Goal: Use online tool/utility: Utilize a website feature to perform a specific function

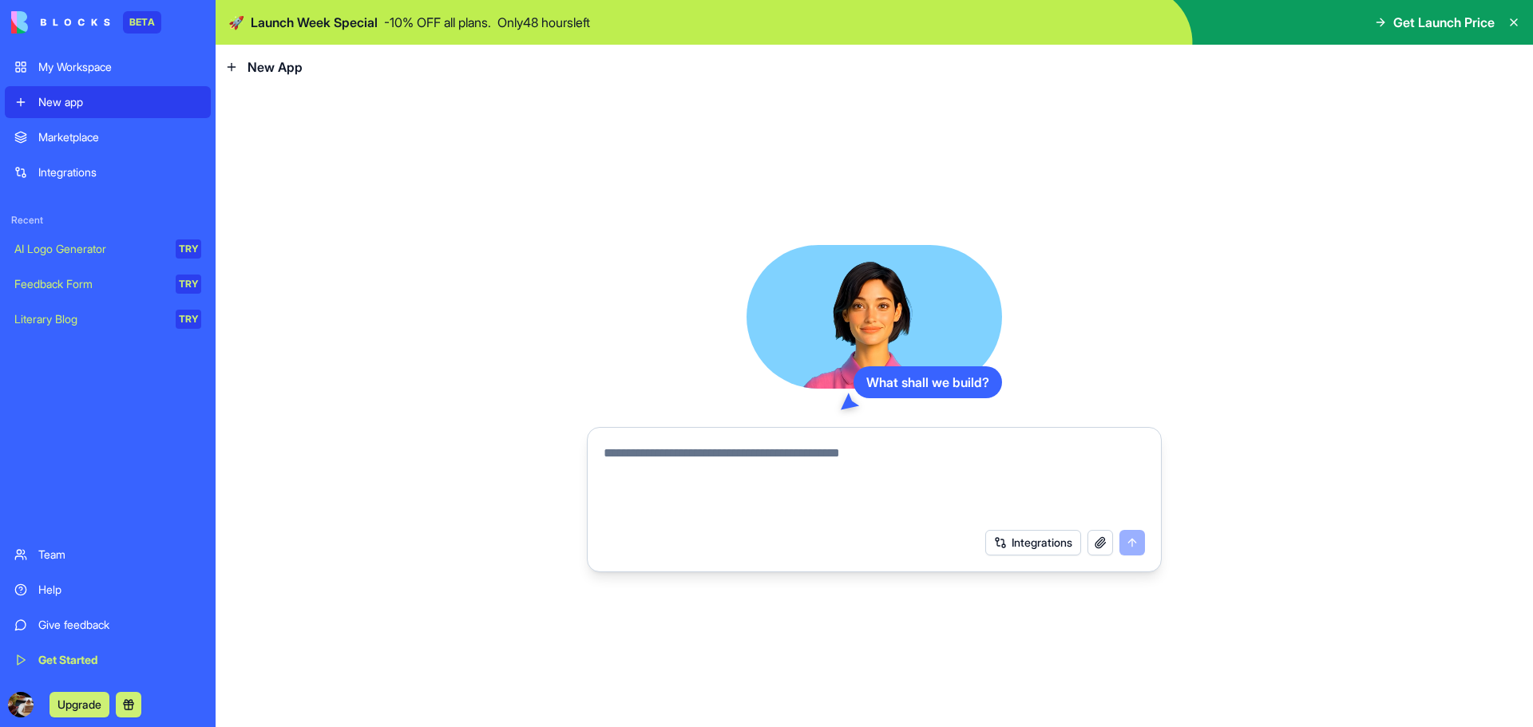
click at [121, 245] on div "AI Logo Generator" at bounding box center [89, 249] width 150 height 16
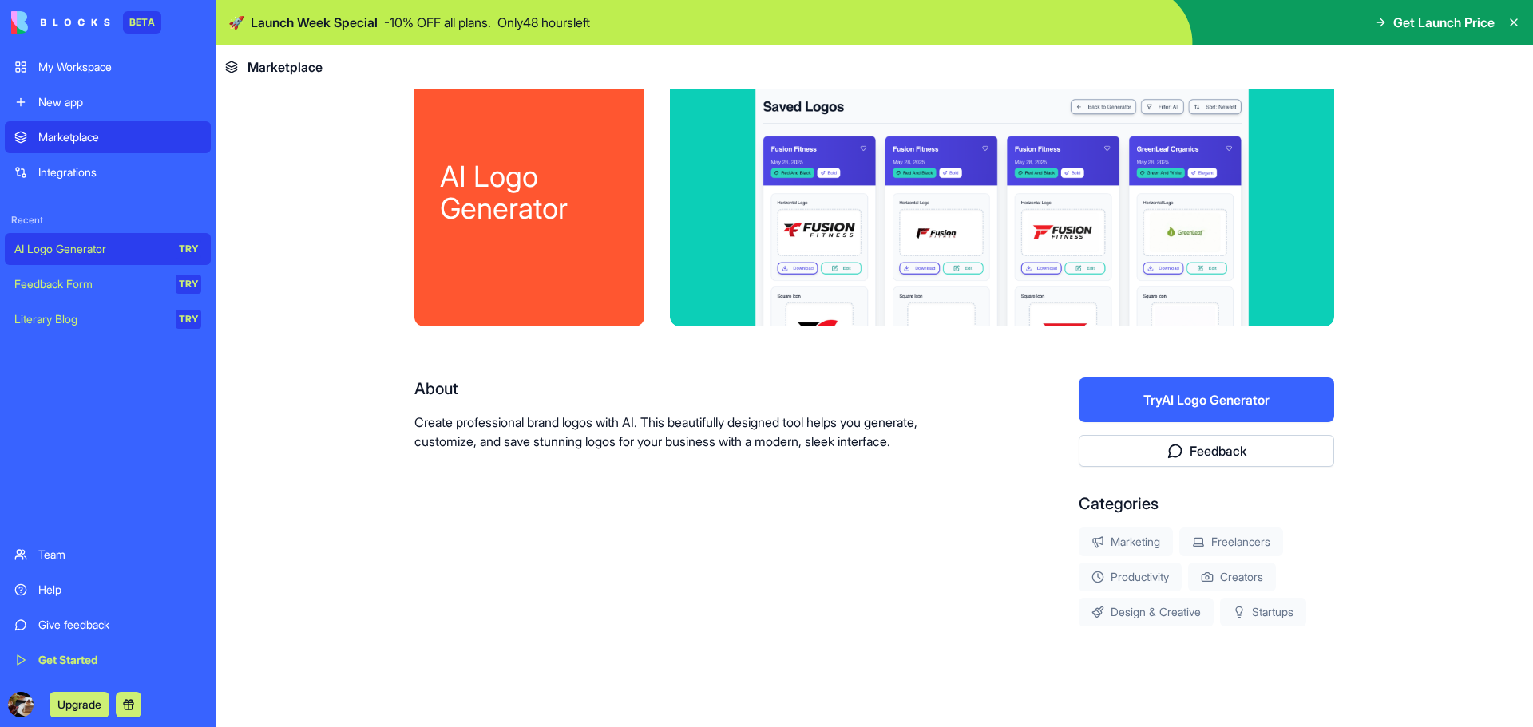
scroll to position [58, 0]
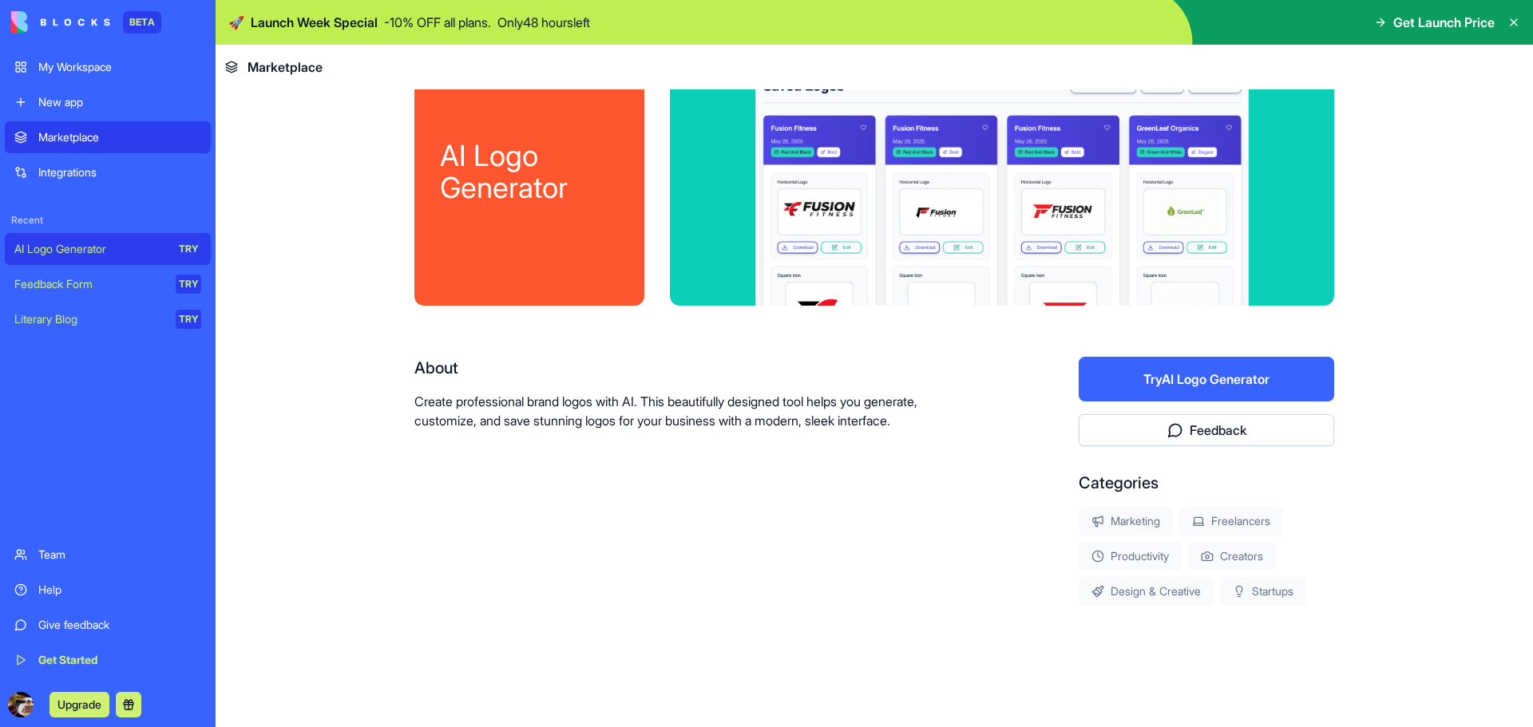
click at [1136, 509] on div "Marketing" at bounding box center [1126, 521] width 94 height 29
click at [1129, 547] on div "Productivity" at bounding box center [1130, 556] width 103 height 29
click at [77, 286] on div "Feedback Form" at bounding box center [89, 284] width 150 height 16
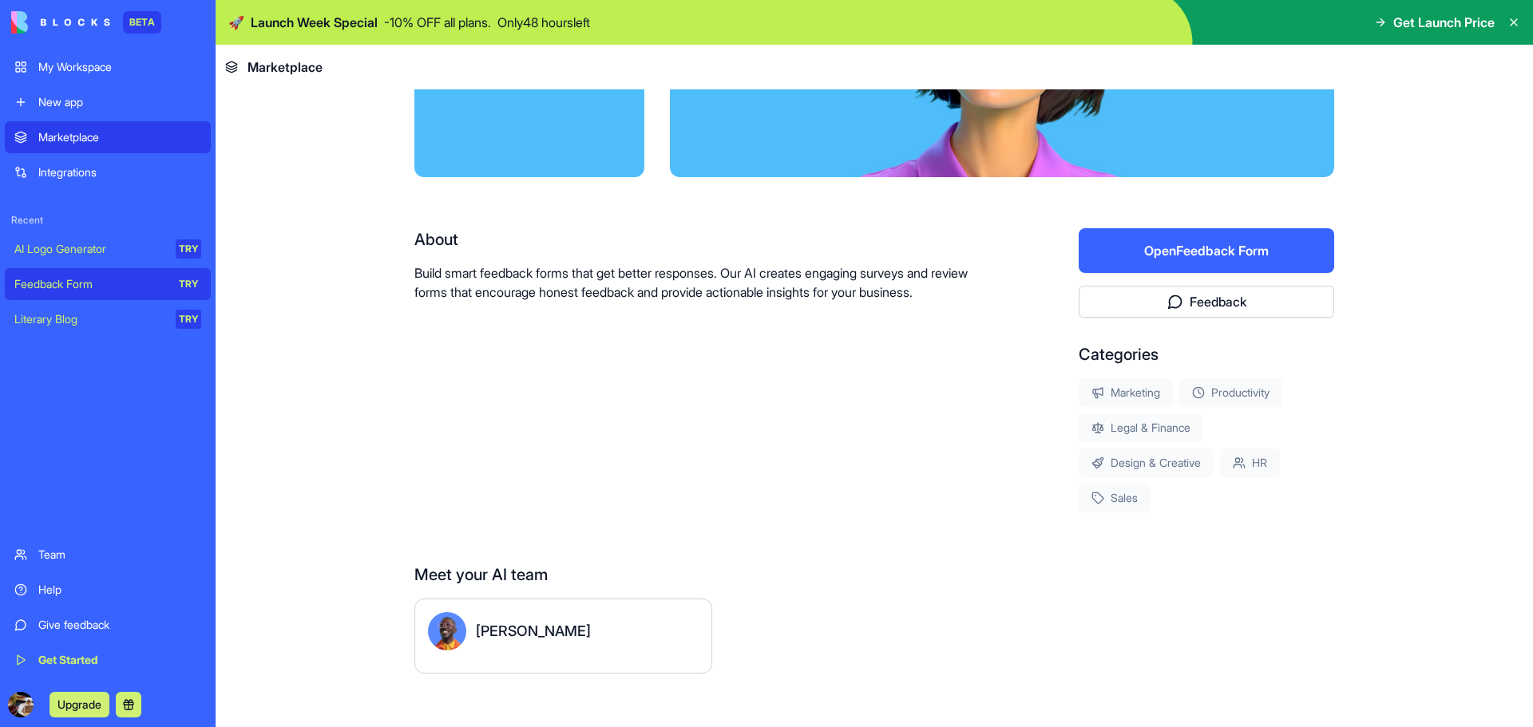
scroll to position [204, 0]
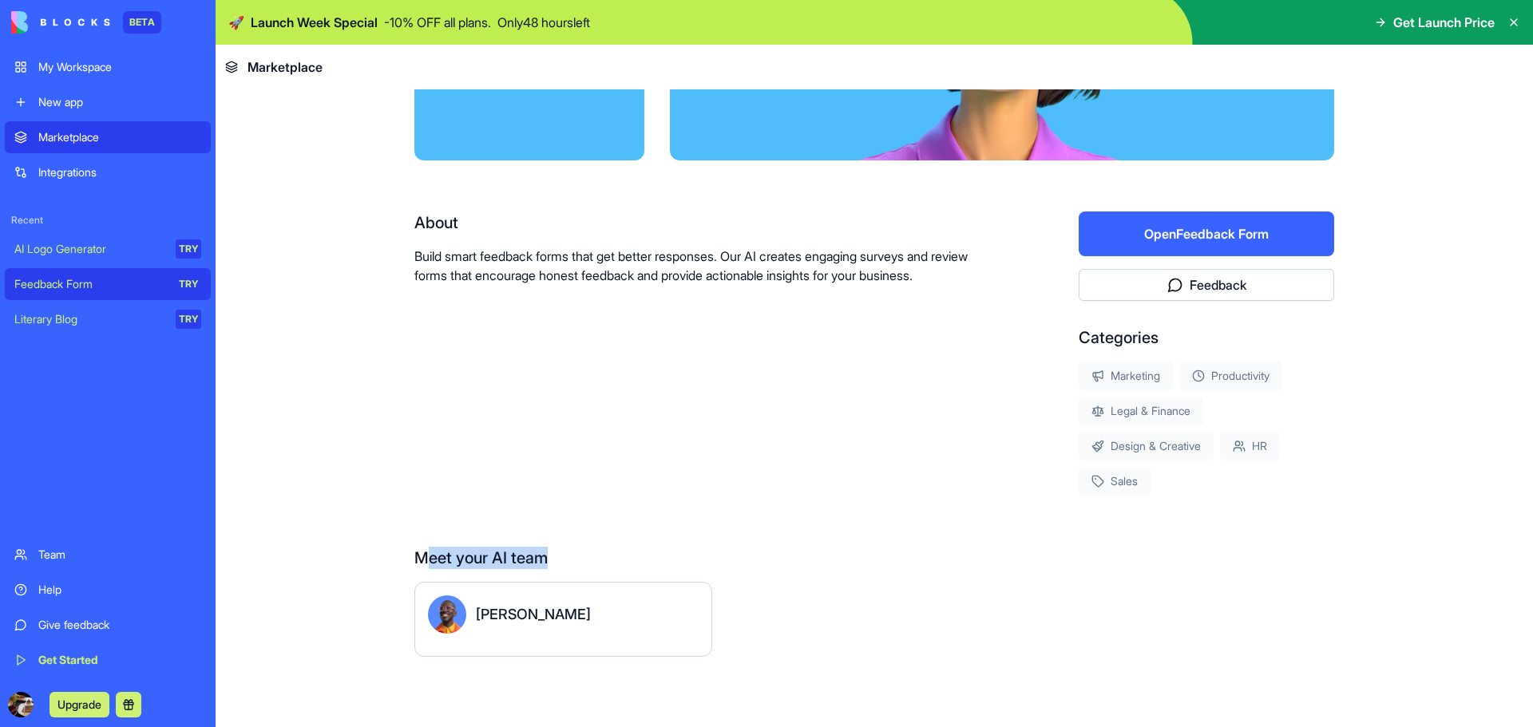
drag, startPoint x: 426, startPoint y: 565, endPoint x: 572, endPoint y: 580, distance: 146.8
click at [588, 560] on div "Meet your AI team" at bounding box center [874, 558] width 920 height 22
drag, startPoint x: 532, startPoint y: 607, endPoint x: 464, endPoint y: 615, distance: 68.3
click at [528, 607] on div "[PERSON_NAME]" at bounding box center [563, 615] width 271 height 38
click at [463, 615] on div "[PERSON_NAME]" at bounding box center [563, 615] width 271 height 38
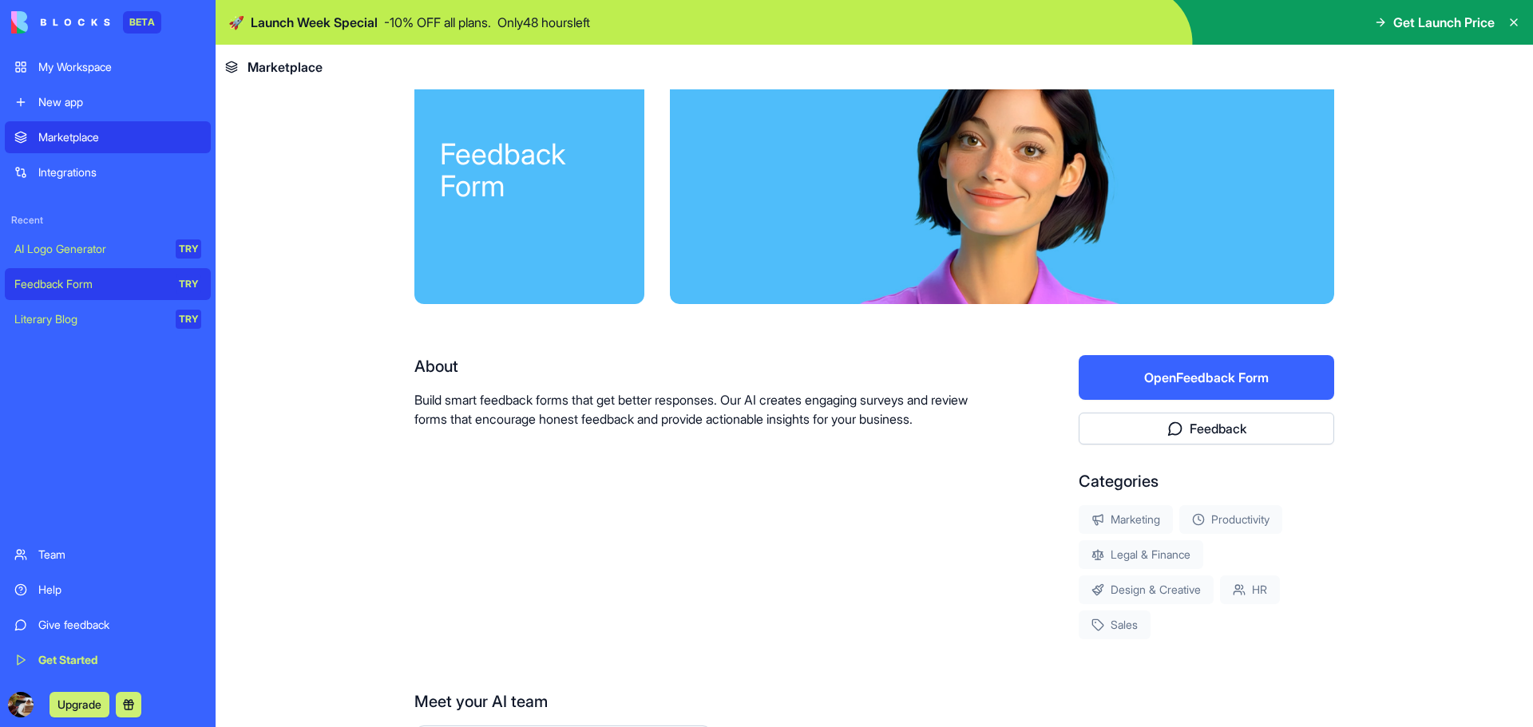
scroll to position [160, 0]
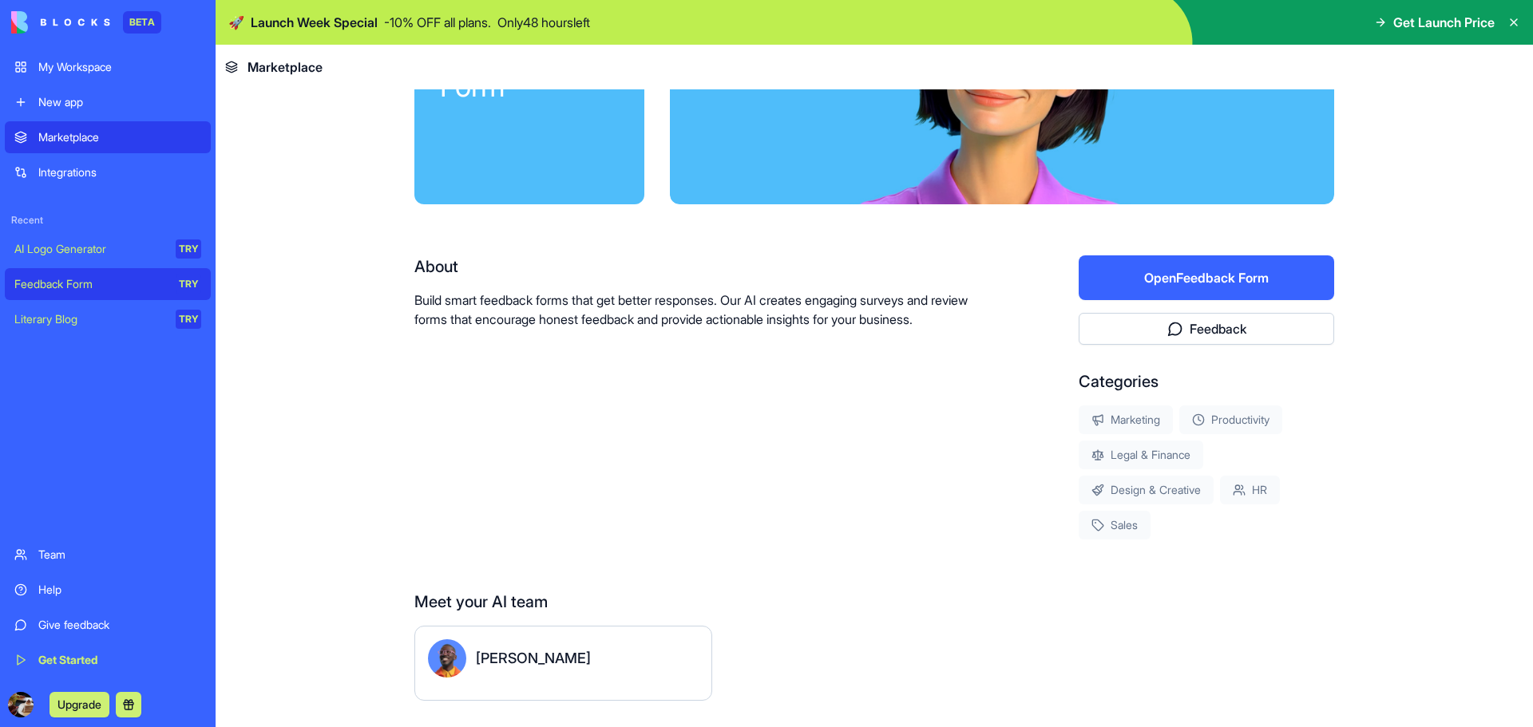
click at [454, 325] on p "Build smart feedback forms that get better responses. Our AI creates engaging s…" at bounding box center [695, 310] width 562 height 38
click at [1230, 272] on button "Open Feedback Form" at bounding box center [1207, 278] width 256 height 45
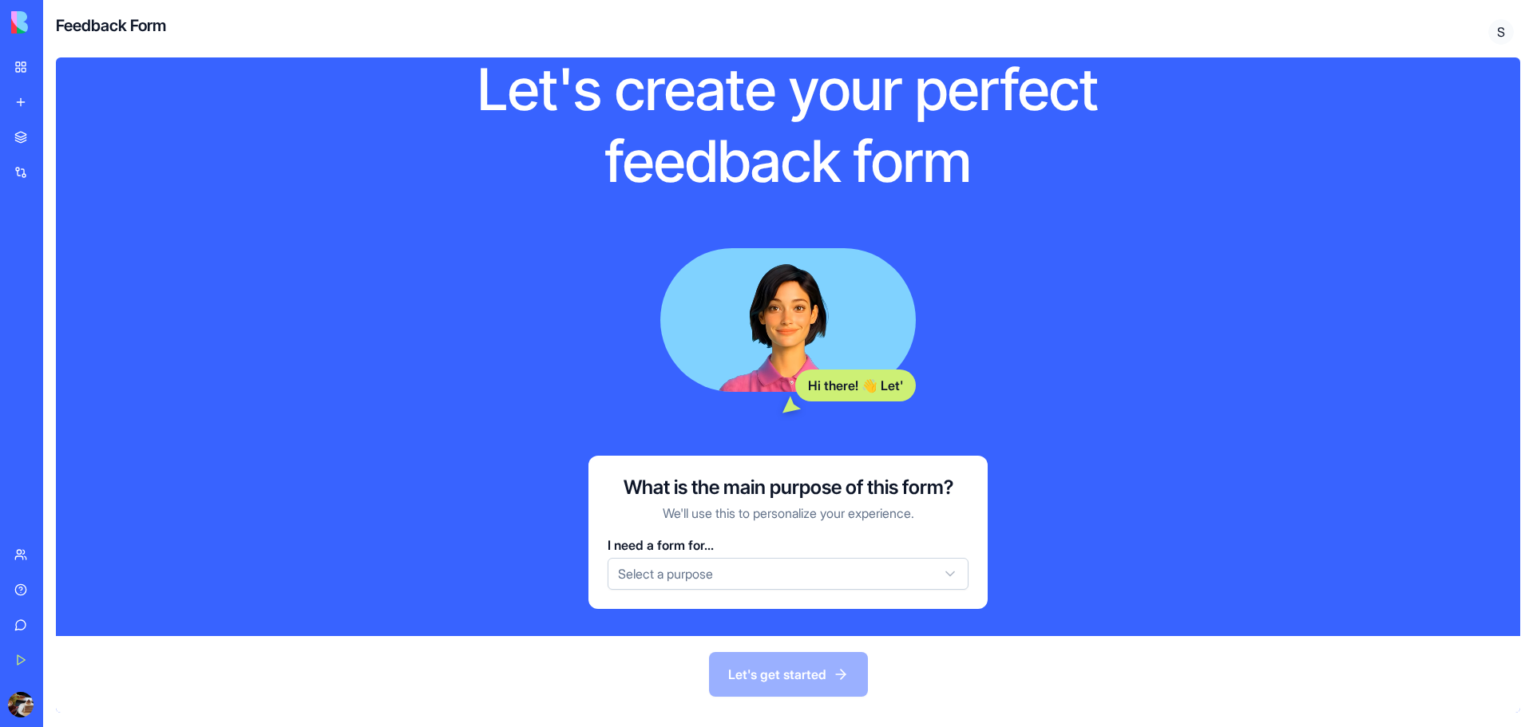
scroll to position [79, 0]
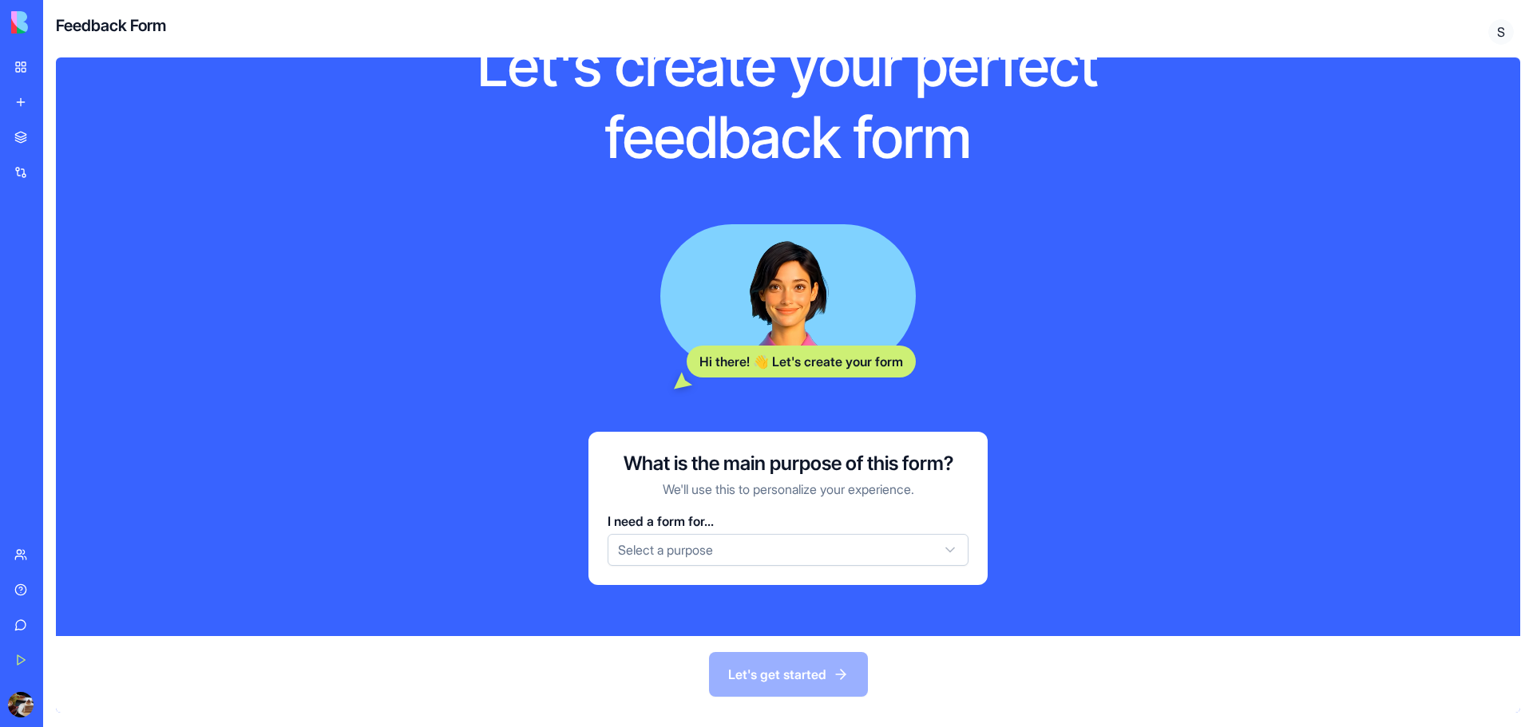
click at [695, 560] on html "BETA My Workspace New app Marketplace Integrations Recent AI Logo Generator TRY…" at bounding box center [766, 363] width 1533 height 727
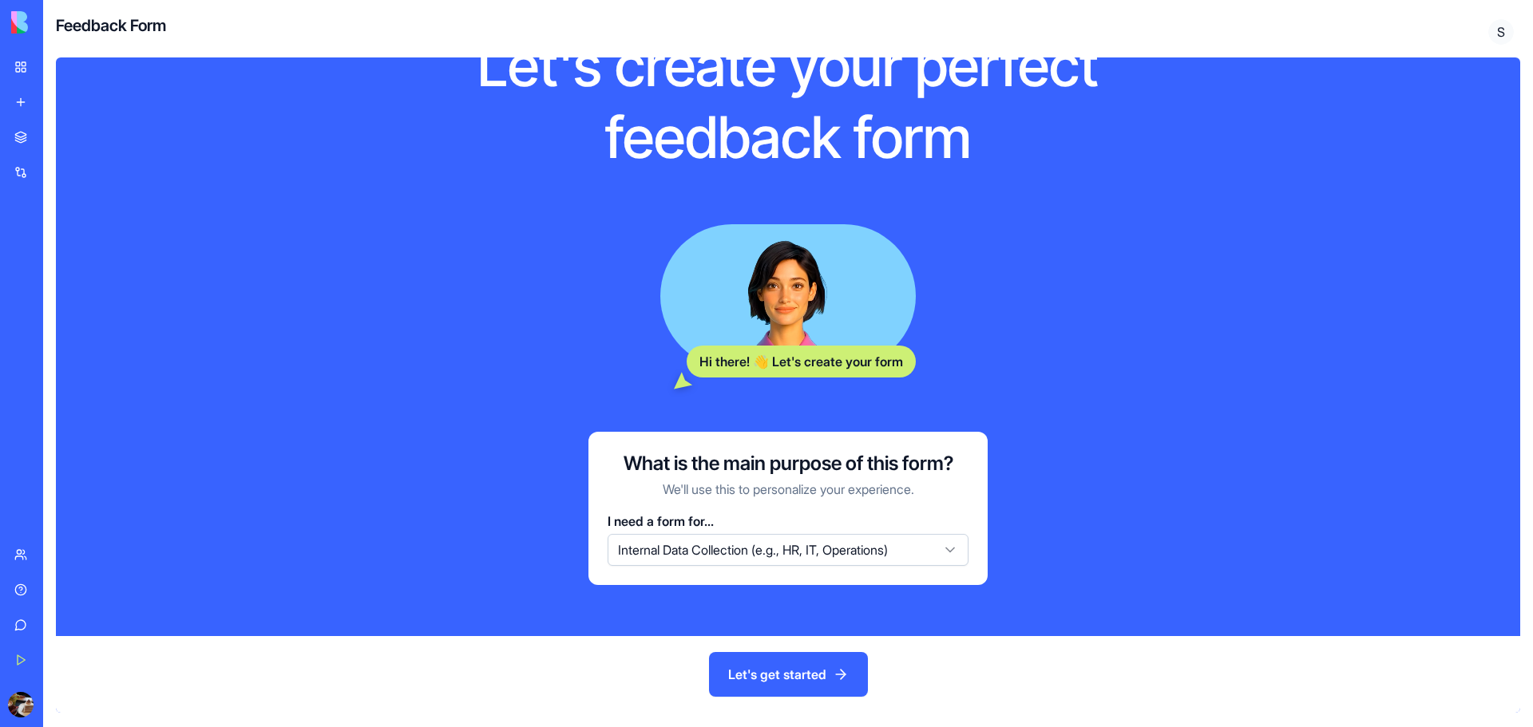
click at [782, 679] on button "Let's get started" at bounding box center [788, 674] width 159 height 45
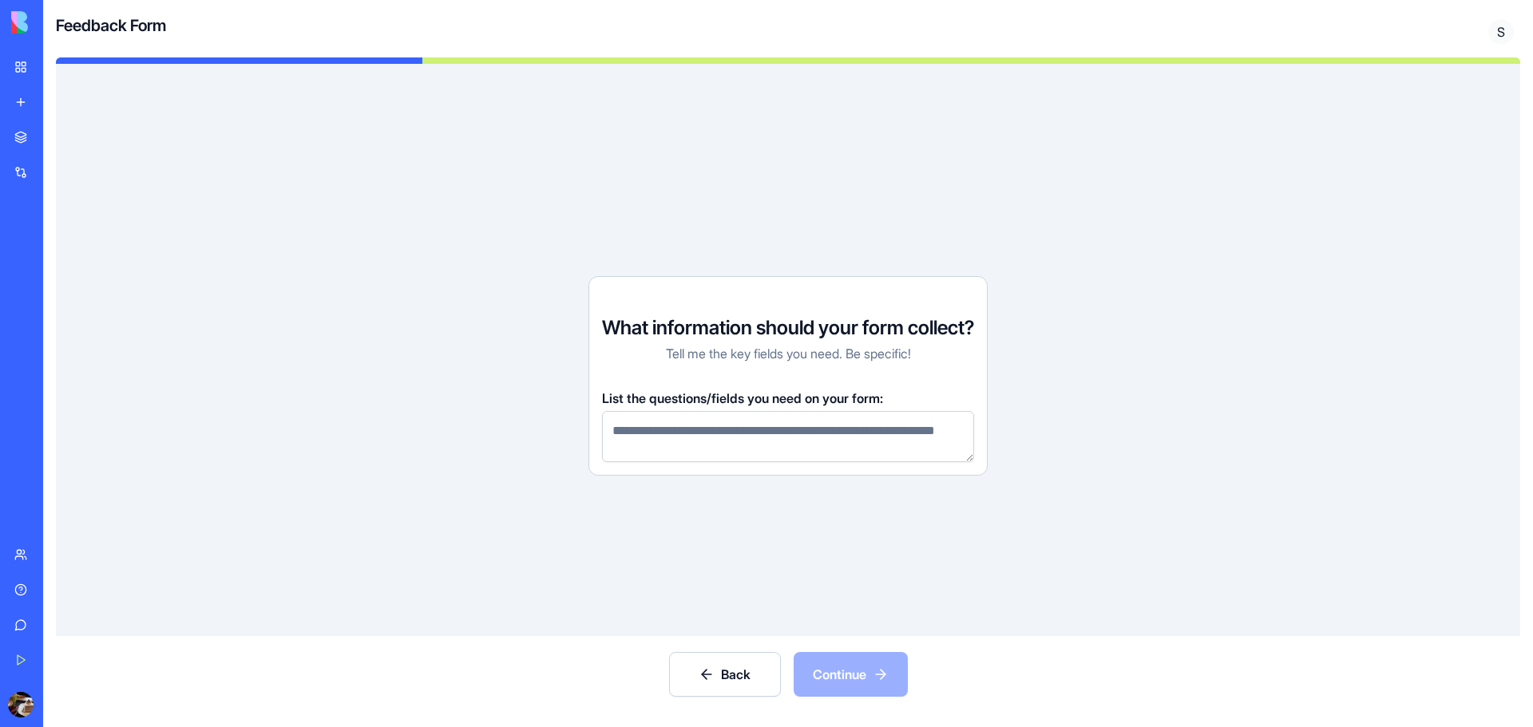
click at [740, 450] on textarea at bounding box center [788, 436] width 372 height 51
click at [703, 345] on p "Tell me the key fields you need. Be specific!" at bounding box center [788, 353] width 245 height 19
click at [695, 582] on div "What information should your form collect? Tell me the key fields you need. Be …" at bounding box center [788, 350] width 1464 height 572
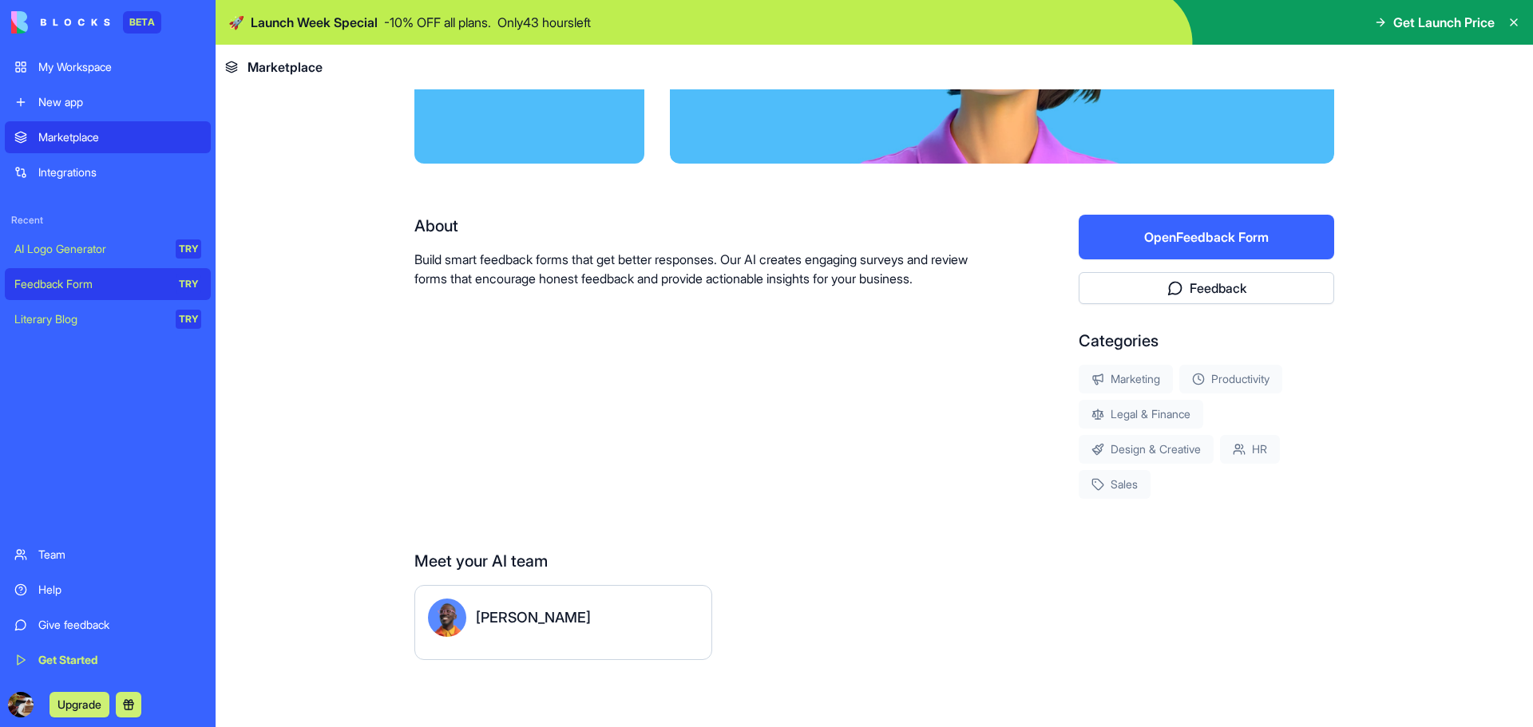
scroll to position [204, 0]
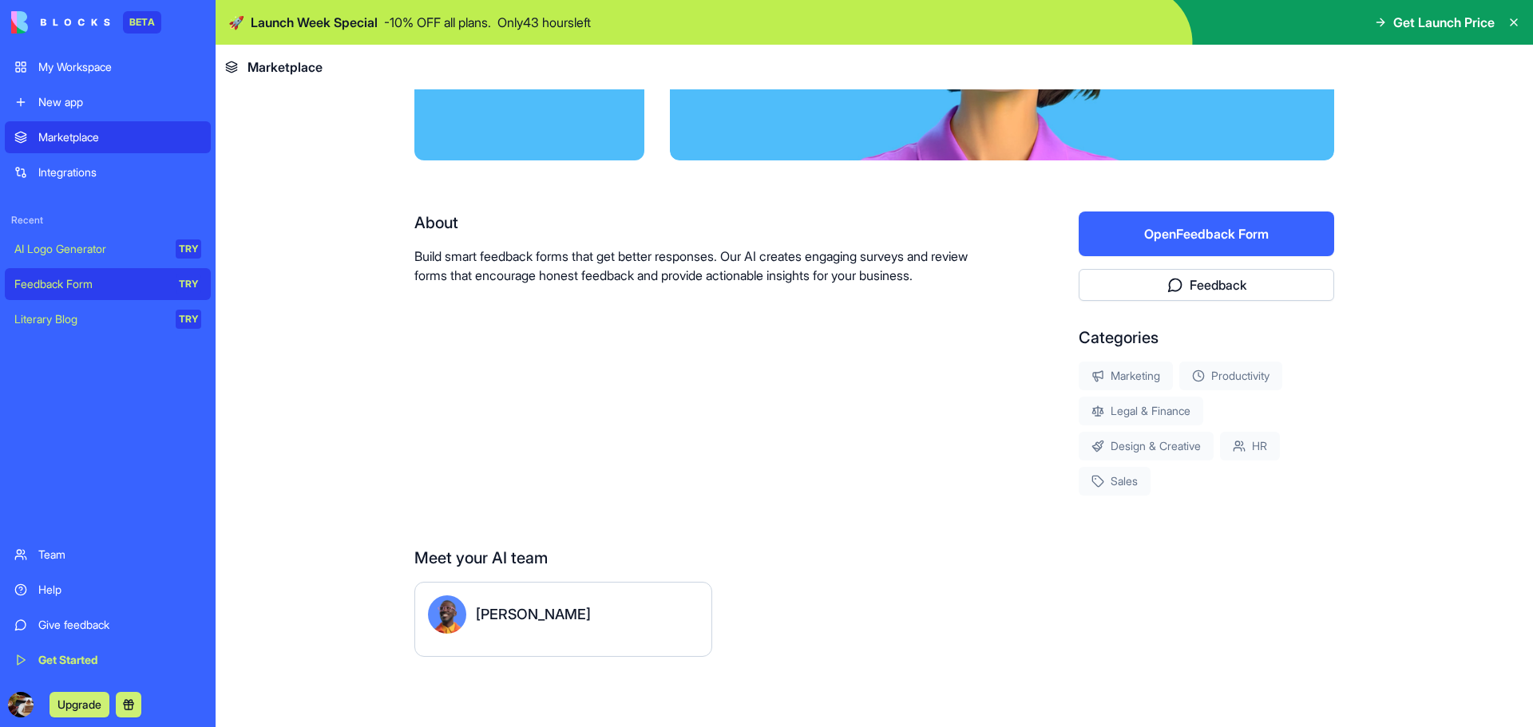
click at [72, 324] on div "Literary Blog" at bounding box center [89, 319] width 150 height 16
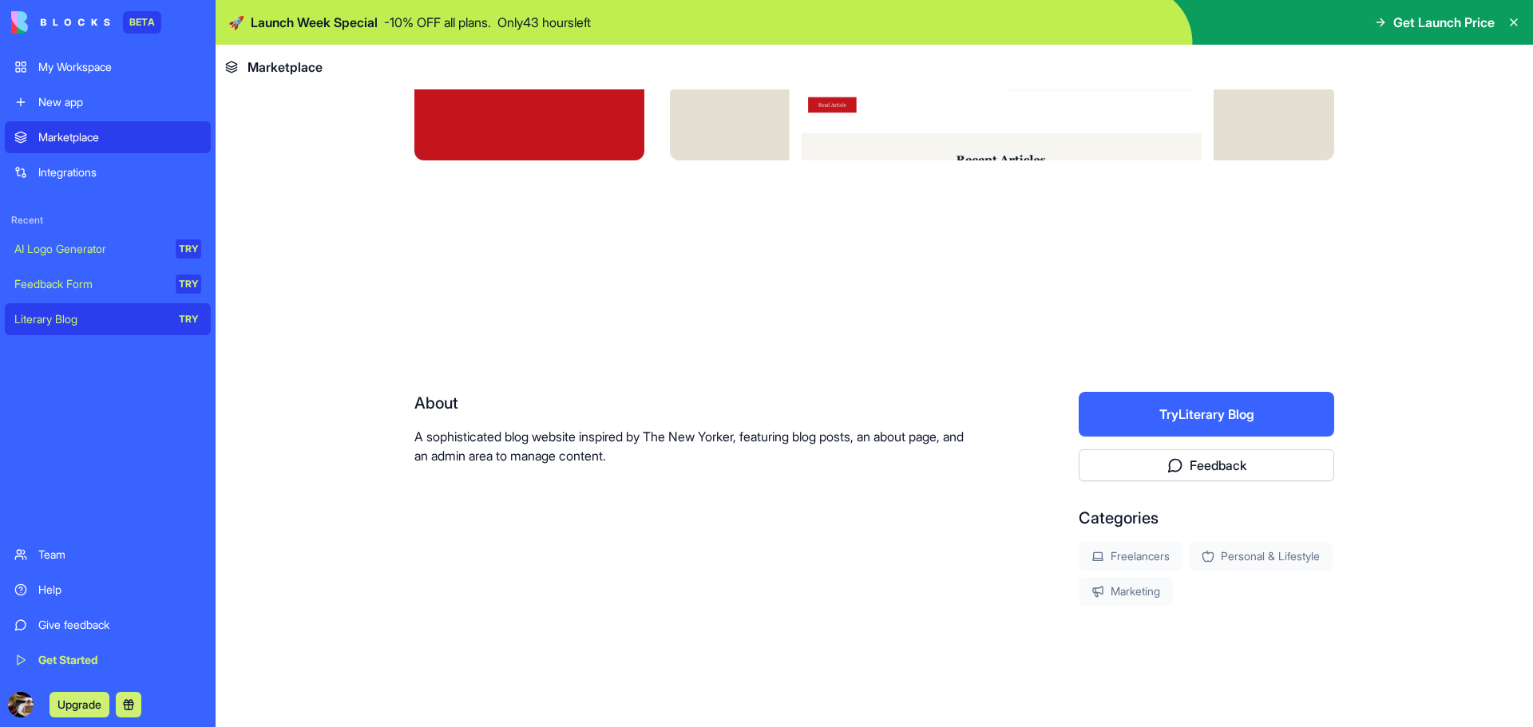
scroll to position [23, 0]
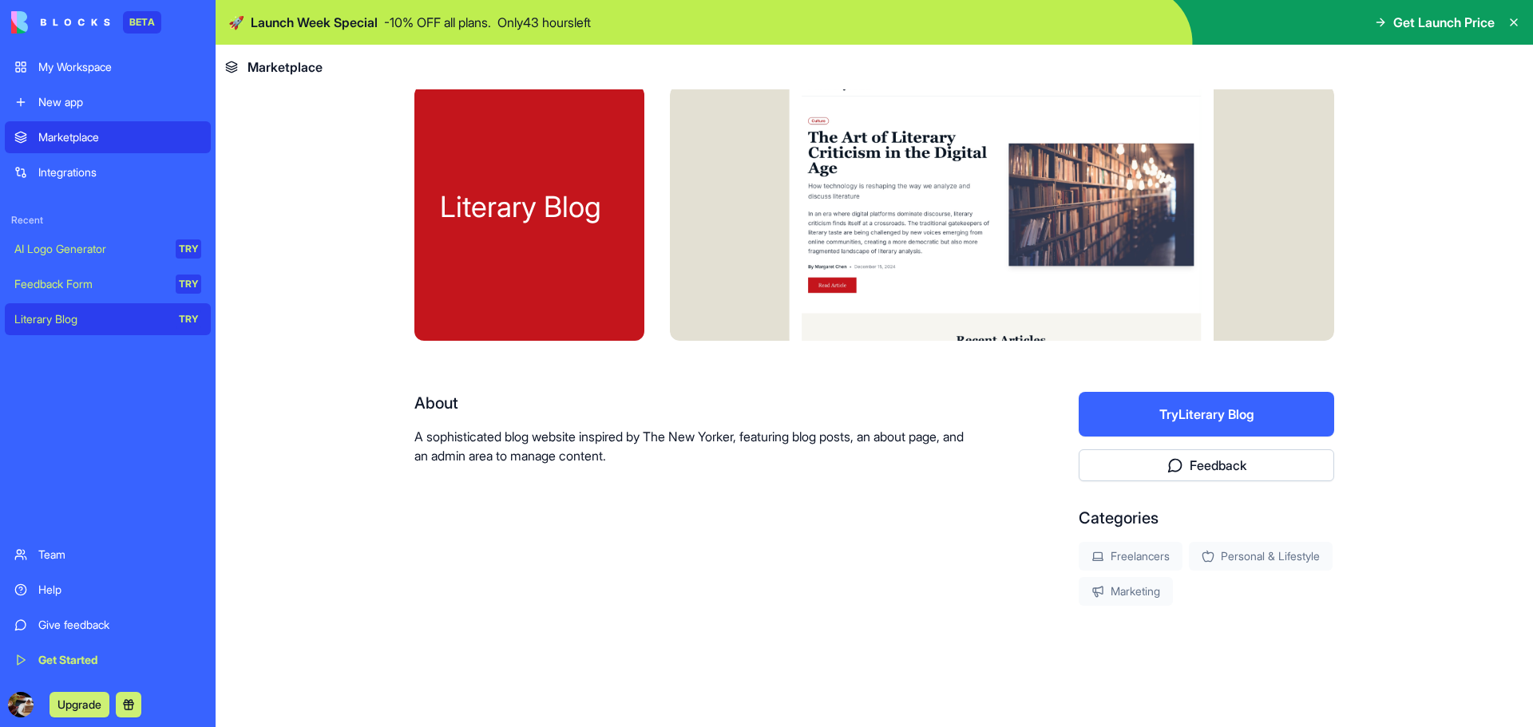
click at [89, 558] on div "Team" at bounding box center [119, 555] width 163 height 16
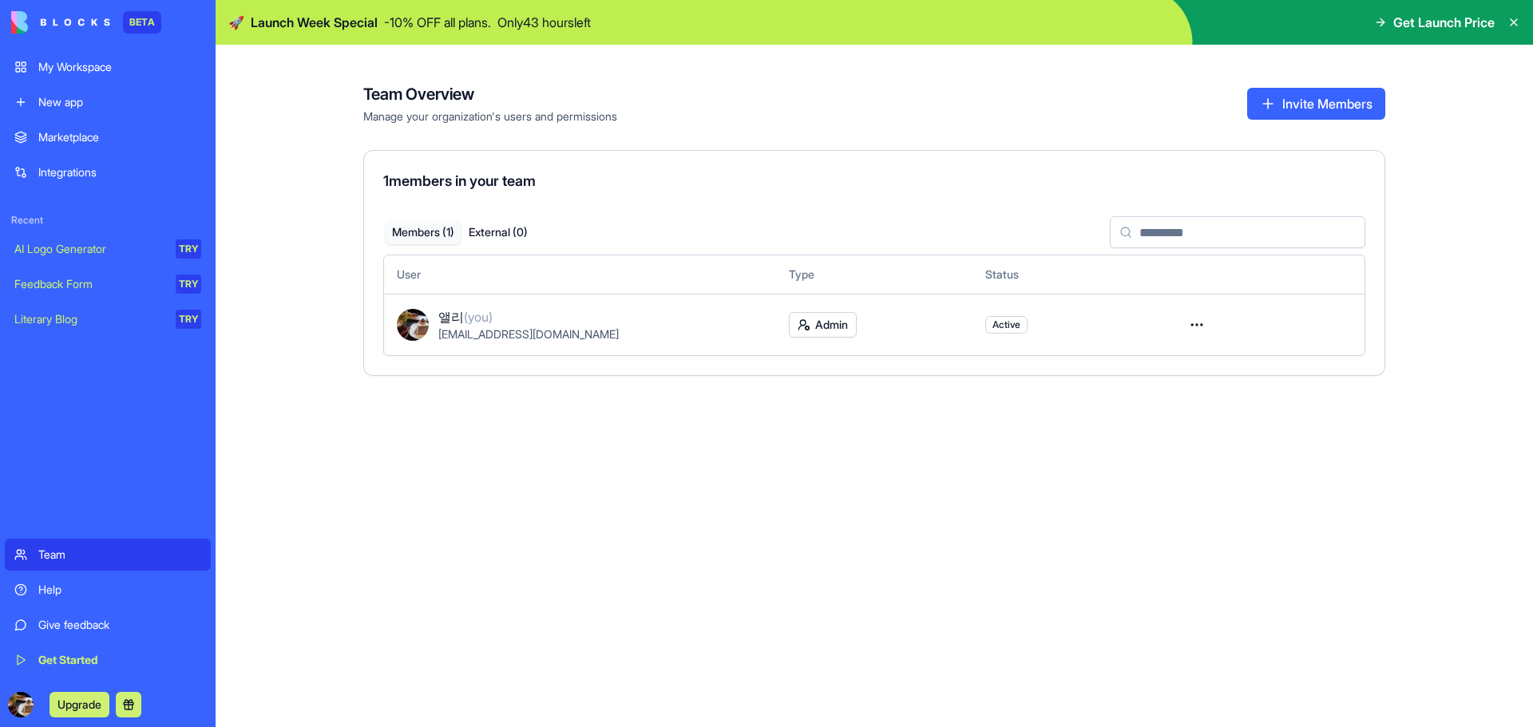
click at [78, 581] on link "Help" at bounding box center [108, 590] width 206 height 32
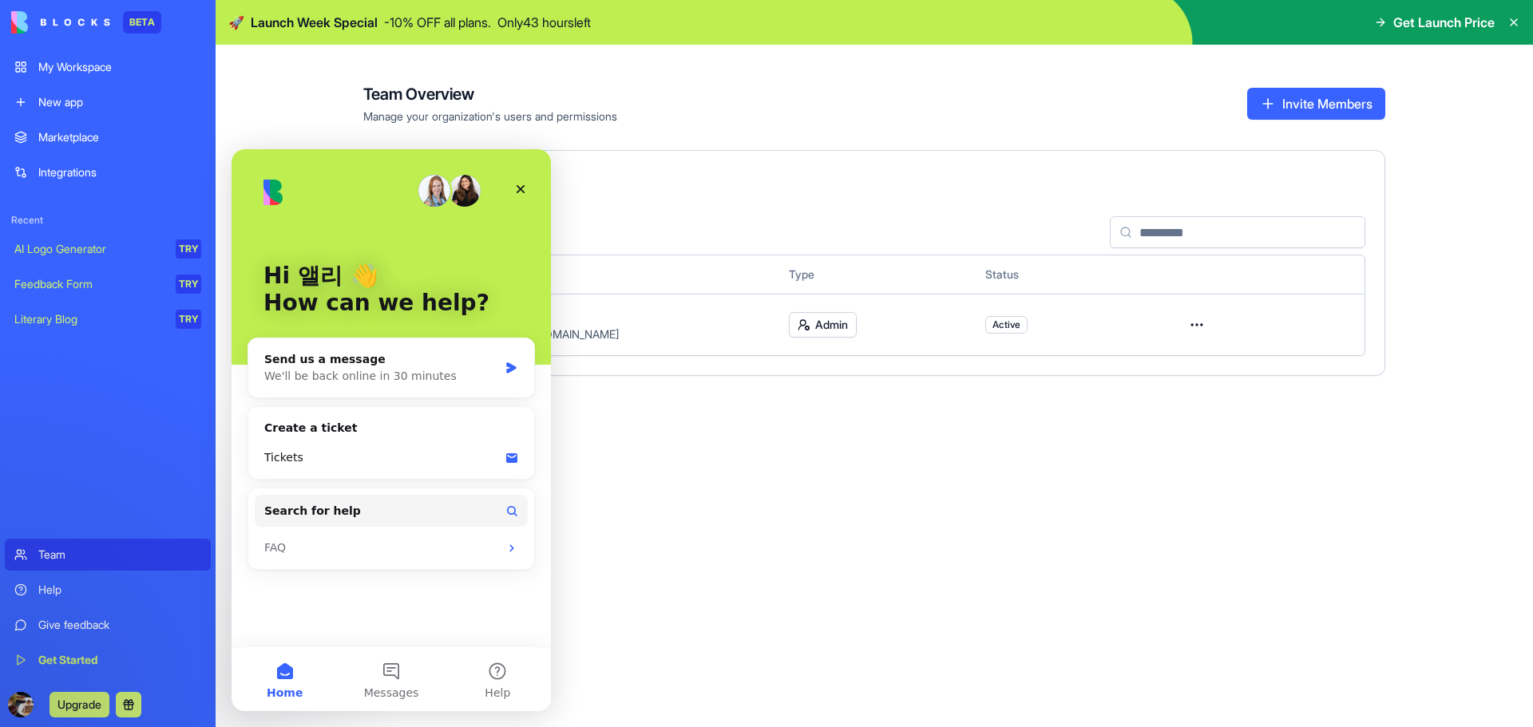
click at [103, 574] on link "Help" at bounding box center [108, 590] width 206 height 32
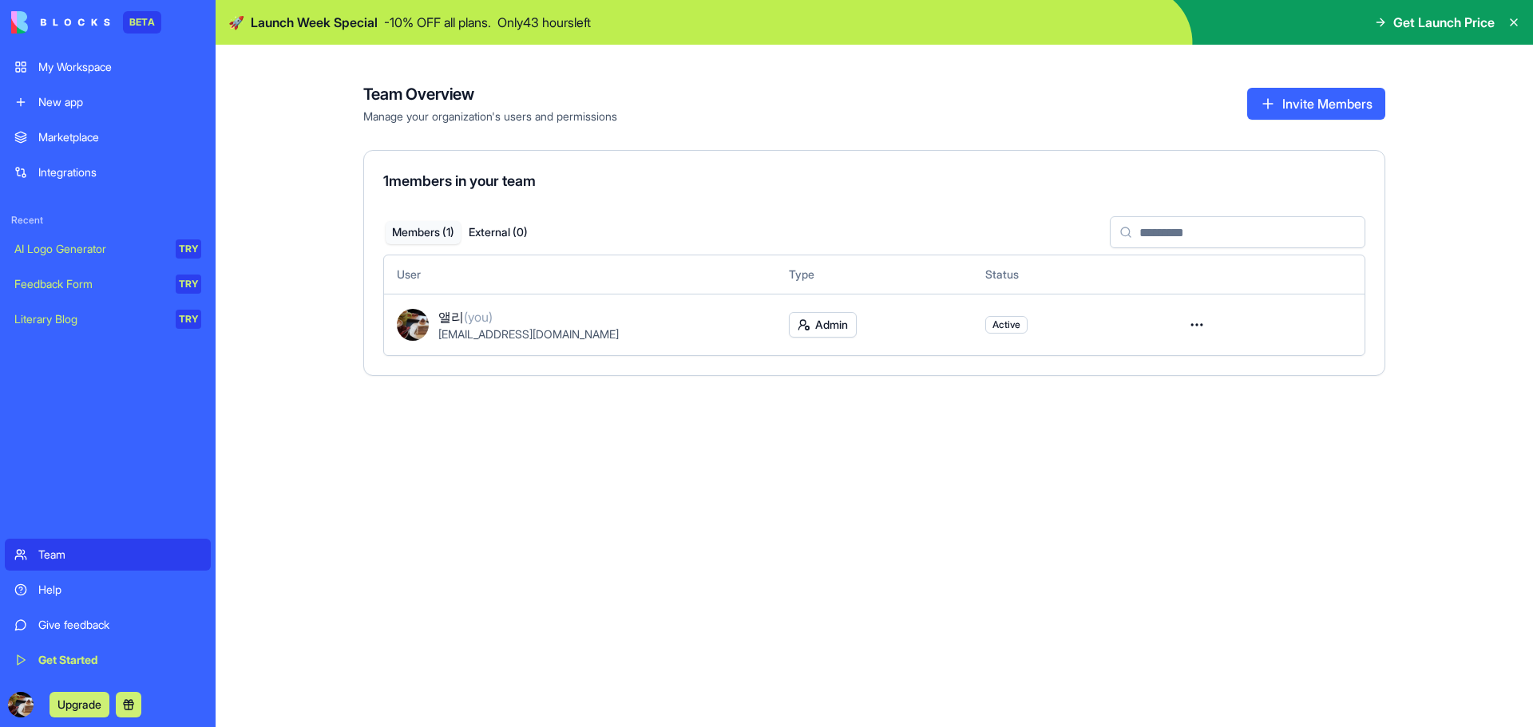
click at [113, 616] on link "Give feedback" at bounding box center [108, 625] width 206 height 32
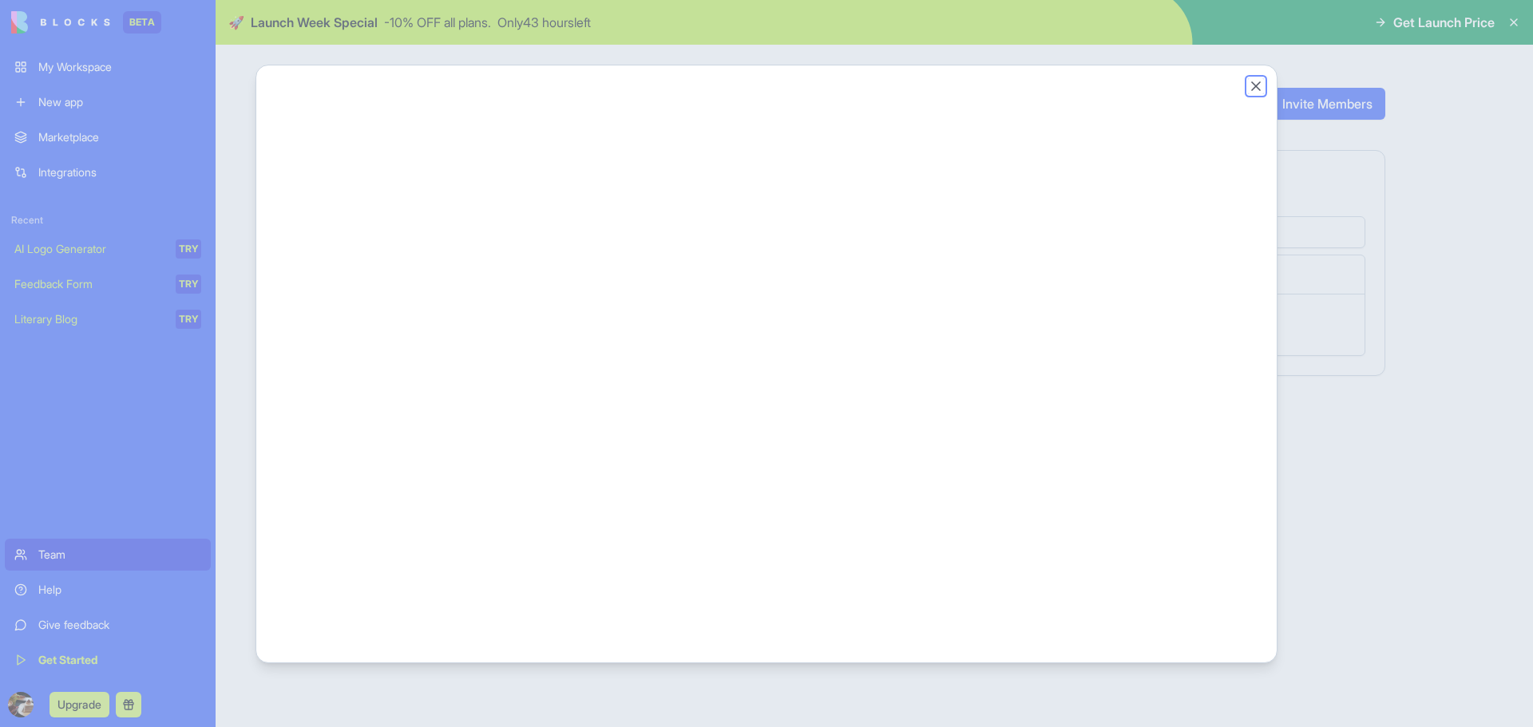
click at [1257, 84] on button "Close" at bounding box center [1256, 86] width 16 height 16
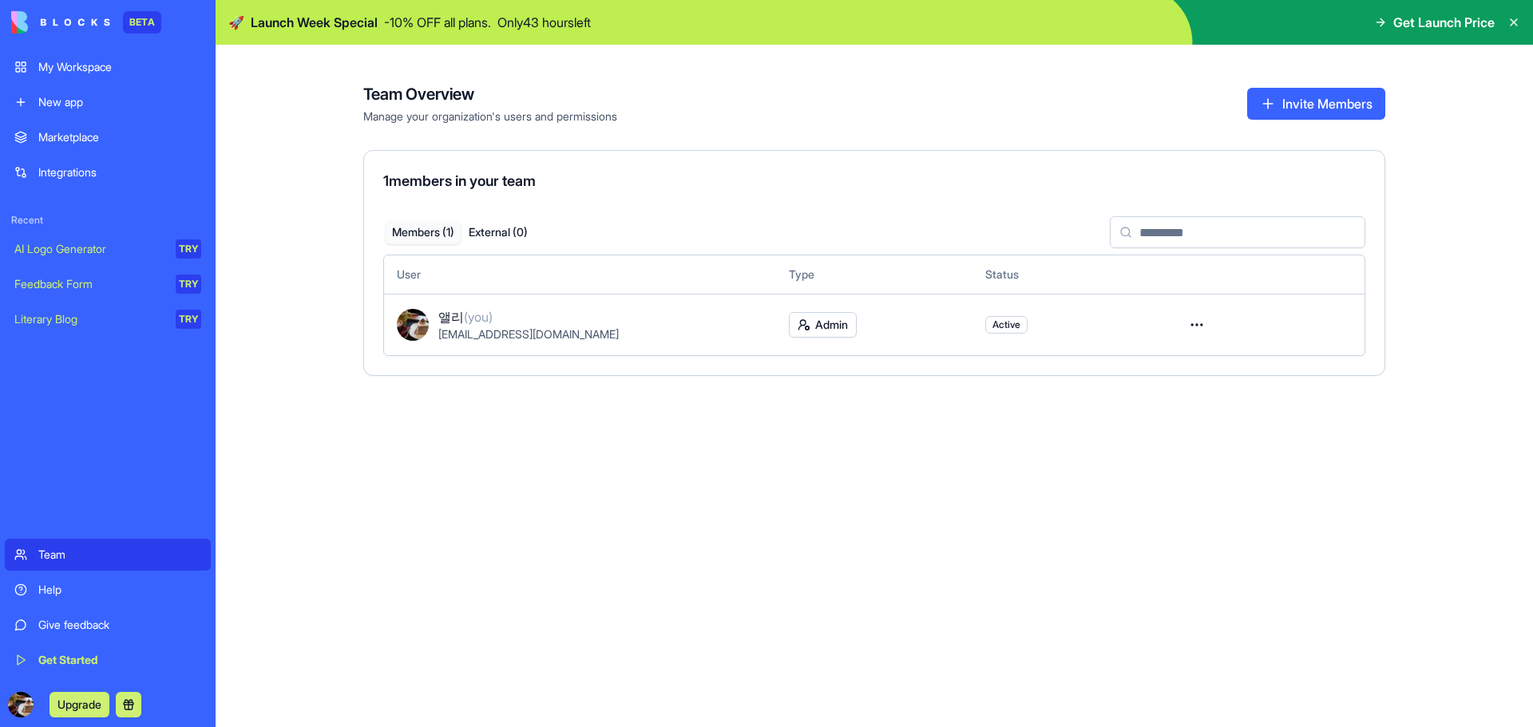
click at [101, 62] on div "My Workspace" at bounding box center [119, 67] width 163 height 16
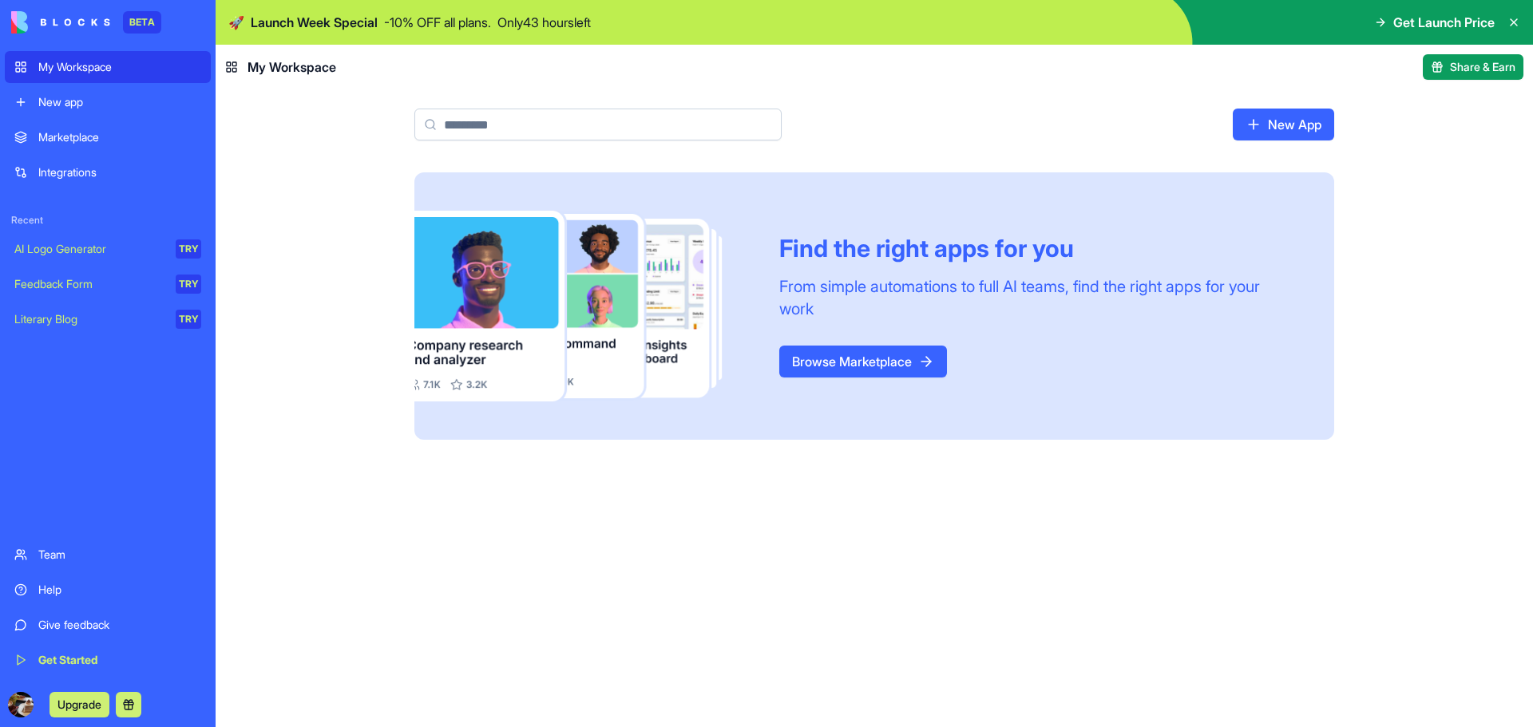
click at [78, 138] on div "Marketplace" at bounding box center [119, 137] width 163 height 16
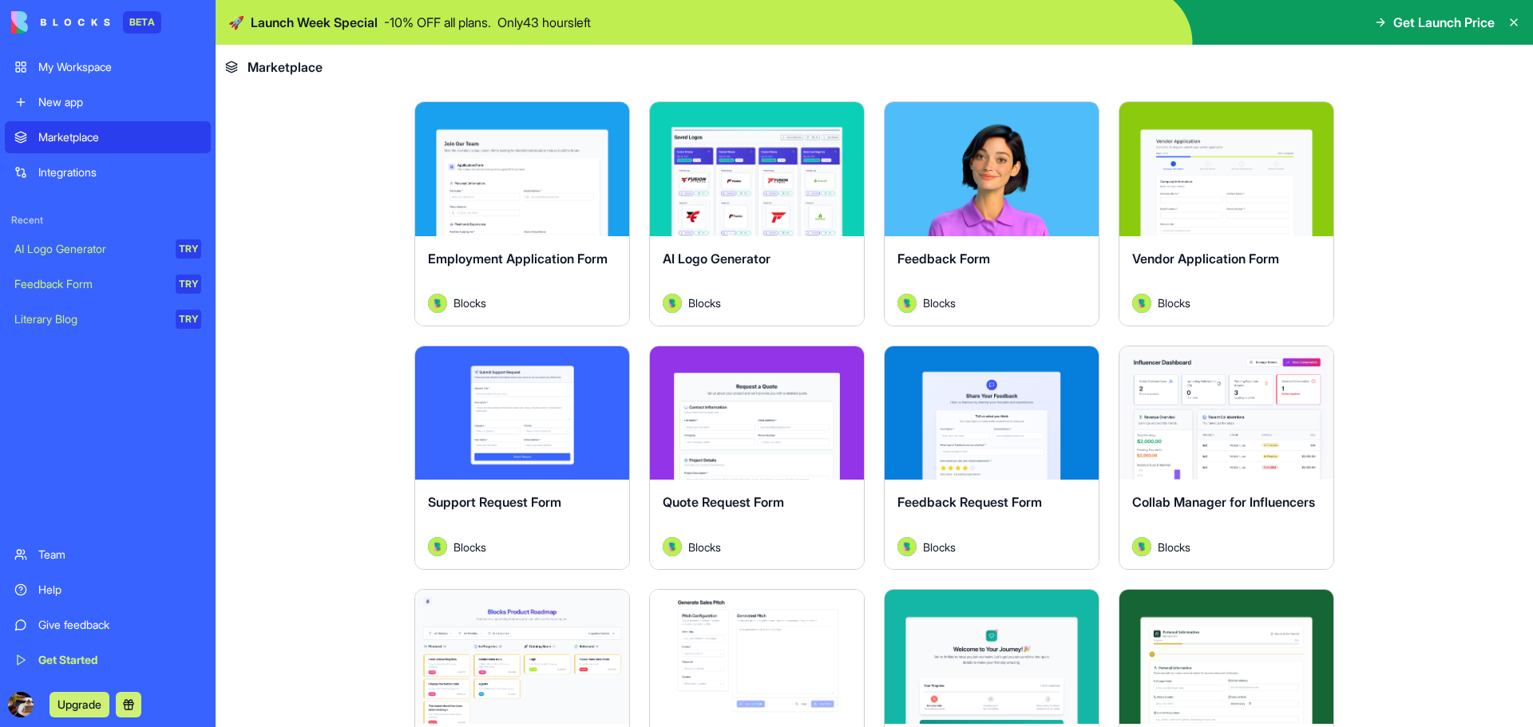
scroll to position [878, 0]
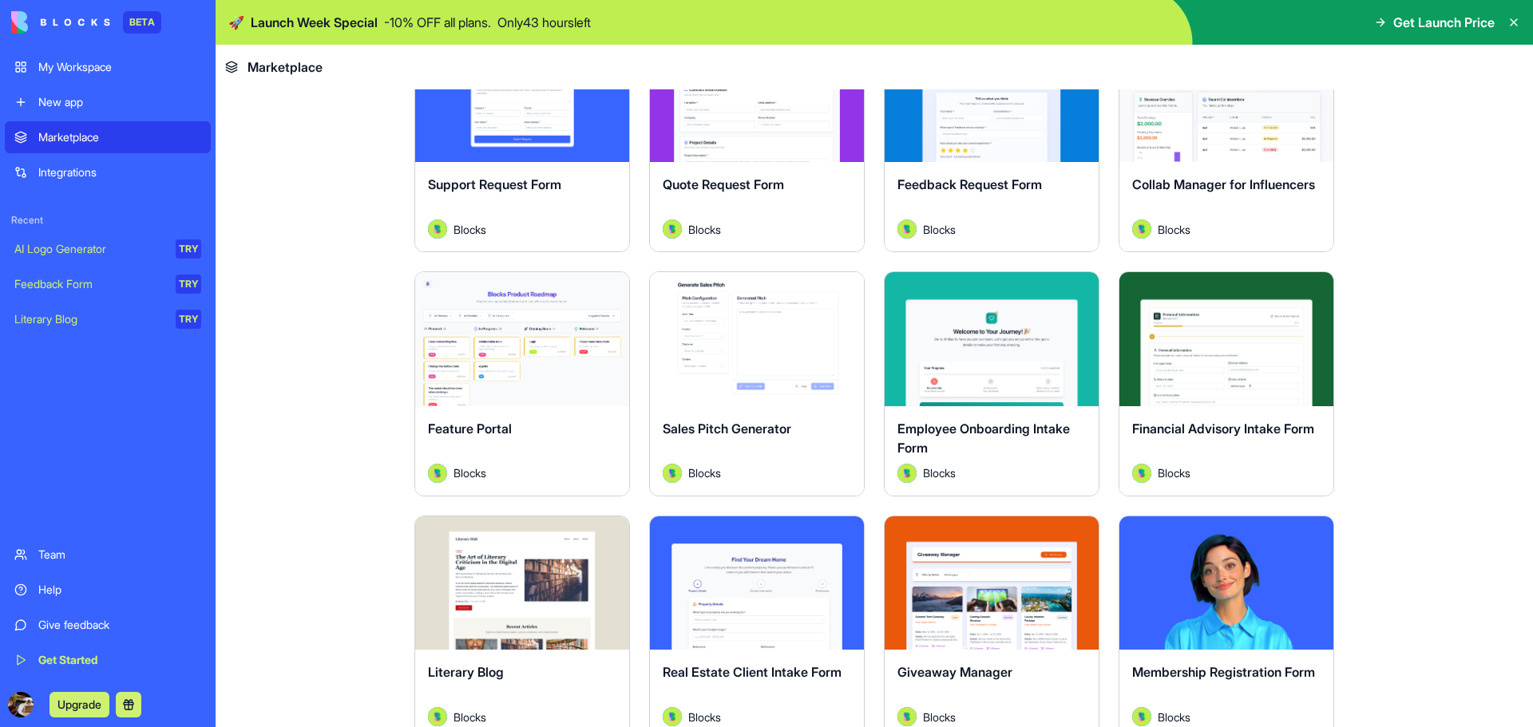
drag, startPoint x: 866, startPoint y: 262, endPoint x: 857, endPoint y: 337, distance: 75.6
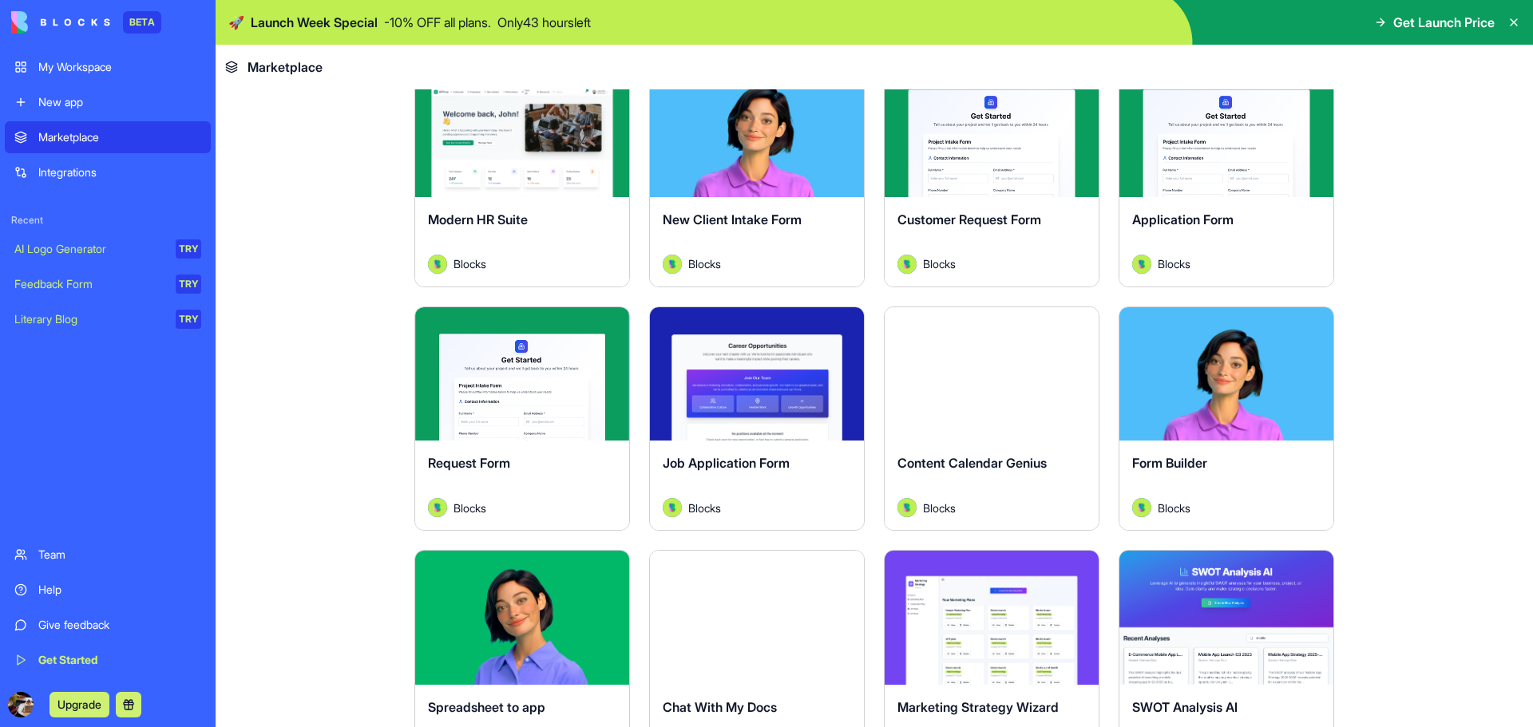
scroll to position [1973, 0]
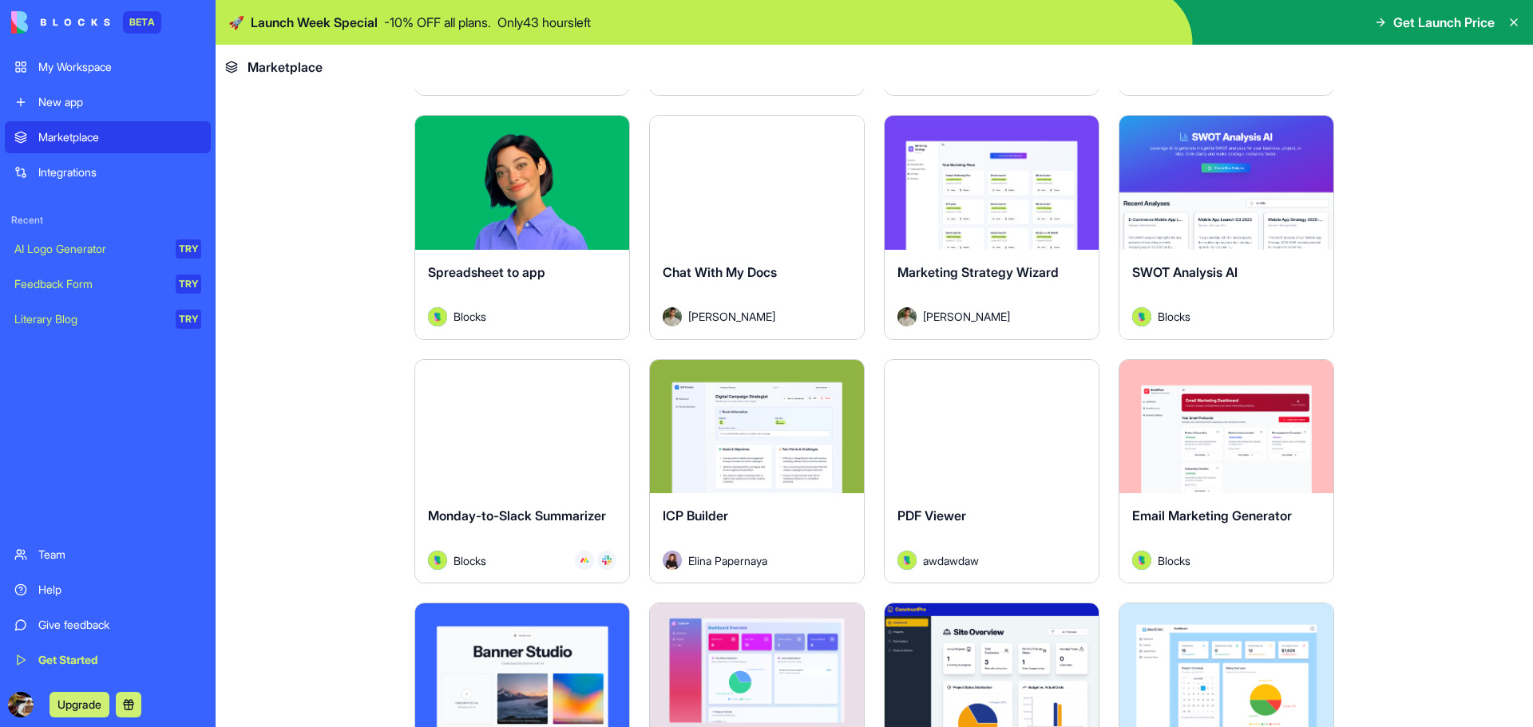
drag, startPoint x: 629, startPoint y: 141, endPoint x: 632, endPoint y: 199, distance: 57.6
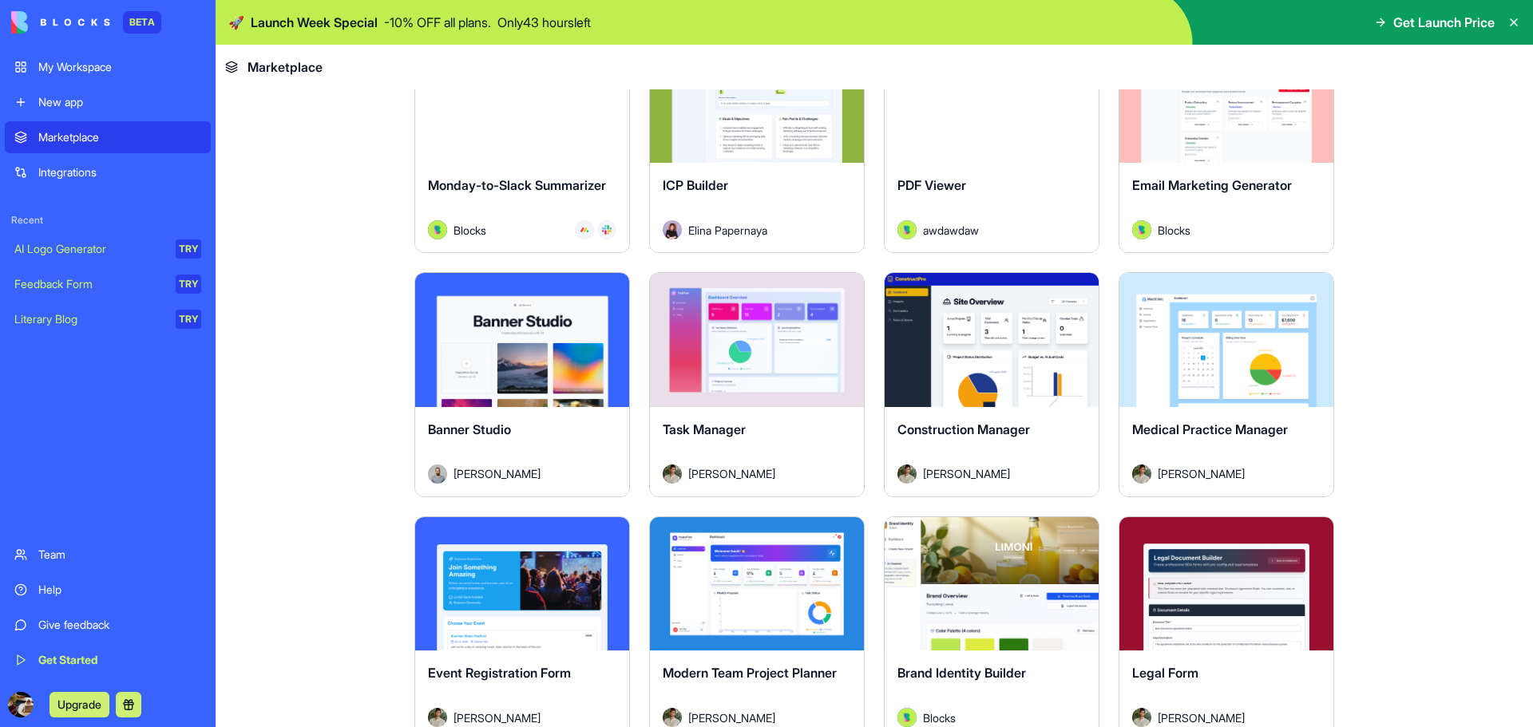
scroll to position [2818, 0]
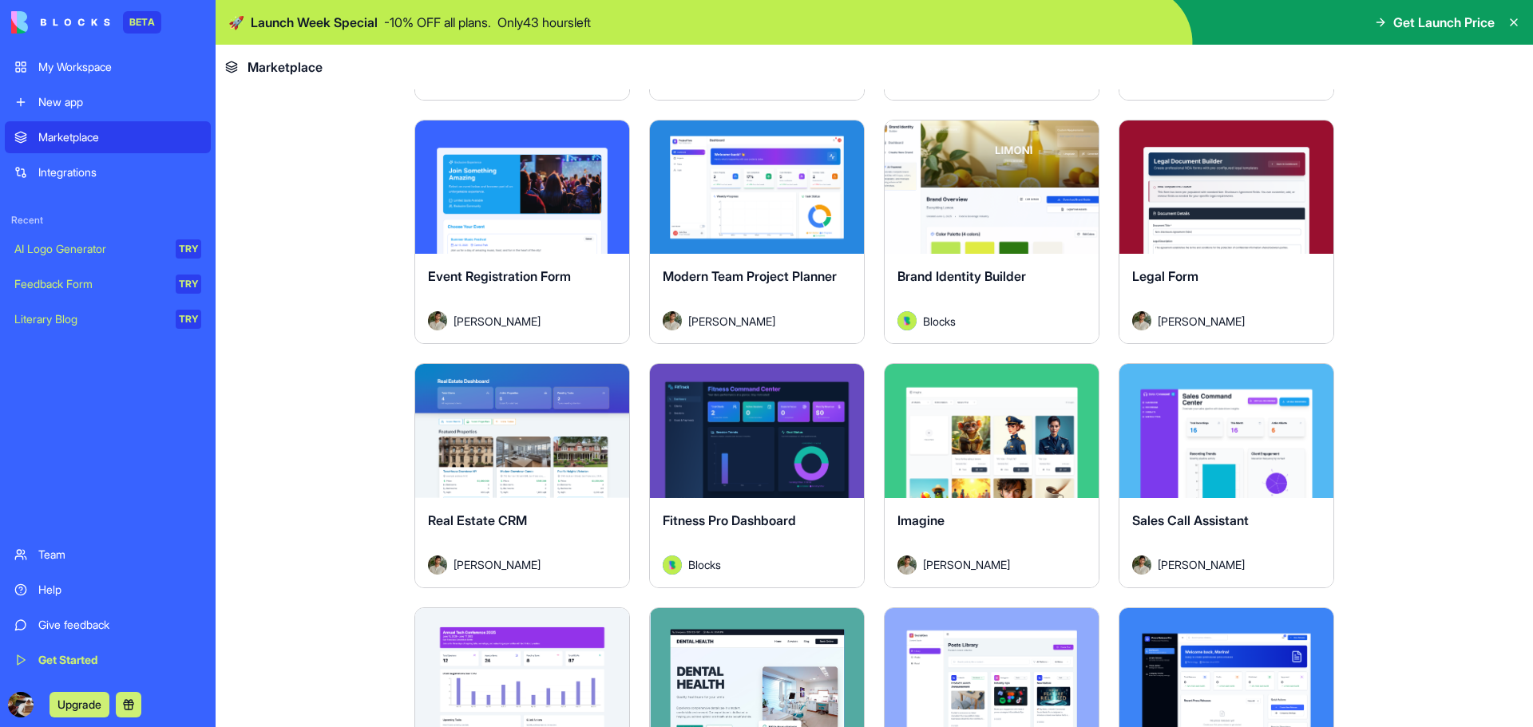
drag, startPoint x: 856, startPoint y: 271, endPoint x: 850, endPoint y: 341, distance: 69.7
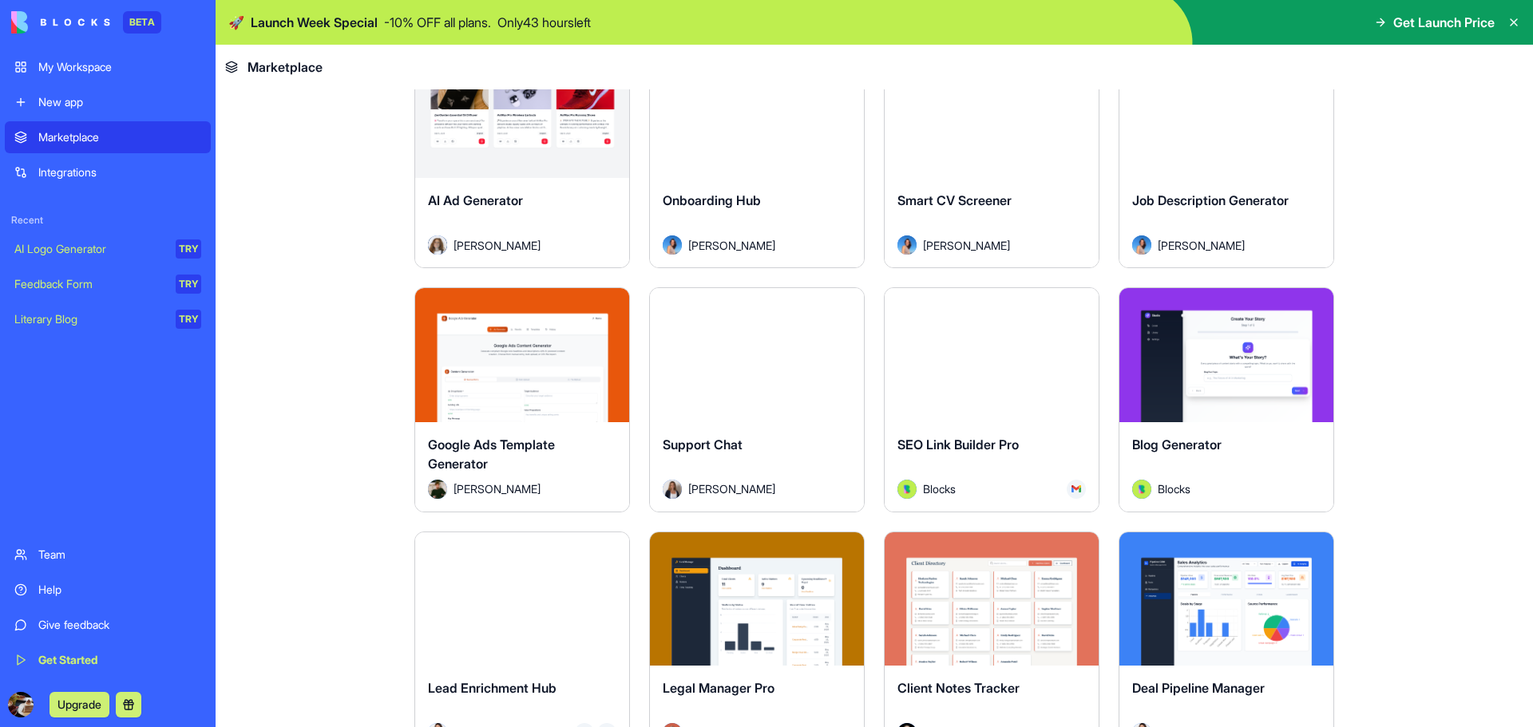
scroll to position [4062, 0]
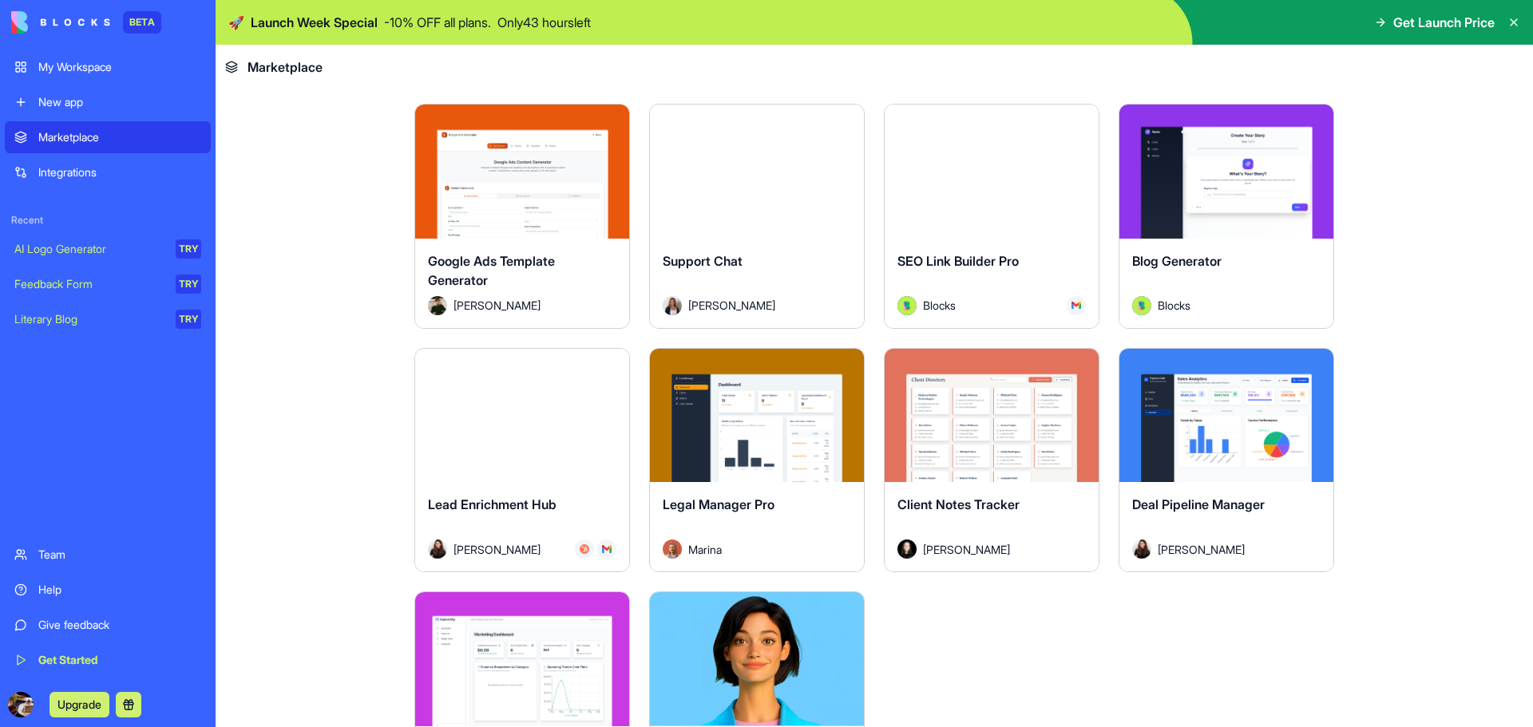
drag, startPoint x: 866, startPoint y: 247, endPoint x: 864, endPoint y: 287, distance: 40.0
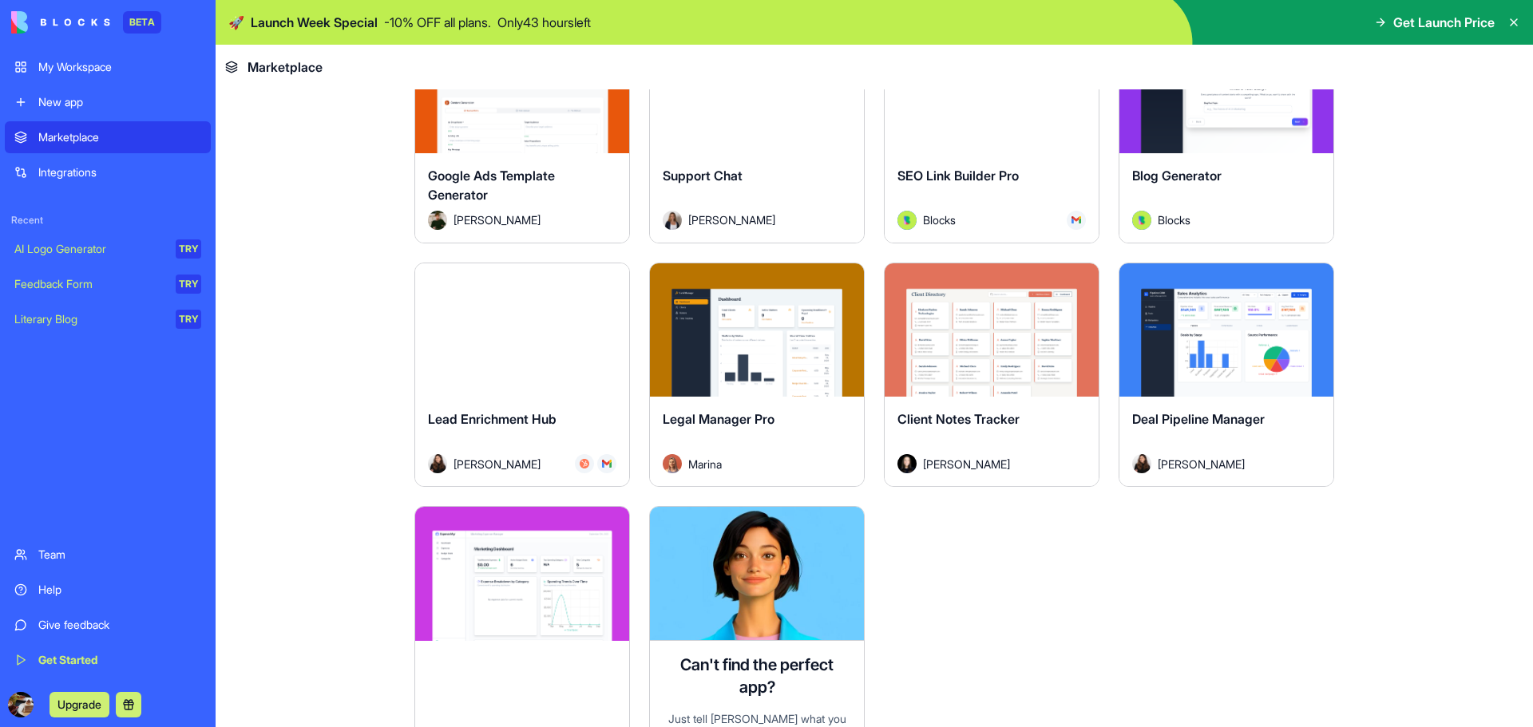
scroll to position [4217, 0]
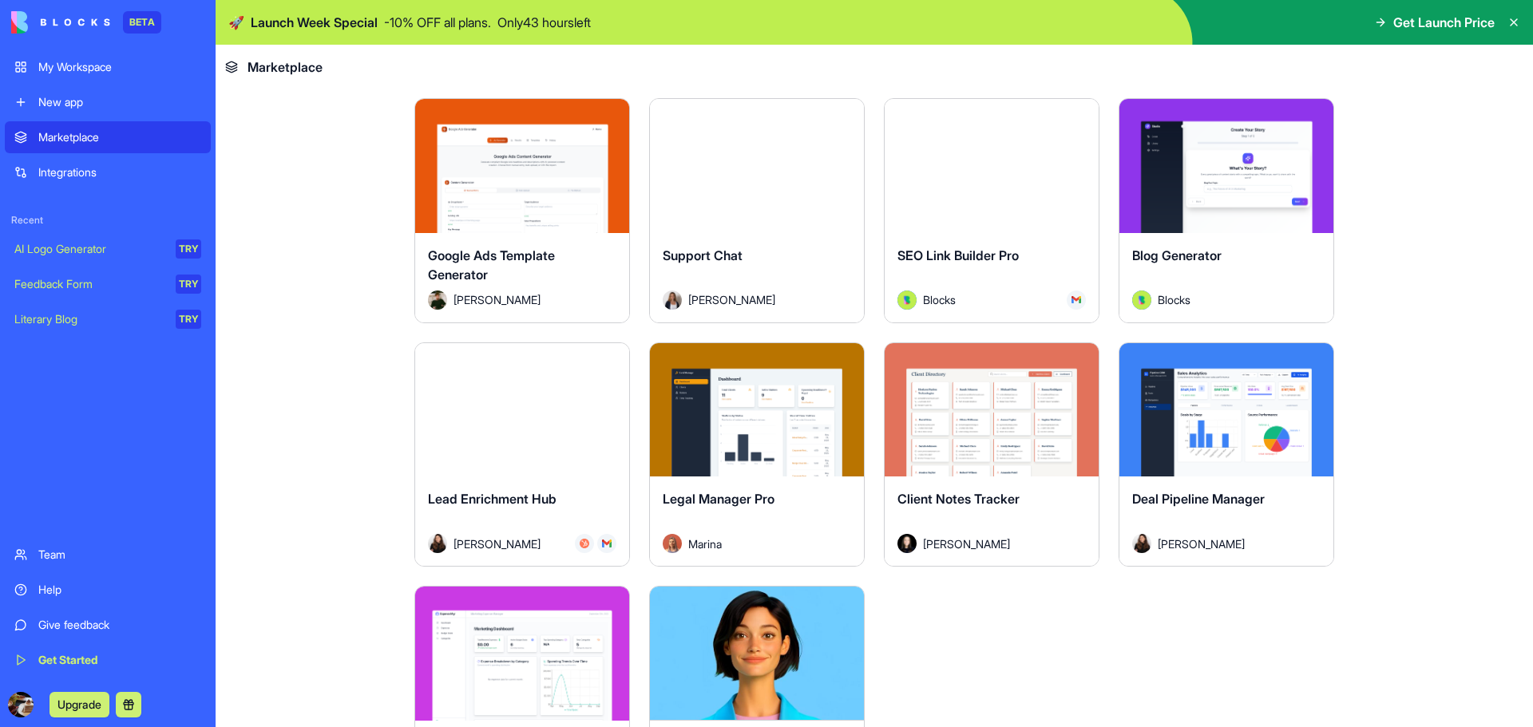
drag, startPoint x: 866, startPoint y: 85, endPoint x: 865, endPoint y: 120, distance: 34.3
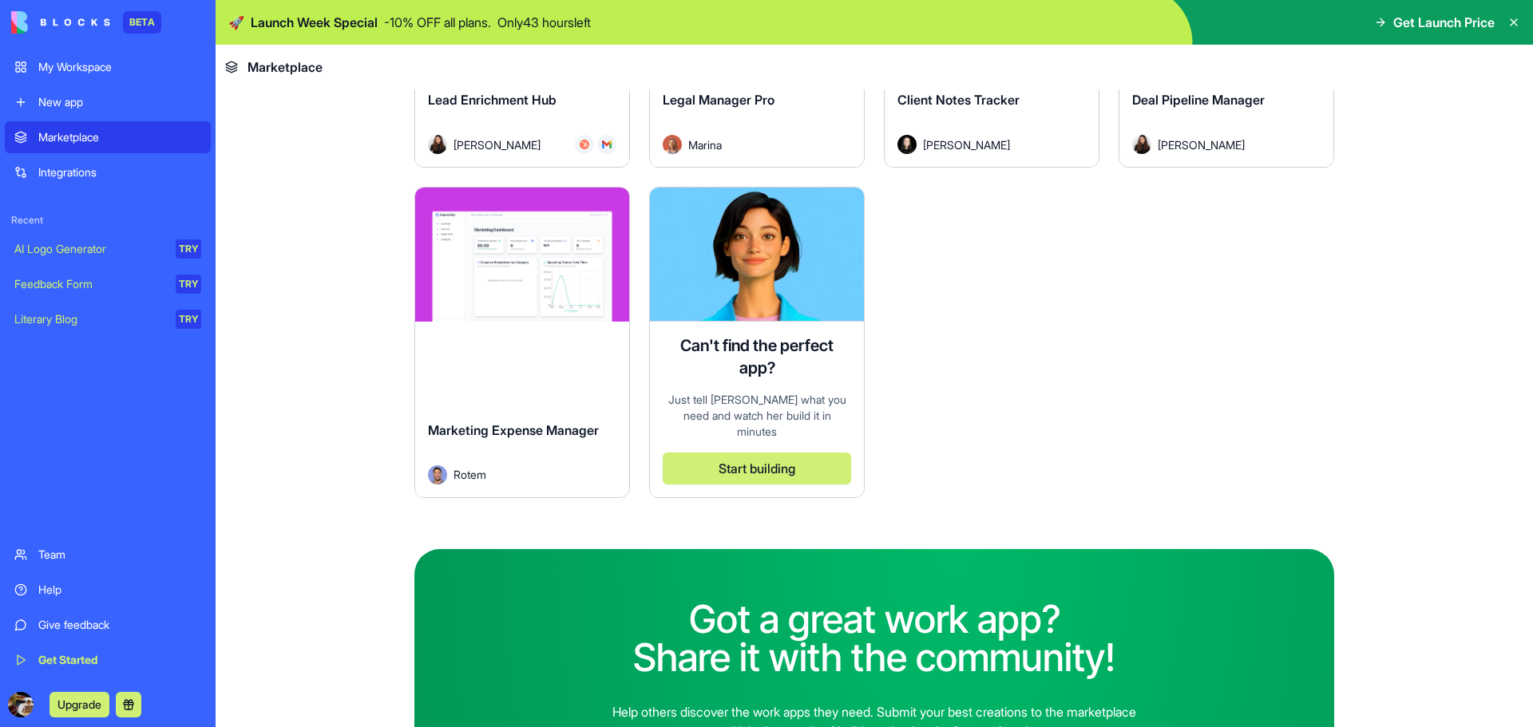
scroll to position [4296, 0]
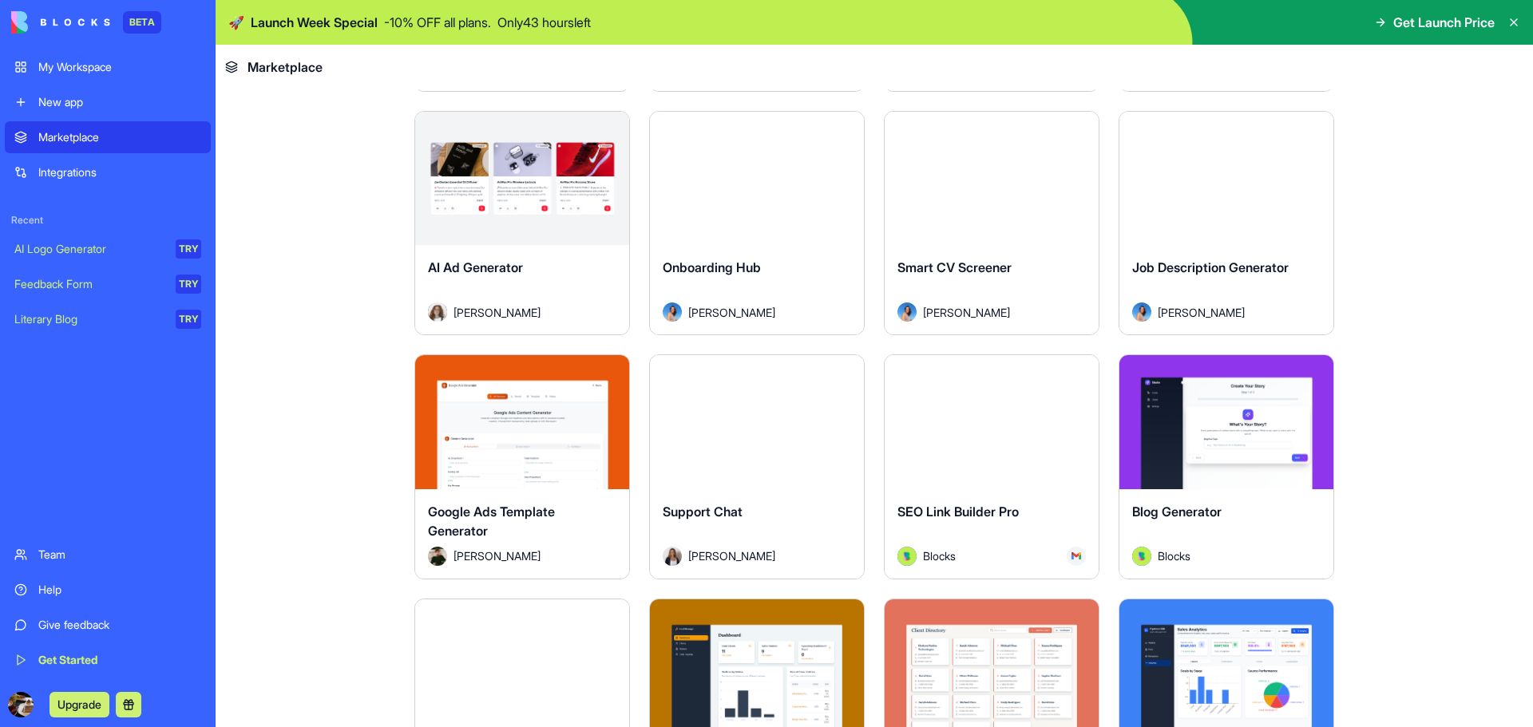
drag, startPoint x: 635, startPoint y: 325, endPoint x: 629, endPoint y: 272, distance: 53.0
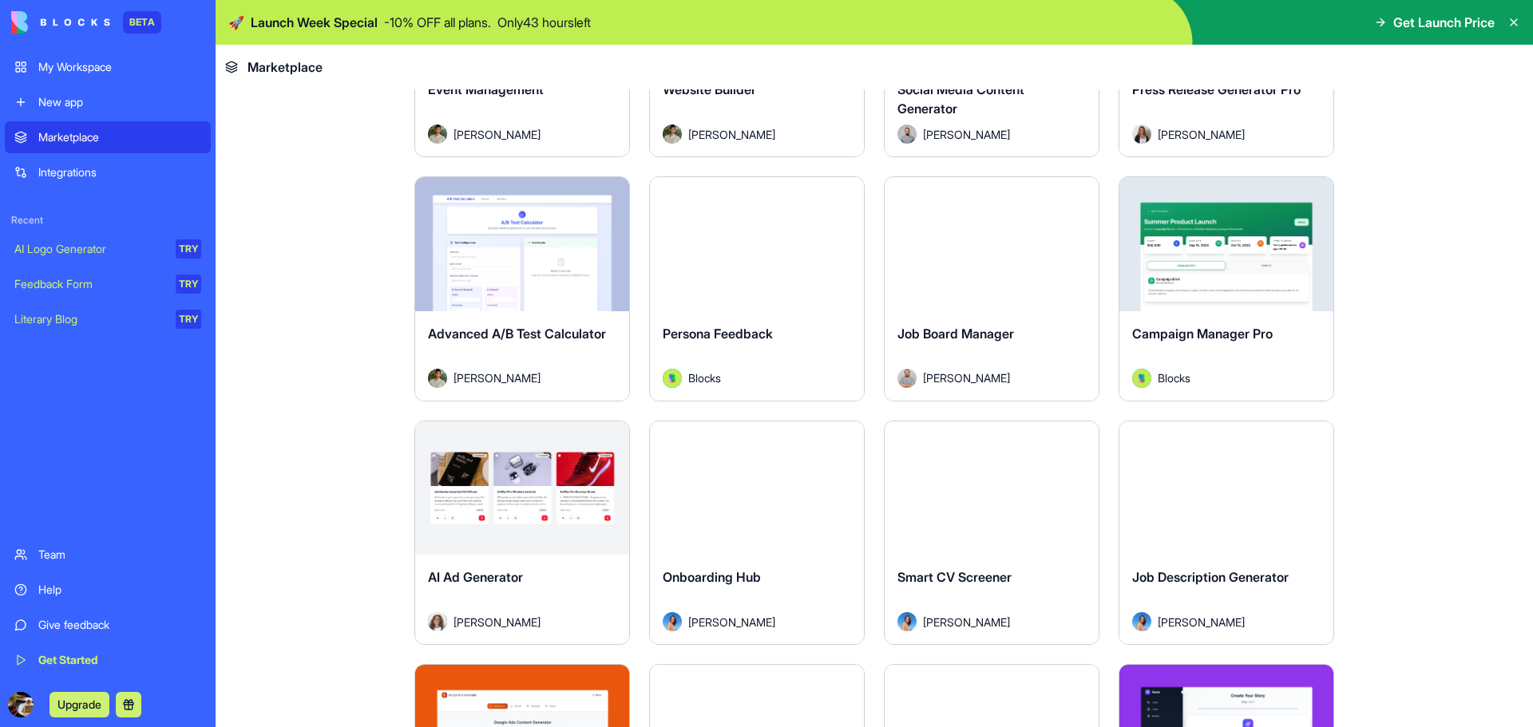
drag, startPoint x: 629, startPoint y: 272, endPoint x: 629, endPoint y: 216, distance: 55.9
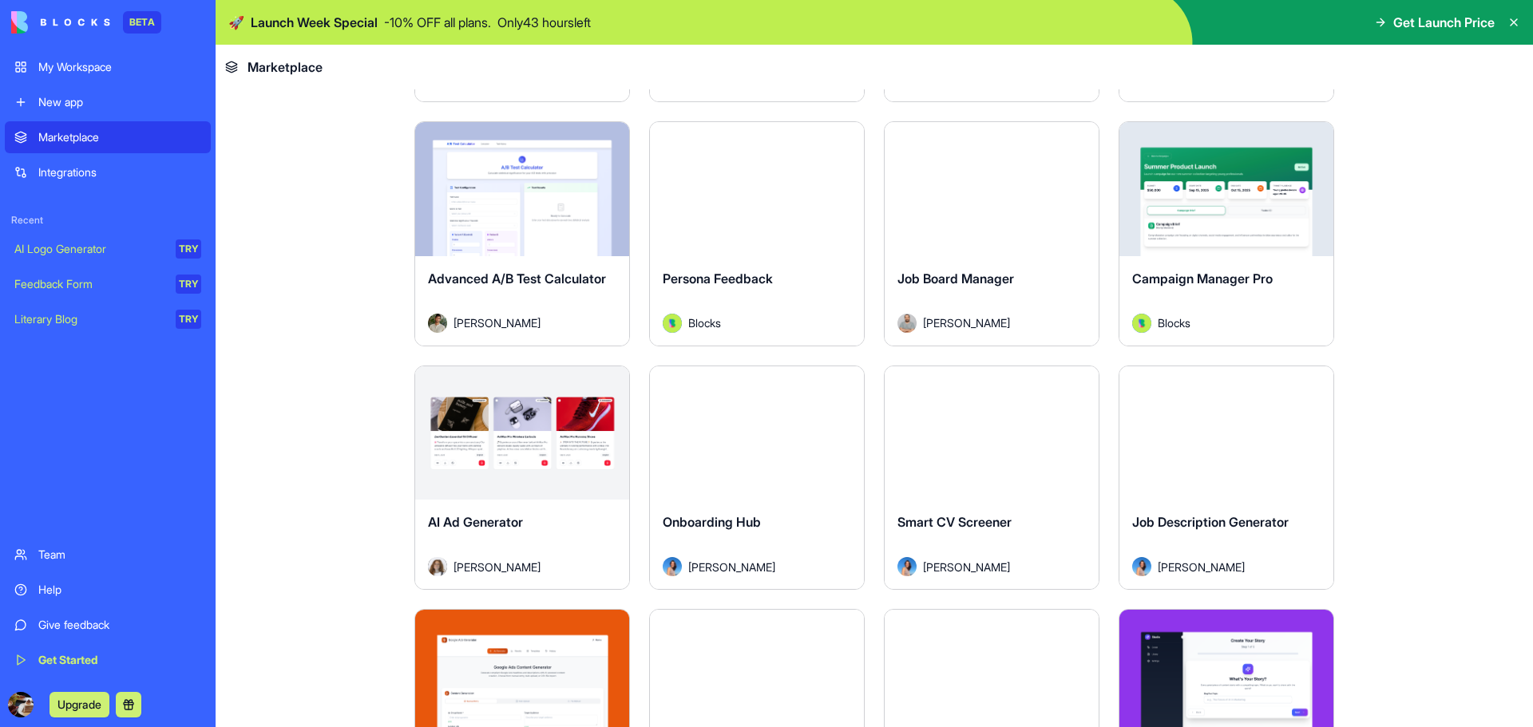
scroll to position [3626, 0]
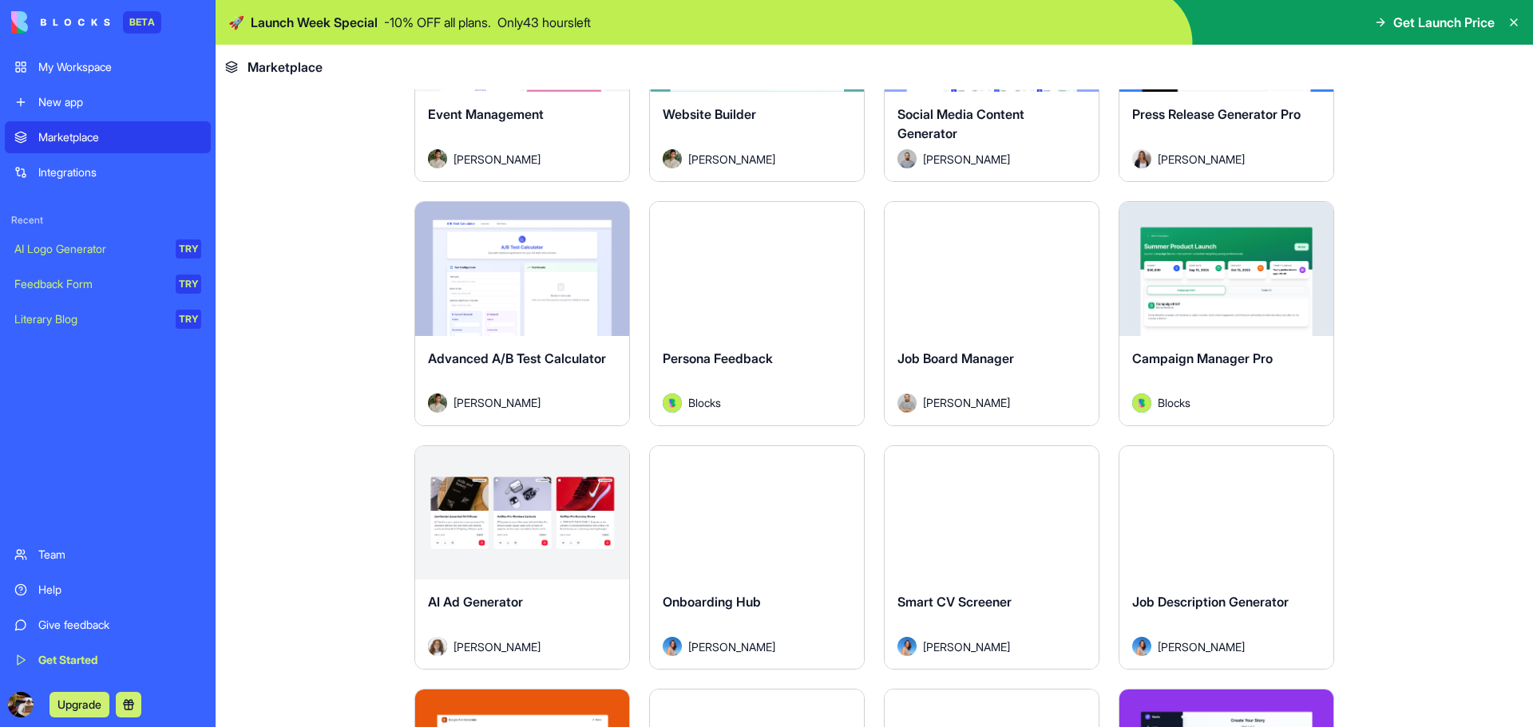
click at [529, 390] on div "Advanced A/B Test Calculator" at bounding box center [522, 371] width 188 height 45
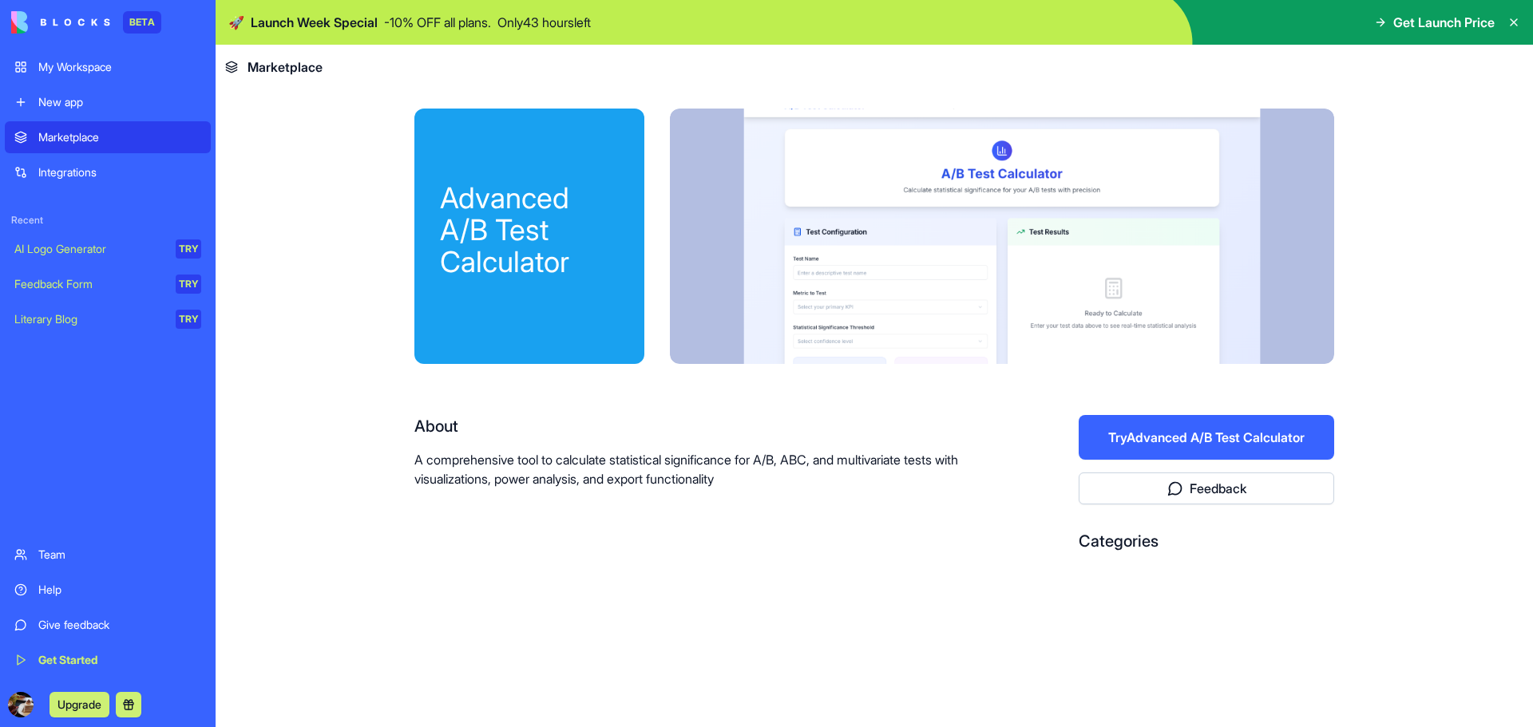
click at [1317, 428] on button "Try Advanced A/B Test Calculator" at bounding box center [1207, 437] width 256 height 45
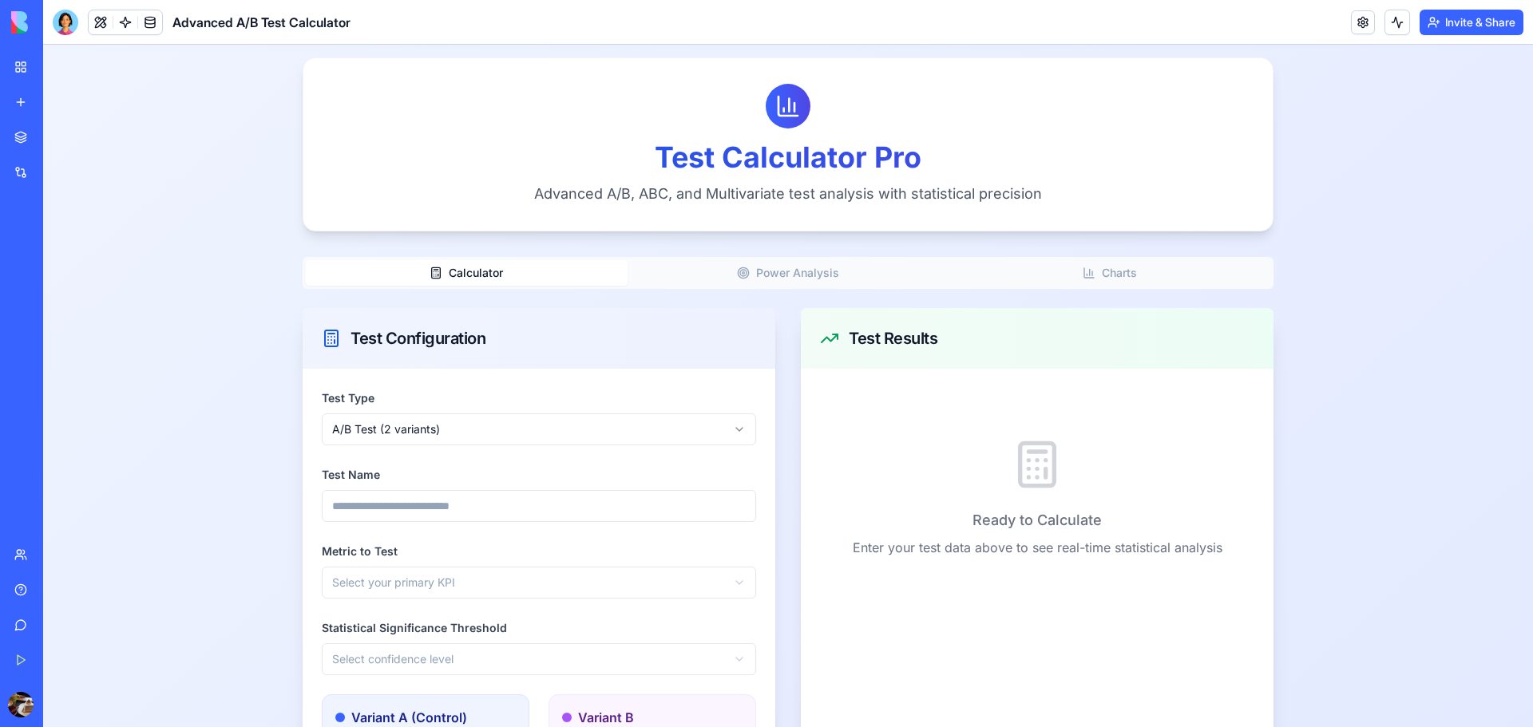
scroll to position [240, 0]
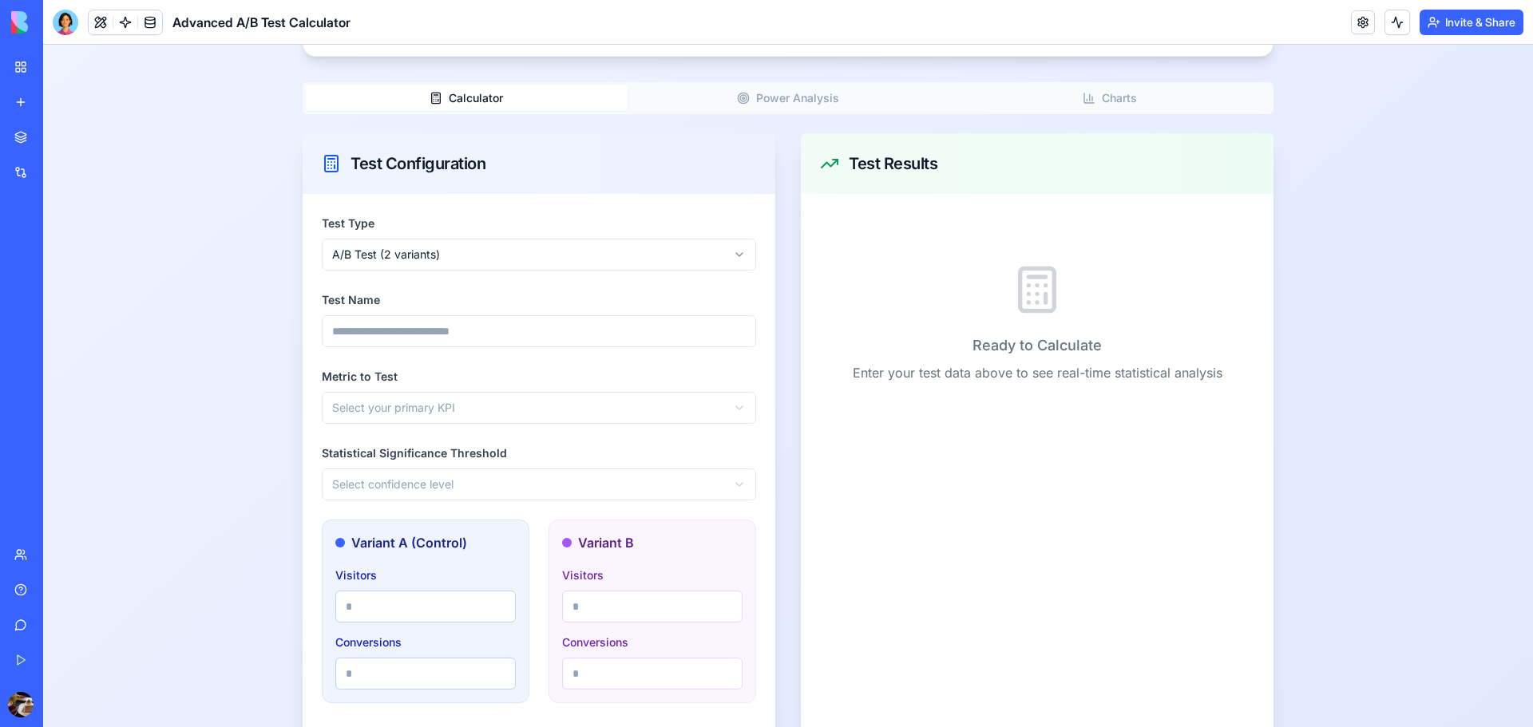
click at [653, 254] on html "Test Calculator Pro Calculator Test History Test Calculator Pro Advanced A/B, A…" at bounding box center [788, 468] width 1490 height 1326
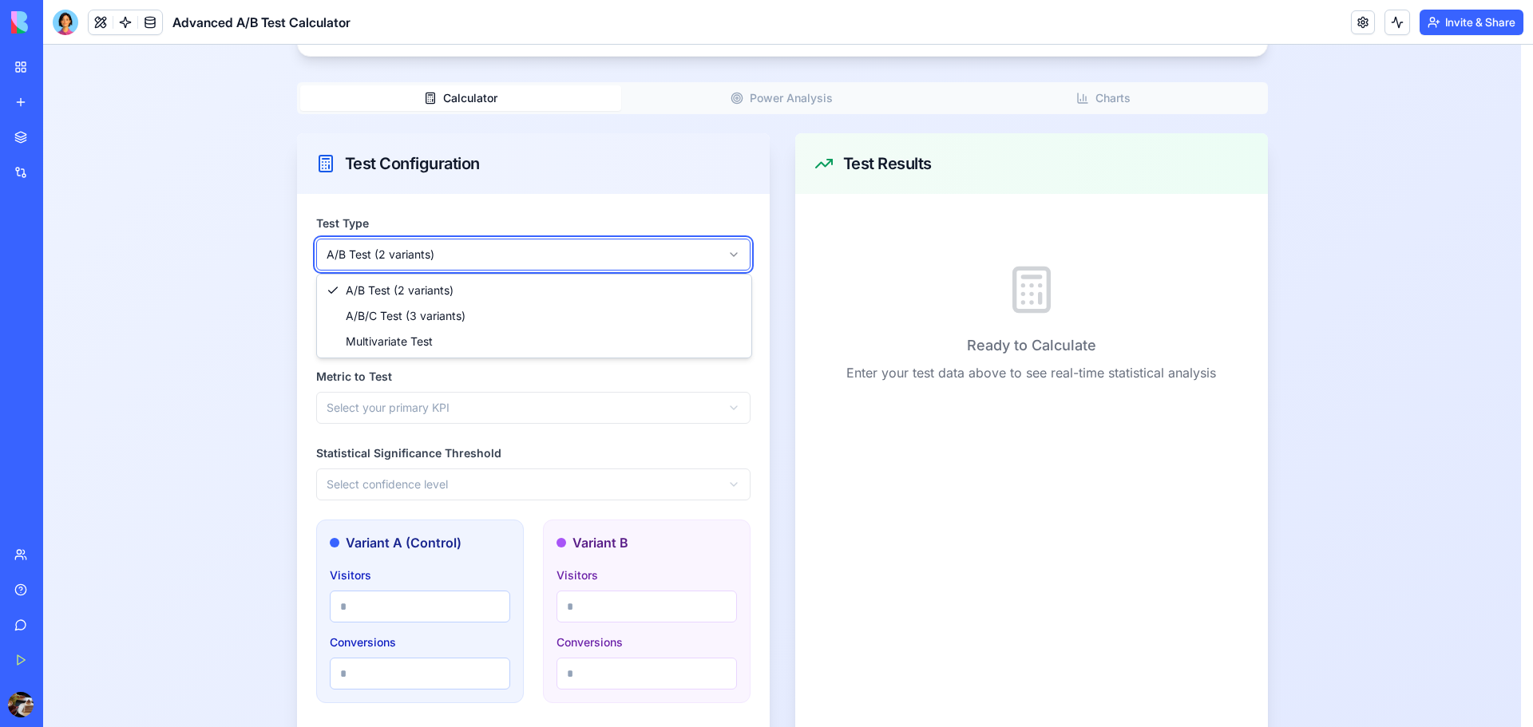
click at [559, 408] on html "Test Calculator Pro Calculator Test History Test Calculator Pro Advanced A/B, A…" at bounding box center [788, 468] width 1490 height 1326
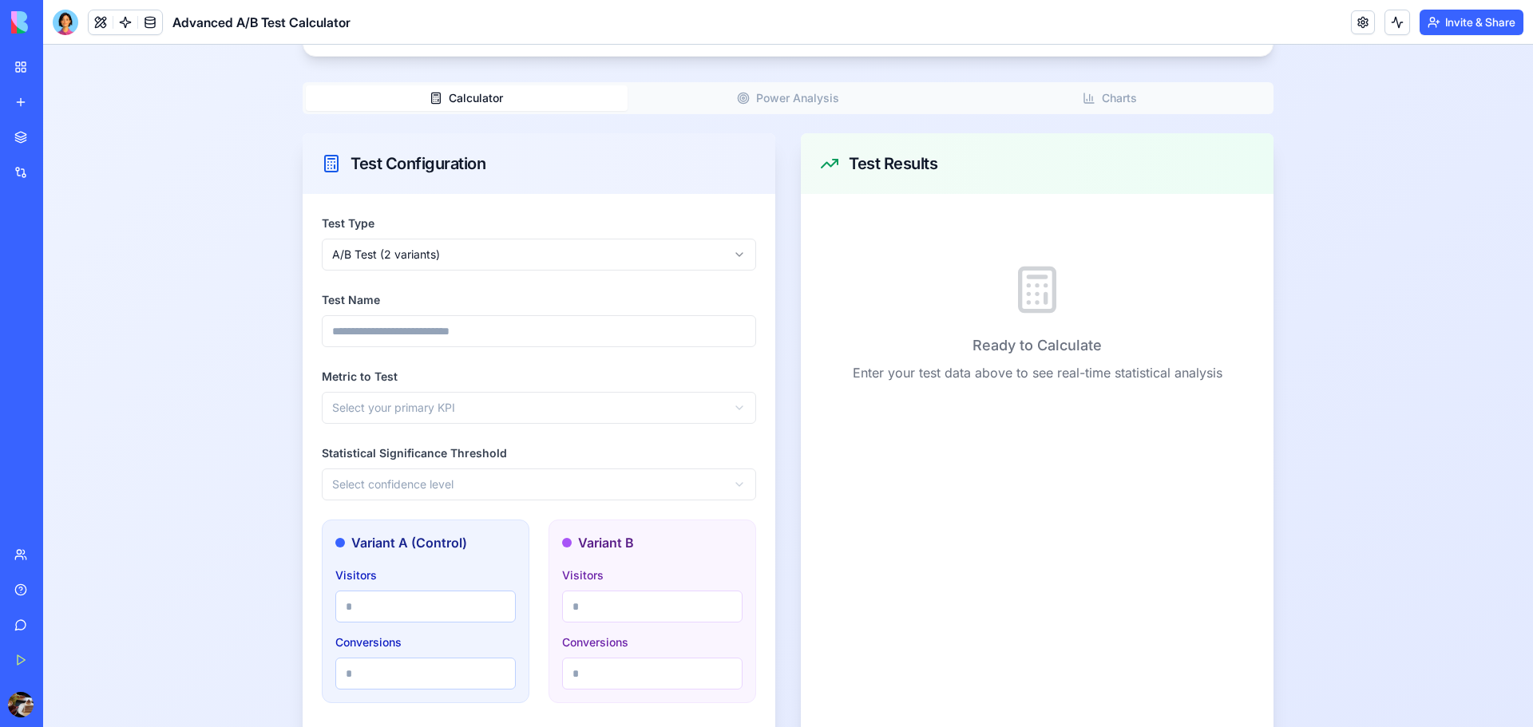
click at [559, 408] on html "Test Calculator Pro Calculator Test History Test Calculator Pro Advanced A/B, A…" at bounding box center [788, 468] width 1490 height 1326
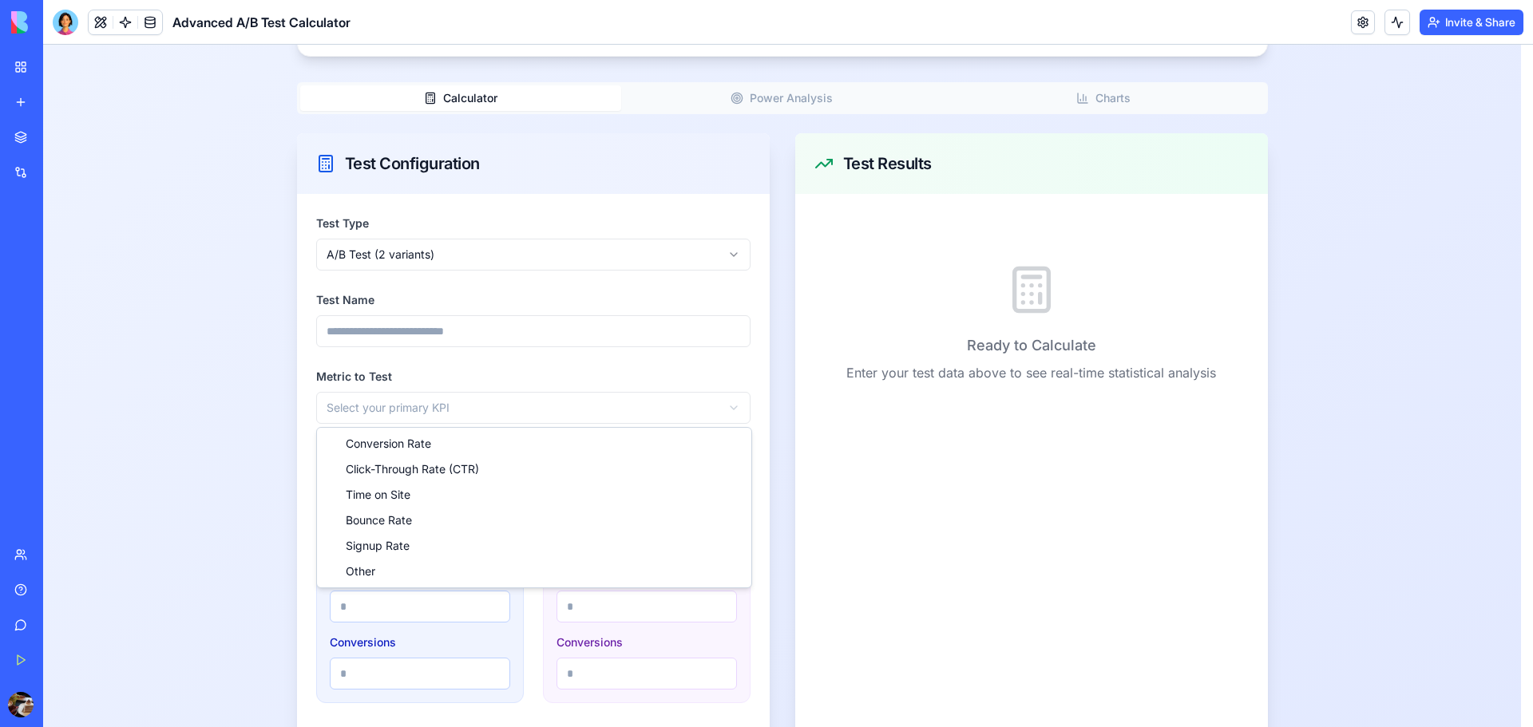
drag, startPoint x: 464, startPoint y: 473, endPoint x: 331, endPoint y: 463, distance: 133.7
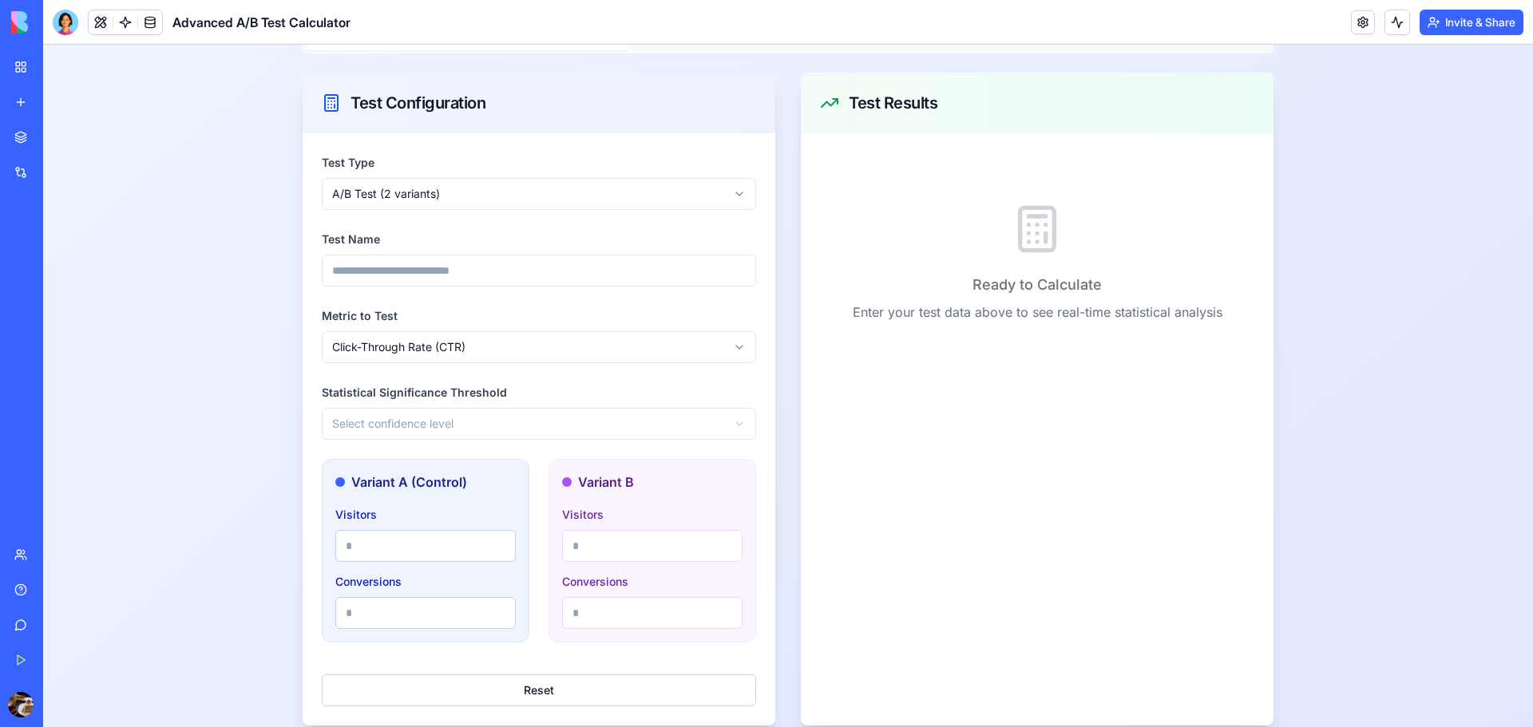
scroll to position [559, 0]
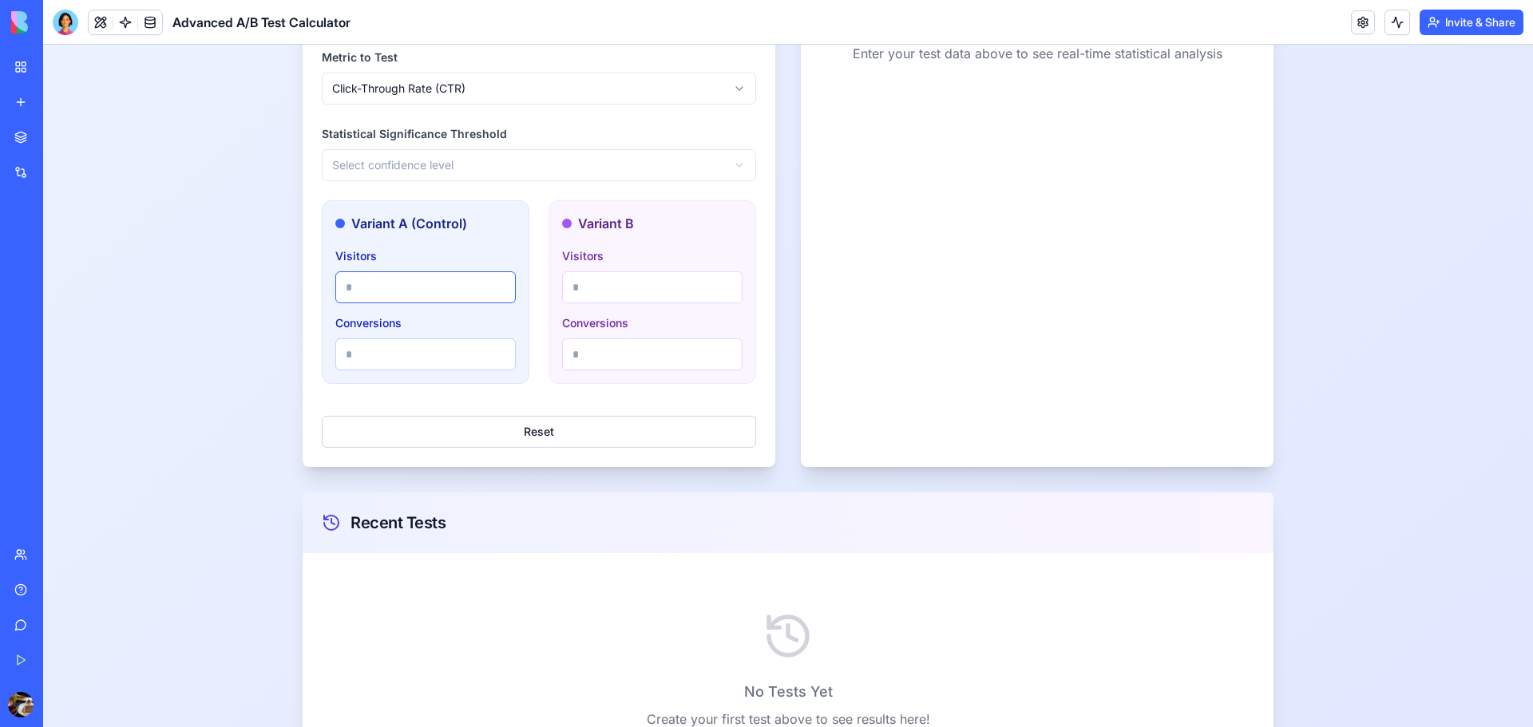
click at [492, 284] on input "*" at bounding box center [425, 287] width 180 height 32
type input "*"
click at [492, 284] on input "*" at bounding box center [425, 287] width 180 height 32
click at [721, 280] on input "*" at bounding box center [652, 287] width 180 height 32
type input "*"
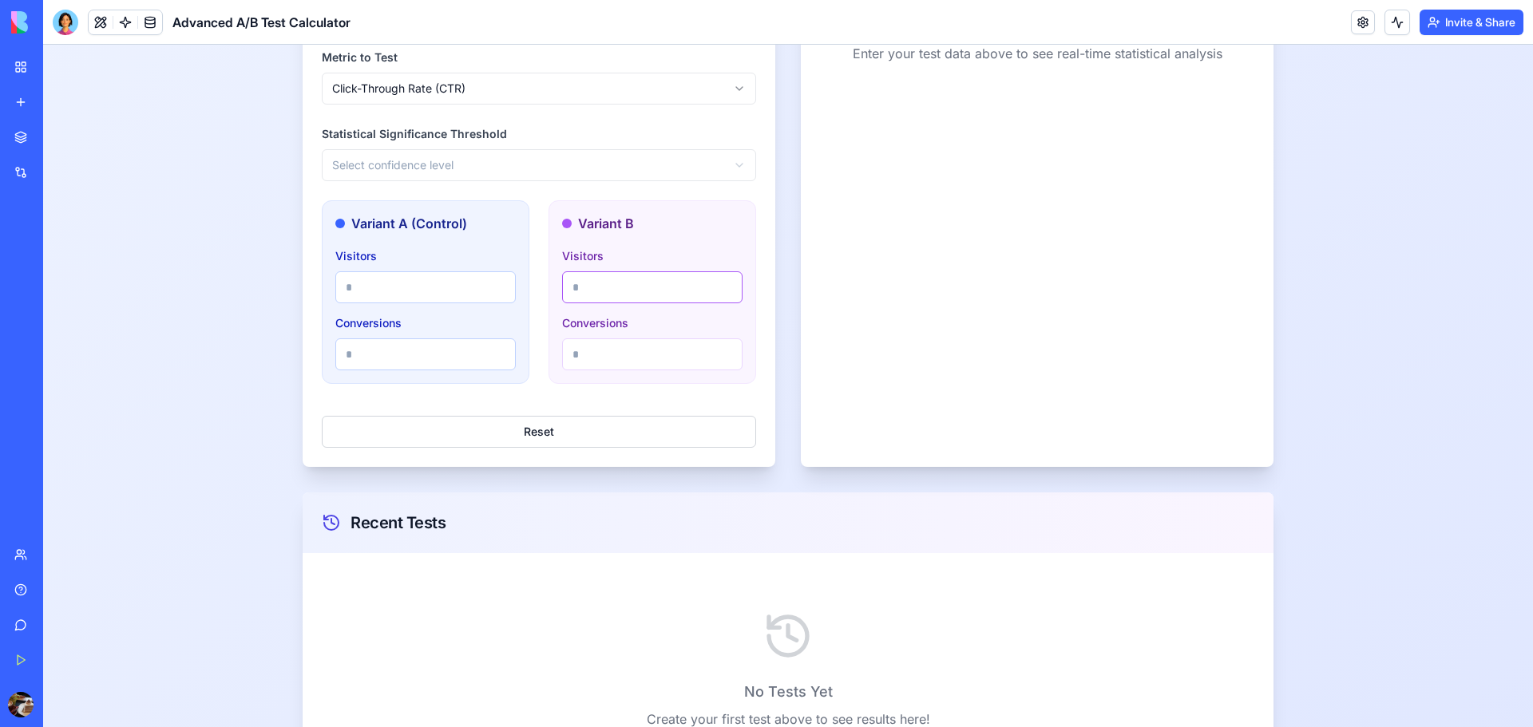
click at [721, 280] on input "*" at bounding box center [652, 287] width 180 height 32
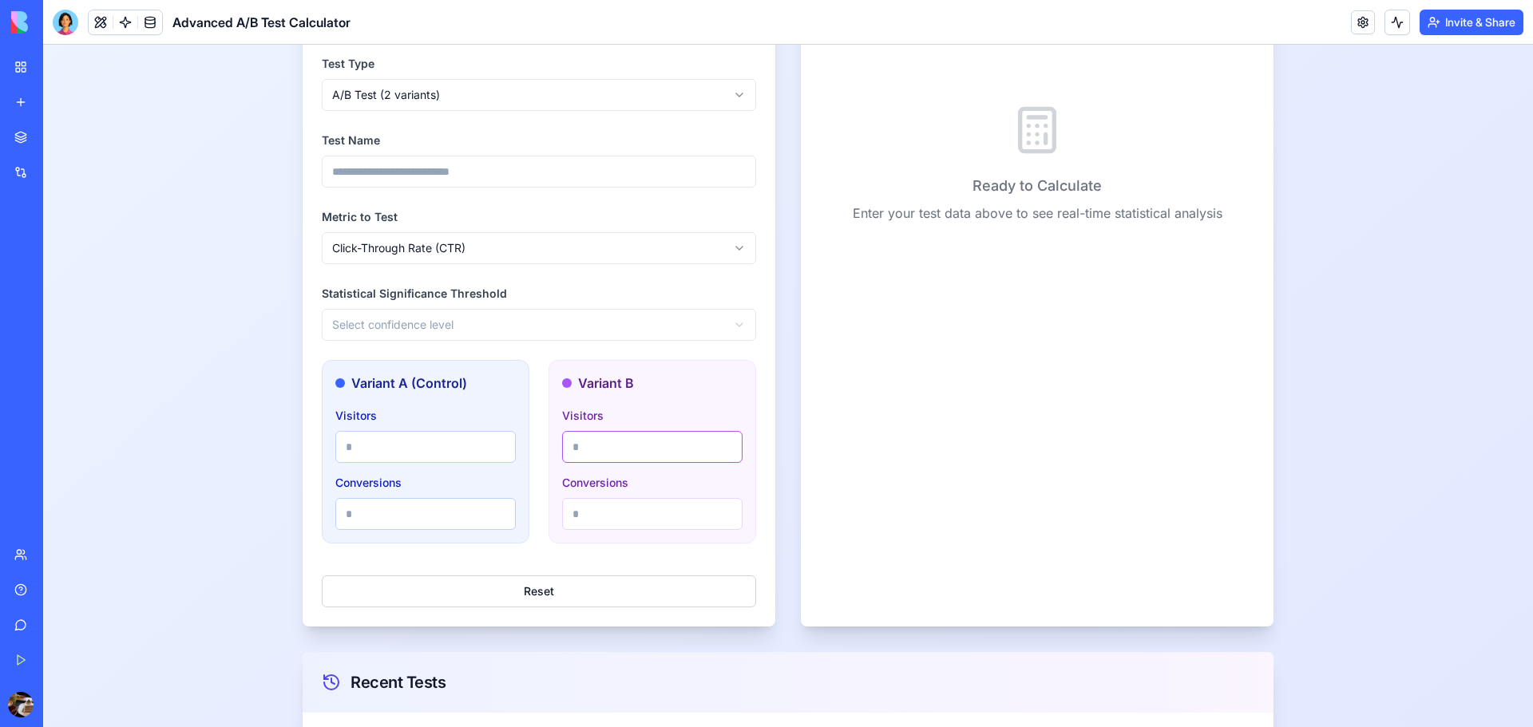
scroll to position [404, 0]
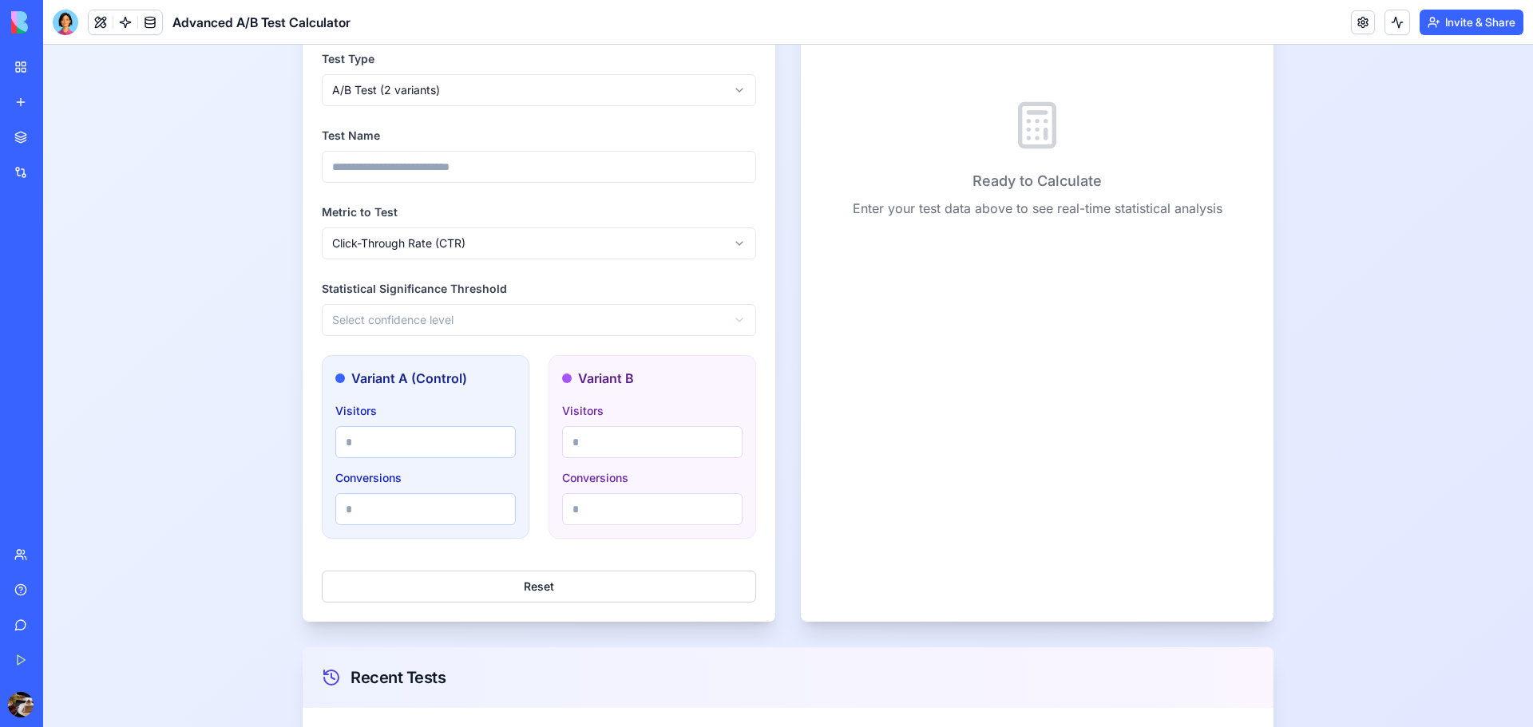
click at [418, 408] on div "Visitors *" at bounding box center [425, 429] width 180 height 57
drag, startPoint x: 340, startPoint y: 411, endPoint x: 355, endPoint y: 413, distance: 14.5
click at [355, 413] on label "Visitors" at bounding box center [356, 411] width 42 height 14
drag, startPoint x: 366, startPoint y: 466, endPoint x: 366, endPoint y: 503, distance: 36.7
click at [366, 470] on div "Visitors * Conversions" at bounding box center [425, 463] width 180 height 125
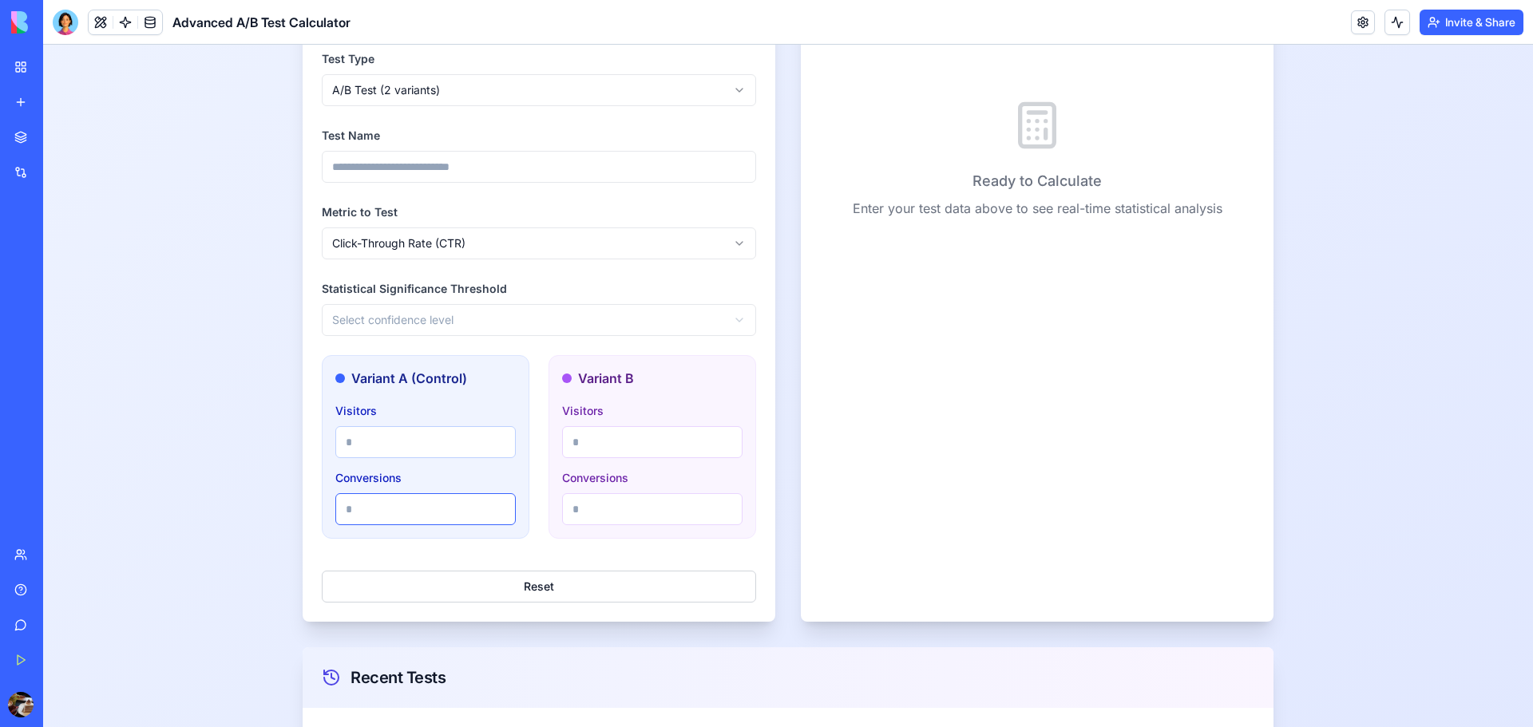
click at [366, 509] on input "Conversions" at bounding box center [425, 509] width 180 height 32
click at [494, 505] on input "*" at bounding box center [425, 509] width 180 height 32
type input "*"
click at [494, 505] on input "*" at bounding box center [425, 509] width 180 height 32
drag, startPoint x: 626, startPoint y: 510, endPoint x: 636, endPoint y: 512, distance: 9.7
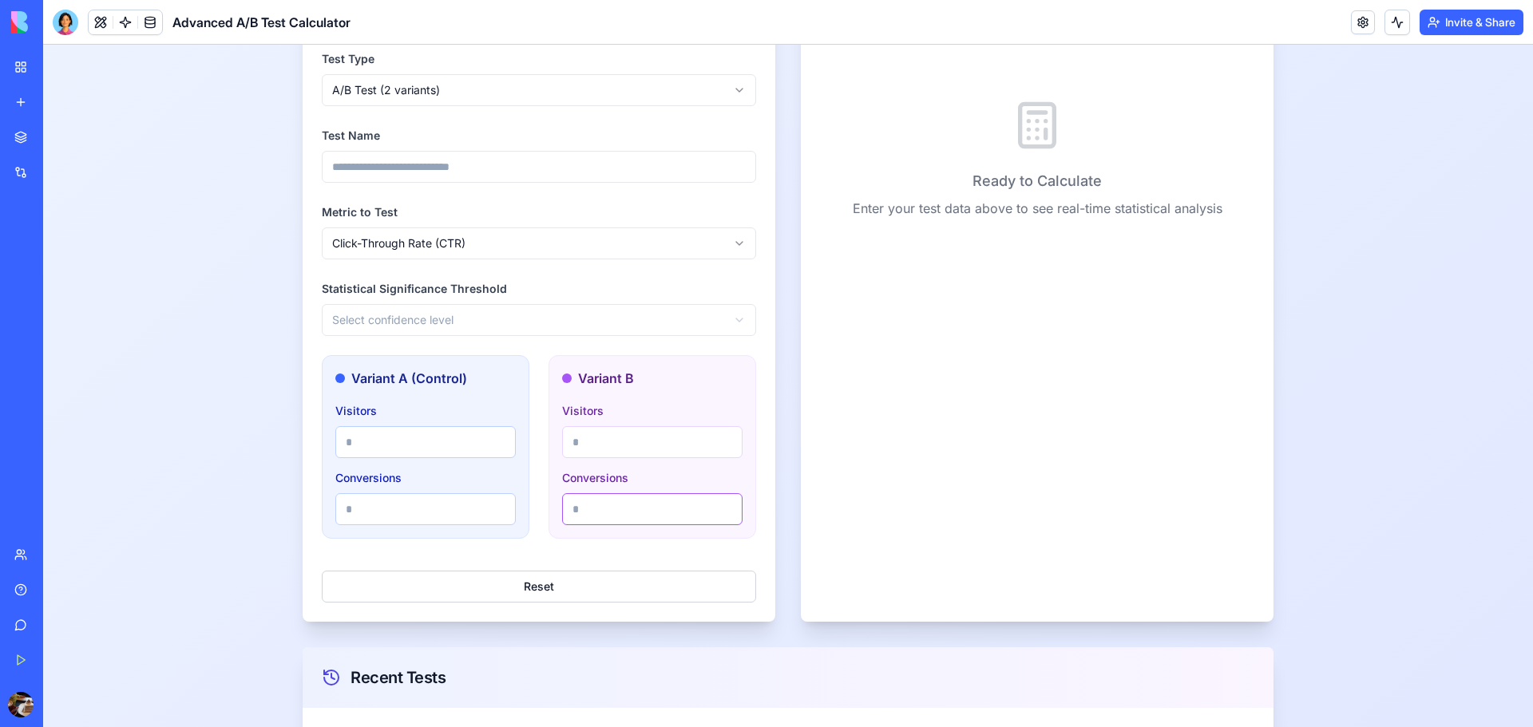
click at [628, 509] on input "Conversions" at bounding box center [652, 509] width 180 height 32
click at [718, 503] on input "*" at bounding box center [652, 509] width 180 height 32
type input "*"
click at [718, 503] on input "*" at bounding box center [652, 509] width 180 height 32
click at [458, 402] on div "Visitors *" at bounding box center [425, 429] width 180 height 57
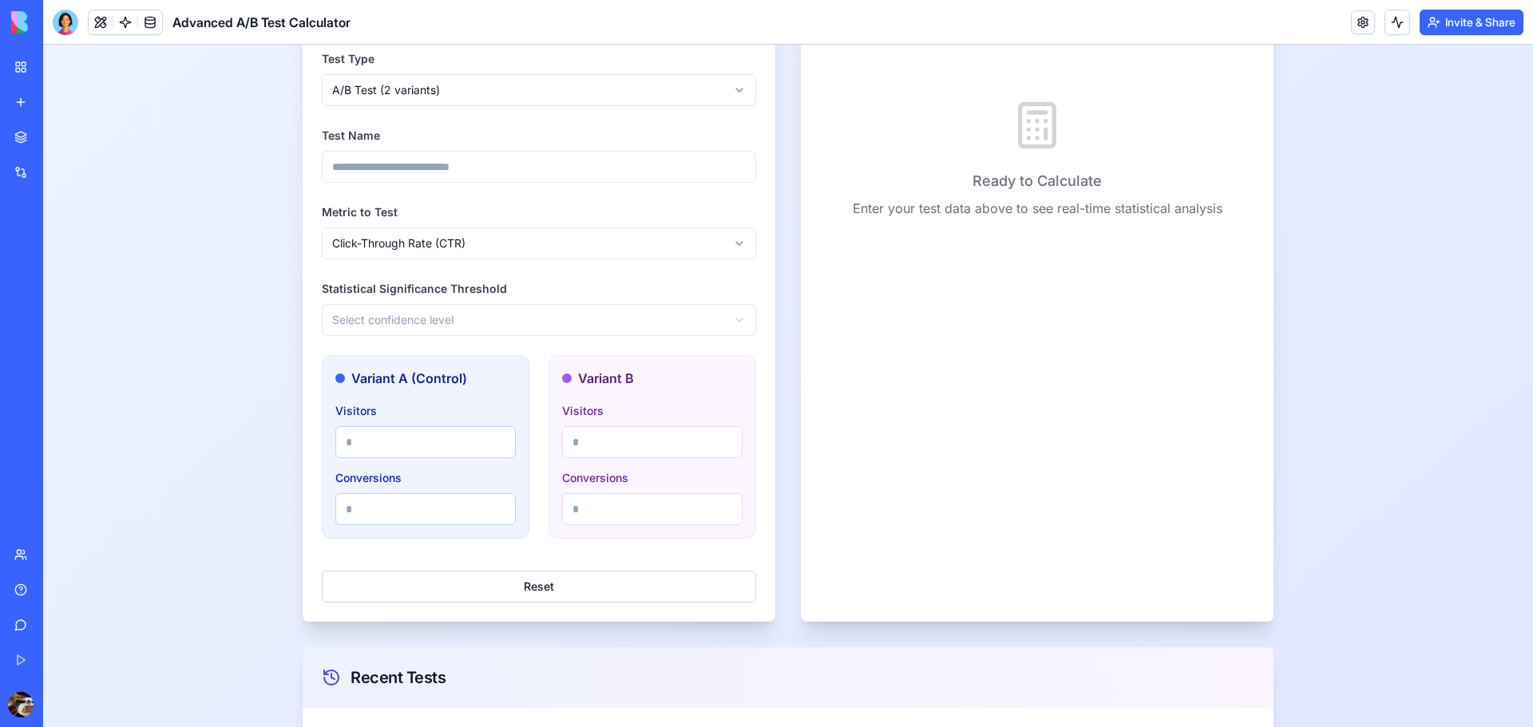
click at [486, 237] on html "Test Calculator Pro Calculator Test History Test Calculator Pro Advanced A/B, A…" at bounding box center [788, 304] width 1490 height 1326
click at [393, 313] on html "Test Calculator Pro Calculator Test History Test Calculator Pro Advanced A/B, A…" at bounding box center [788, 304] width 1490 height 1326
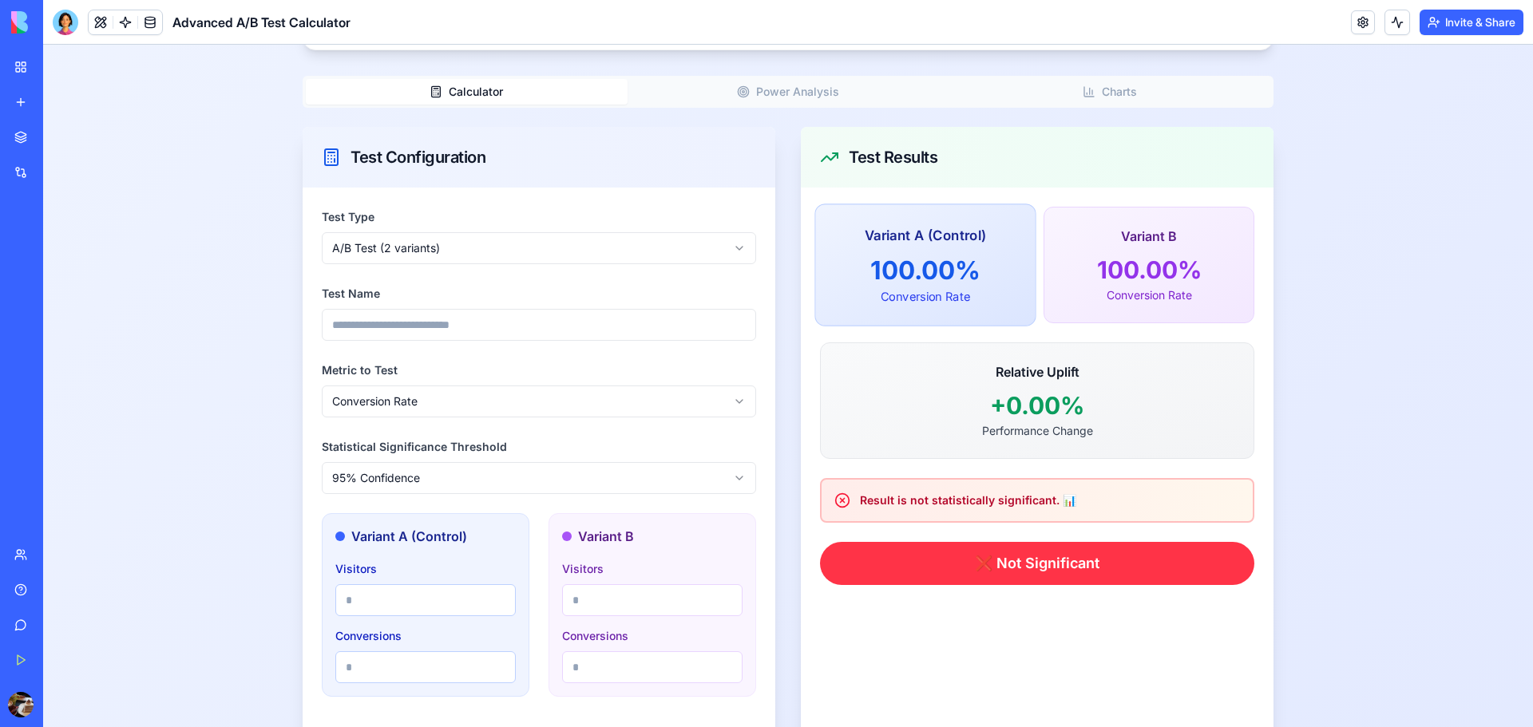
scroll to position [244, 0]
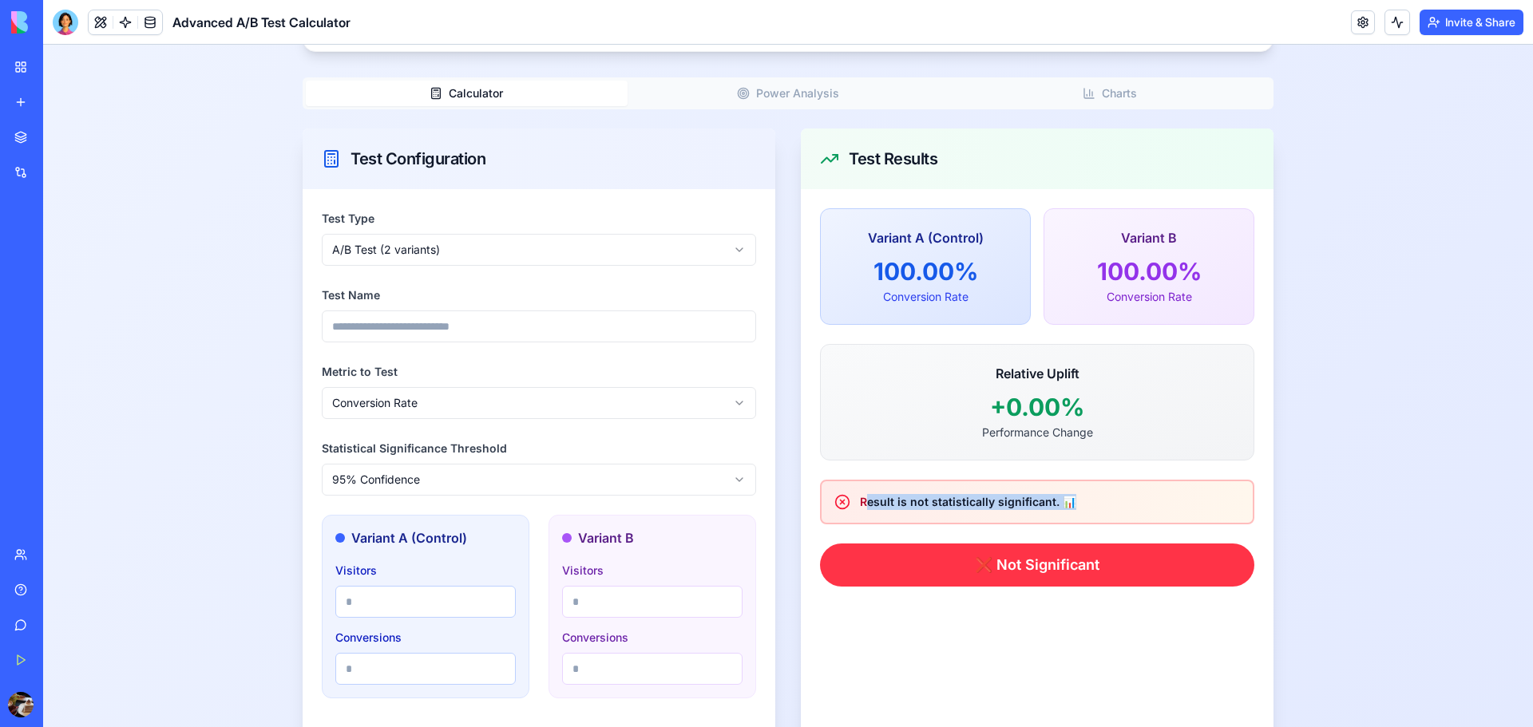
drag, startPoint x: 865, startPoint y: 500, endPoint x: 1103, endPoint y: 493, distance: 238.8
click at [1103, 493] on div "Result is not statistically significant. 📊" at bounding box center [1037, 502] width 434 height 45
click at [913, 213] on div "Variant A (Control) 100.00 % Conversion Rate" at bounding box center [924, 266] width 221 height 122
click at [885, 236] on h3 "Variant A (Control)" at bounding box center [926, 237] width 180 height 20
drag, startPoint x: 1210, startPoint y: 263, endPoint x: 1200, endPoint y: 300, distance: 38.7
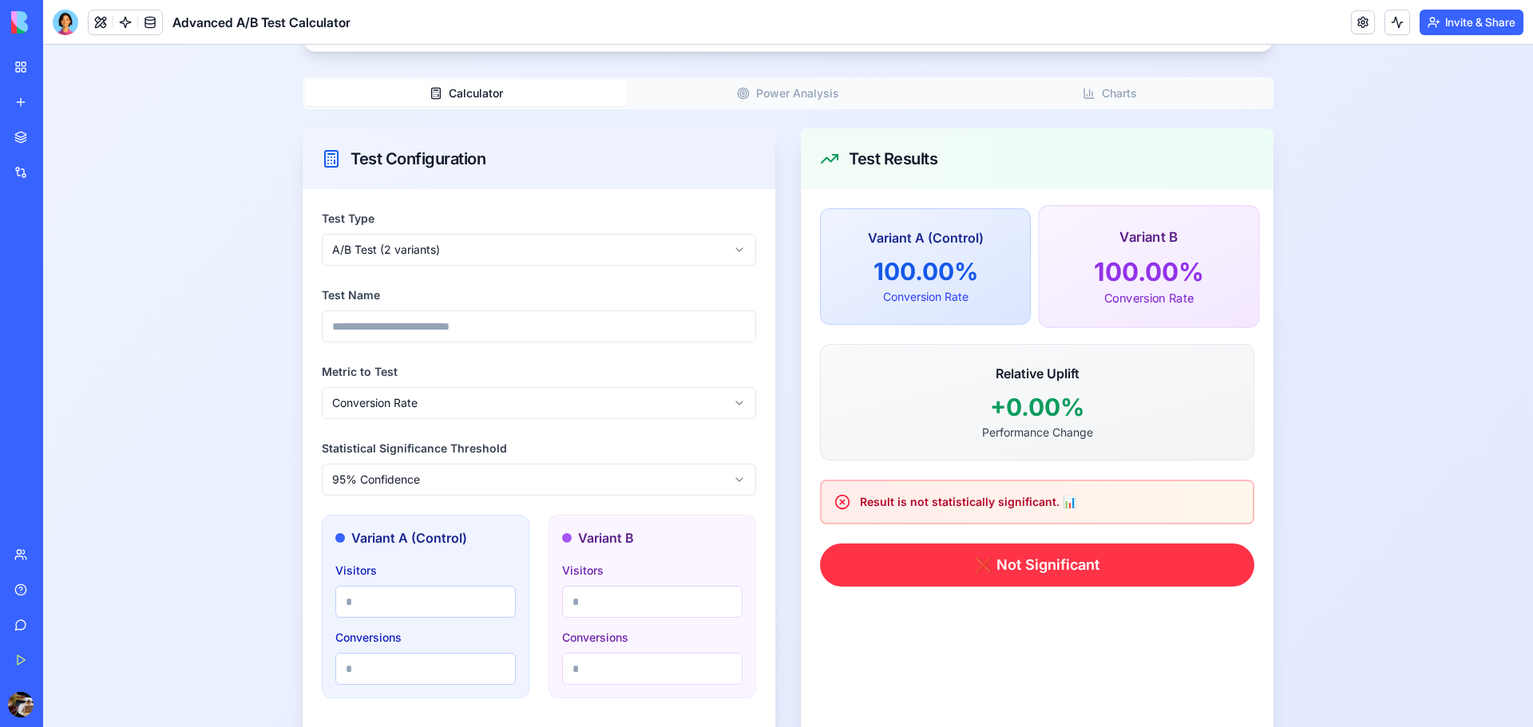
click at [1209, 265] on p "100.00 %" at bounding box center [1150, 271] width 180 height 30
click at [1147, 414] on p "+ 0.00 %" at bounding box center [1037, 407] width 394 height 29
click at [967, 291] on p "Conversion Rate" at bounding box center [926, 298] width 180 height 17
drag, startPoint x: 358, startPoint y: 601, endPoint x: 294, endPoint y: 614, distance: 65.9
click at [294, 614] on main "Test Calculator Pro Advanced A/B, ABC, and Multivariate test analysis with stat…" at bounding box center [788, 640] width 1022 height 1576
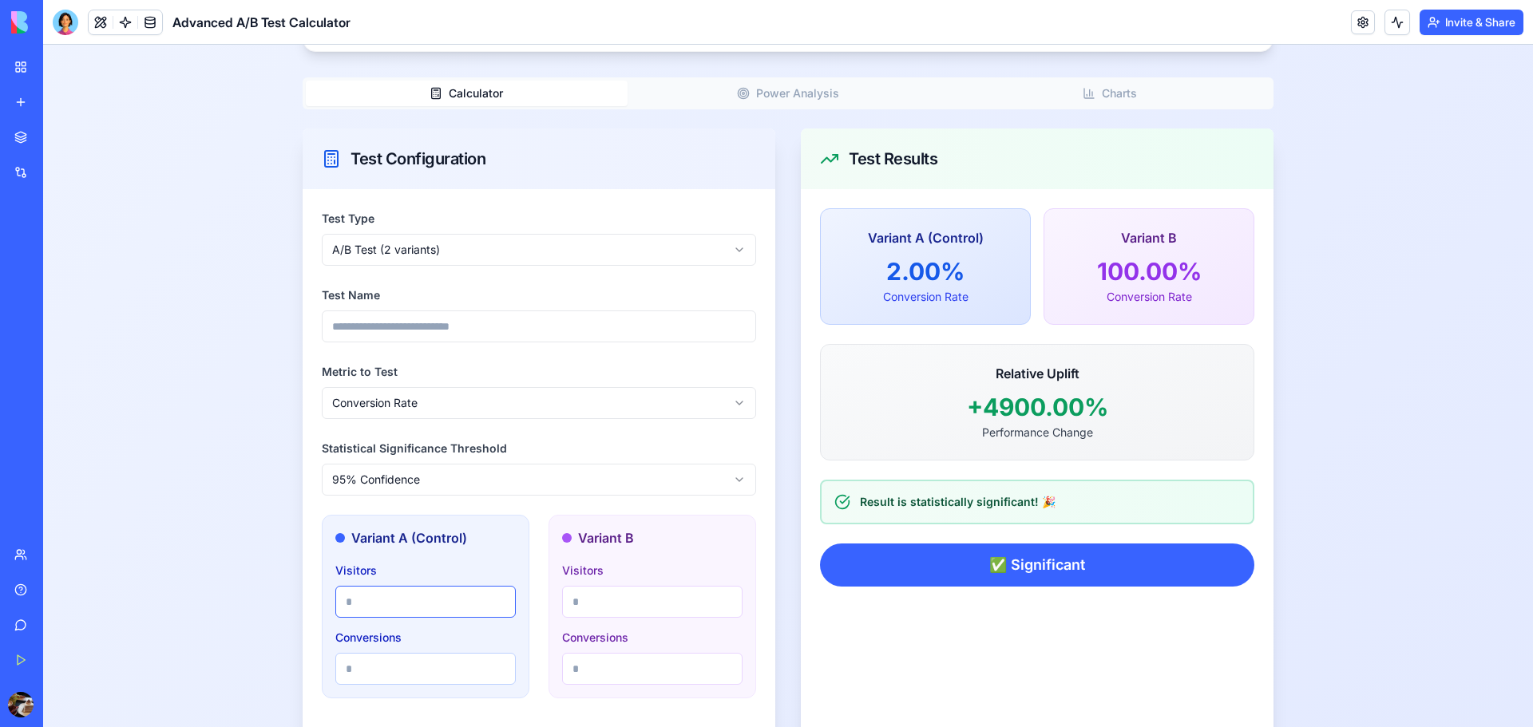
type input "***"
click at [419, 580] on div "Visitors ***" at bounding box center [425, 589] width 180 height 57
drag, startPoint x: 592, startPoint y: 599, endPoint x: 479, endPoint y: 608, distance: 113.0
click at [481, 607] on div "Variant A (Control) Visitors *** Conversions * Variant B Visitors * Conversions…" at bounding box center [539, 607] width 434 height 184
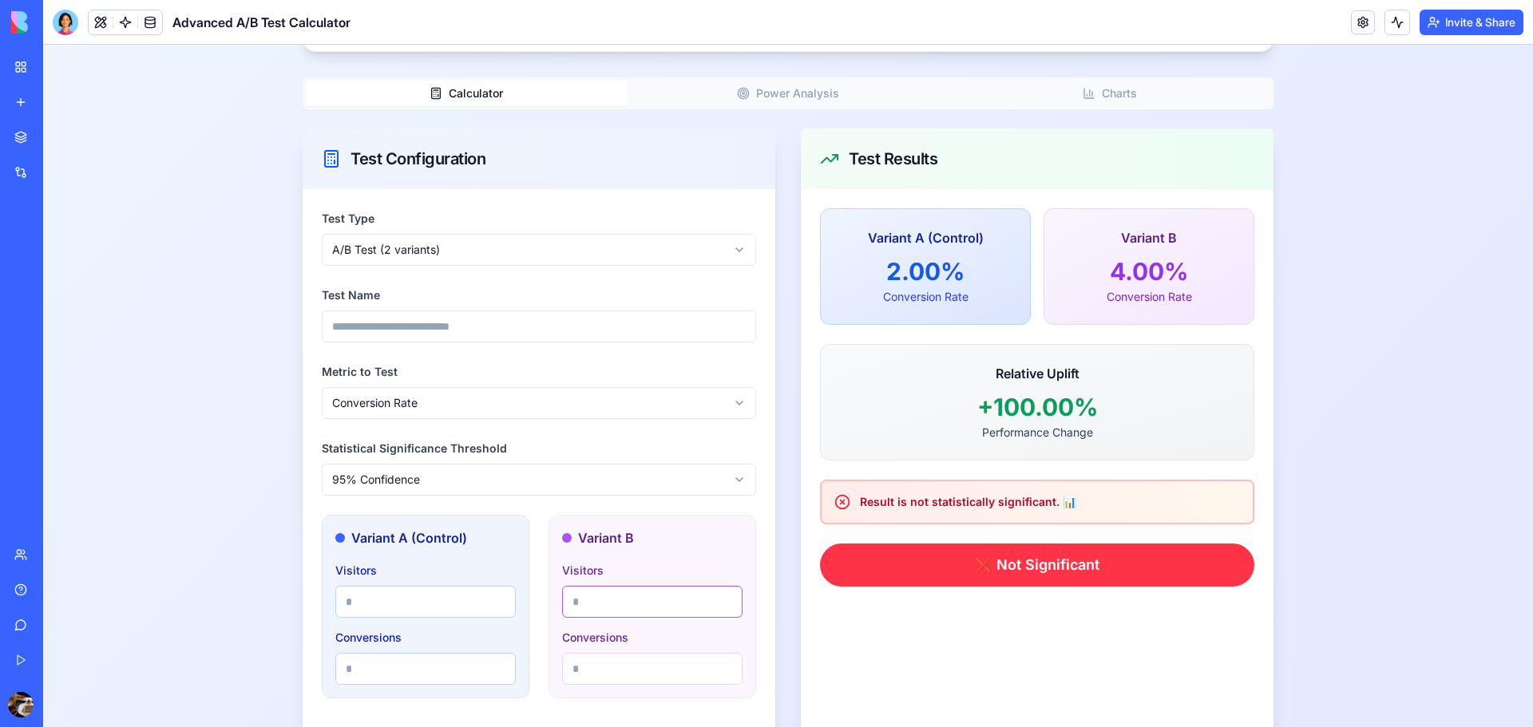
type input "**"
click at [549, 532] on div "Variant B Visitors ** Conversions *" at bounding box center [653, 607] width 208 height 184
drag, startPoint x: 596, startPoint y: 669, endPoint x: 560, endPoint y: 675, distance: 37.2
click at [562, 675] on input "*" at bounding box center [652, 669] width 180 height 32
type input "*"
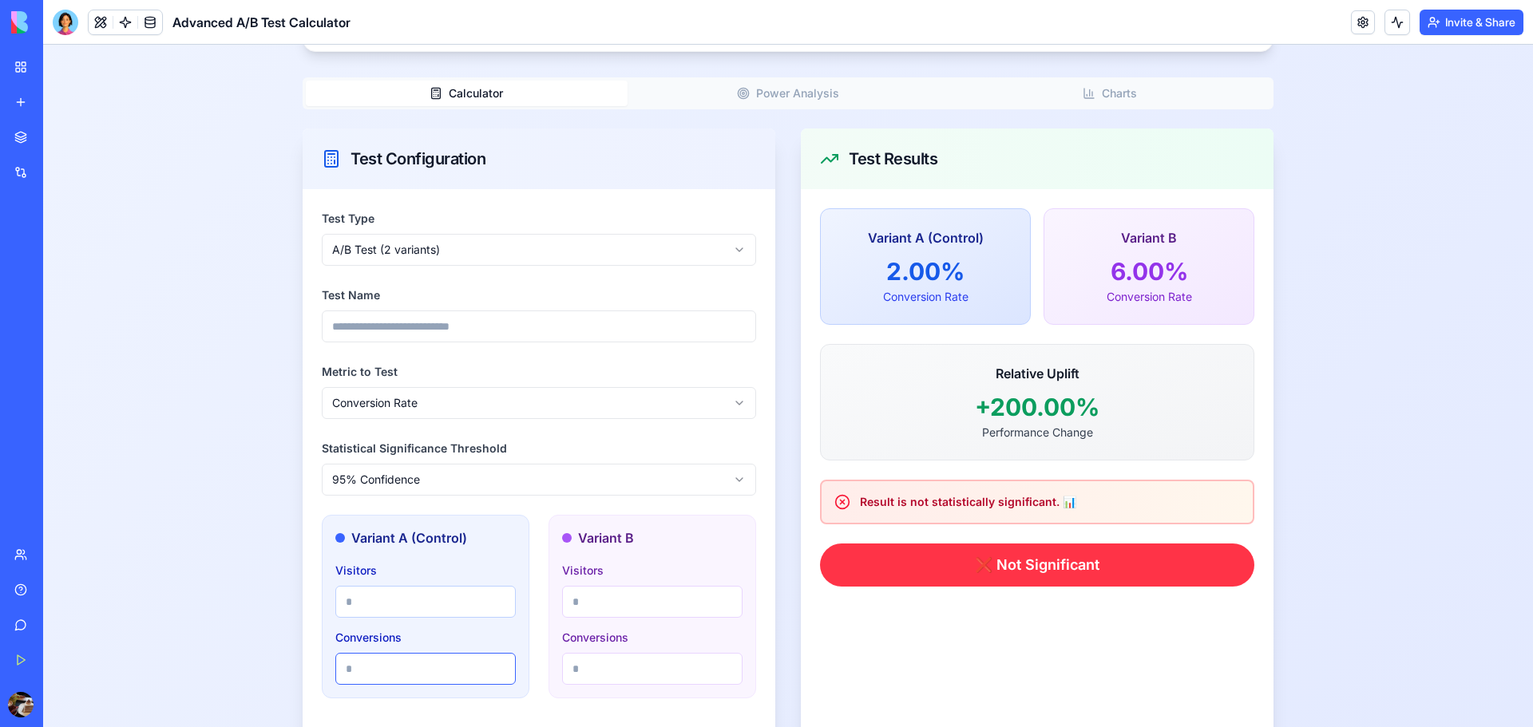
drag, startPoint x: 454, startPoint y: 670, endPoint x: 351, endPoint y: 668, distance: 102.2
click at [351, 668] on input "*" at bounding box center [425, 669] width 180 height 32
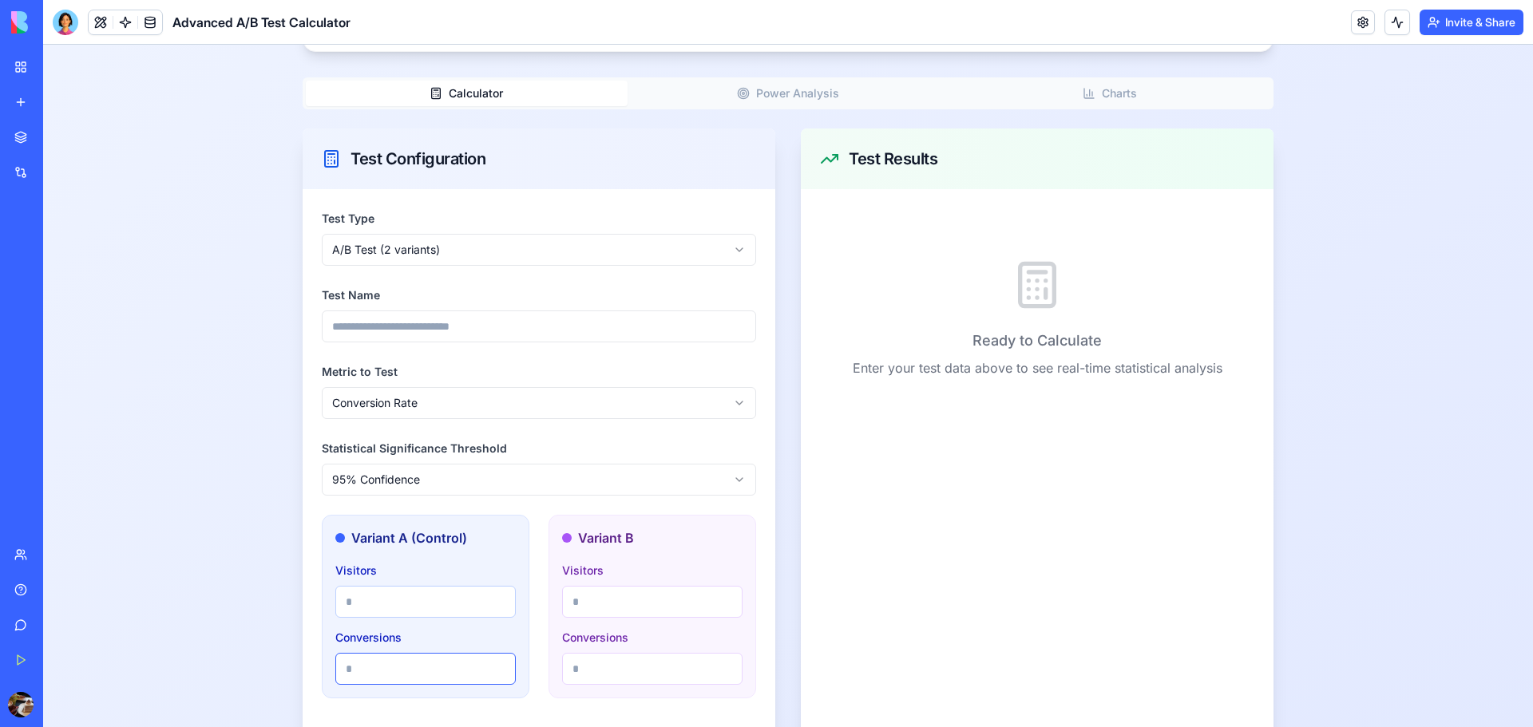
type input "*"
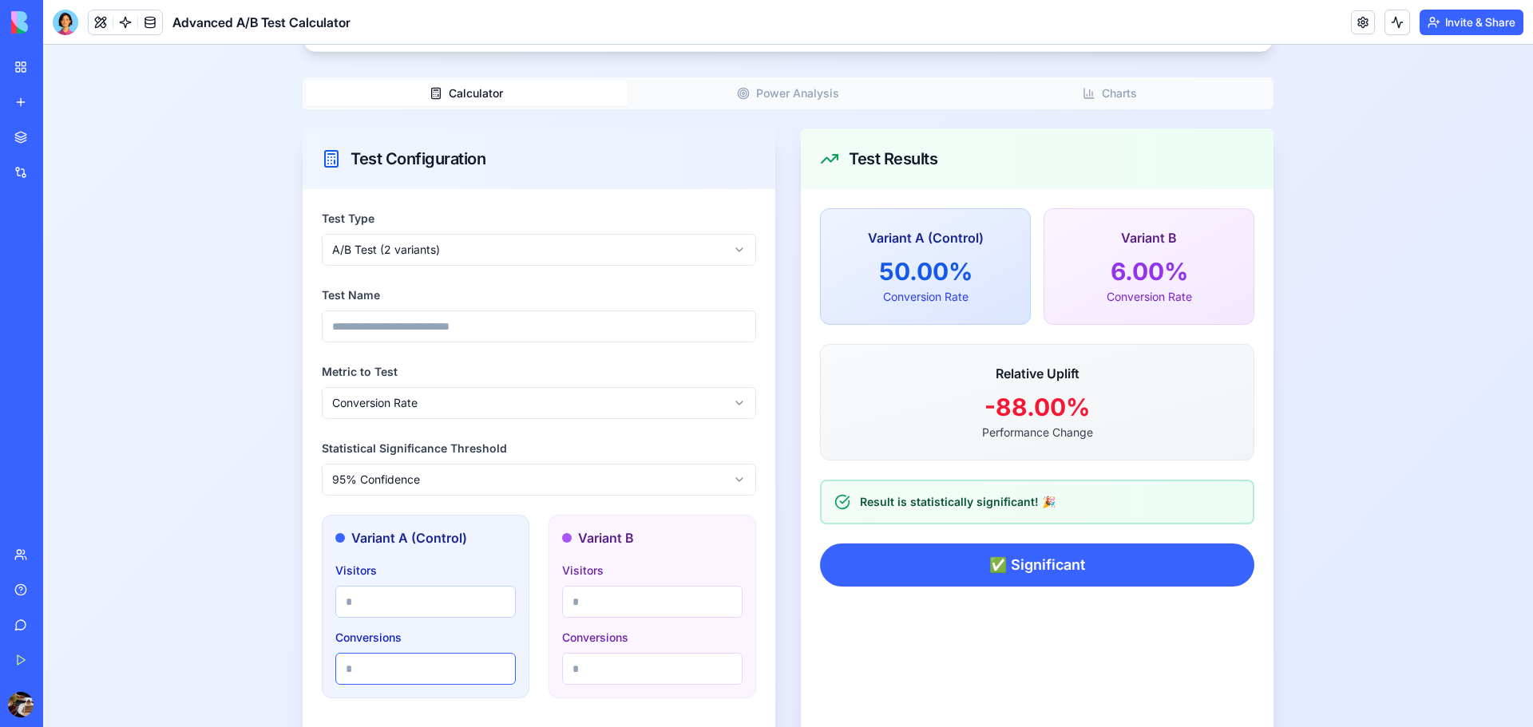
type input "**"
click at [661, 421] on div "Test Type A/B Test (2 variants) Test Name Metric to Test Conversion Rate Statis…" at bounding box center [539, 485] width 473 height 592
click at [533, 261] on html "Test Calculator Pro Calculator Test History Test Calculator Pro Advanced A/B, A…" at bounding box center [788, 614] width 1490 height 1628
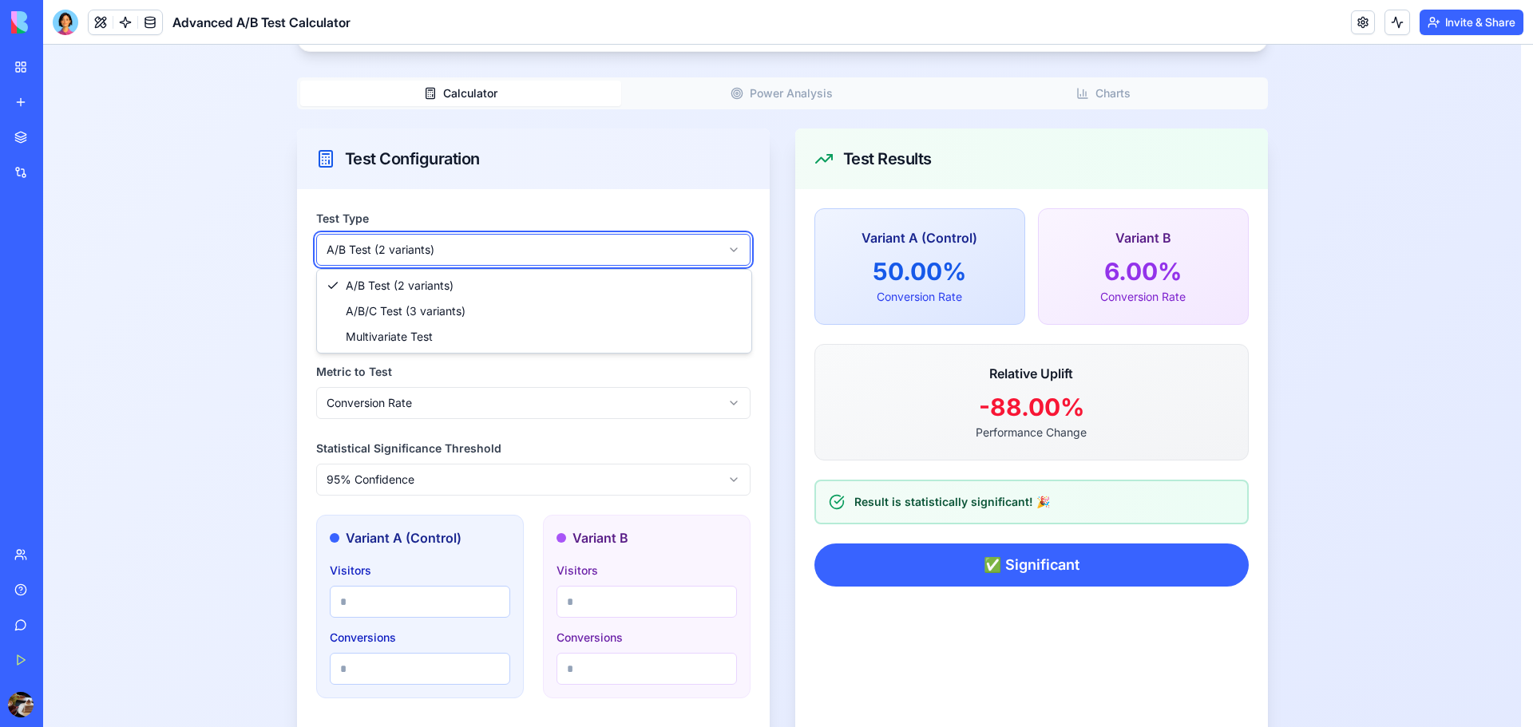
click at [533, 261] on html "Test Calculator Pro Calculator Test History Test Calculator Pro Advanced A/B, A…" at bounding box center [788, 614] width 1490 height 1628
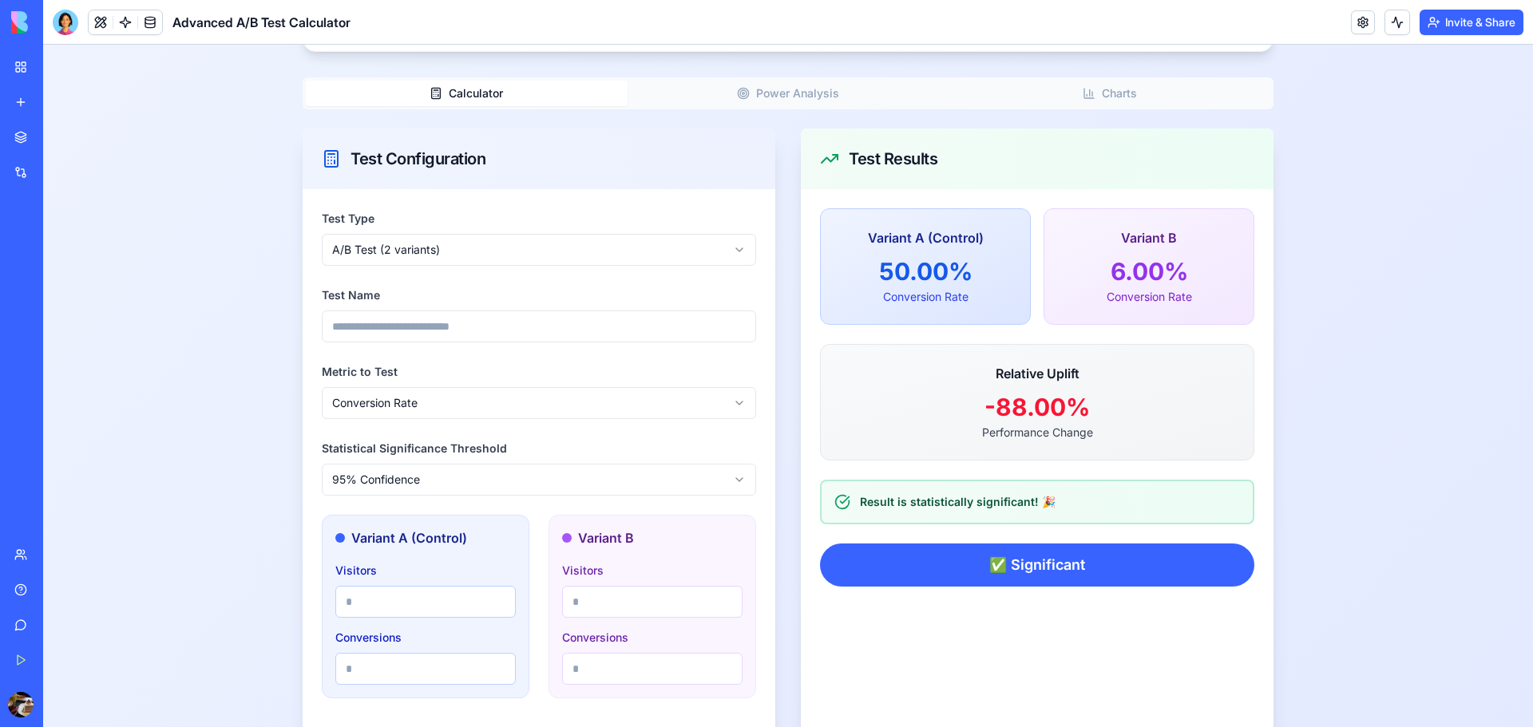
click at [773, 80] on div "Calculator Power Analysis Charts" at bounding box center [788, 93] width 971 height 32
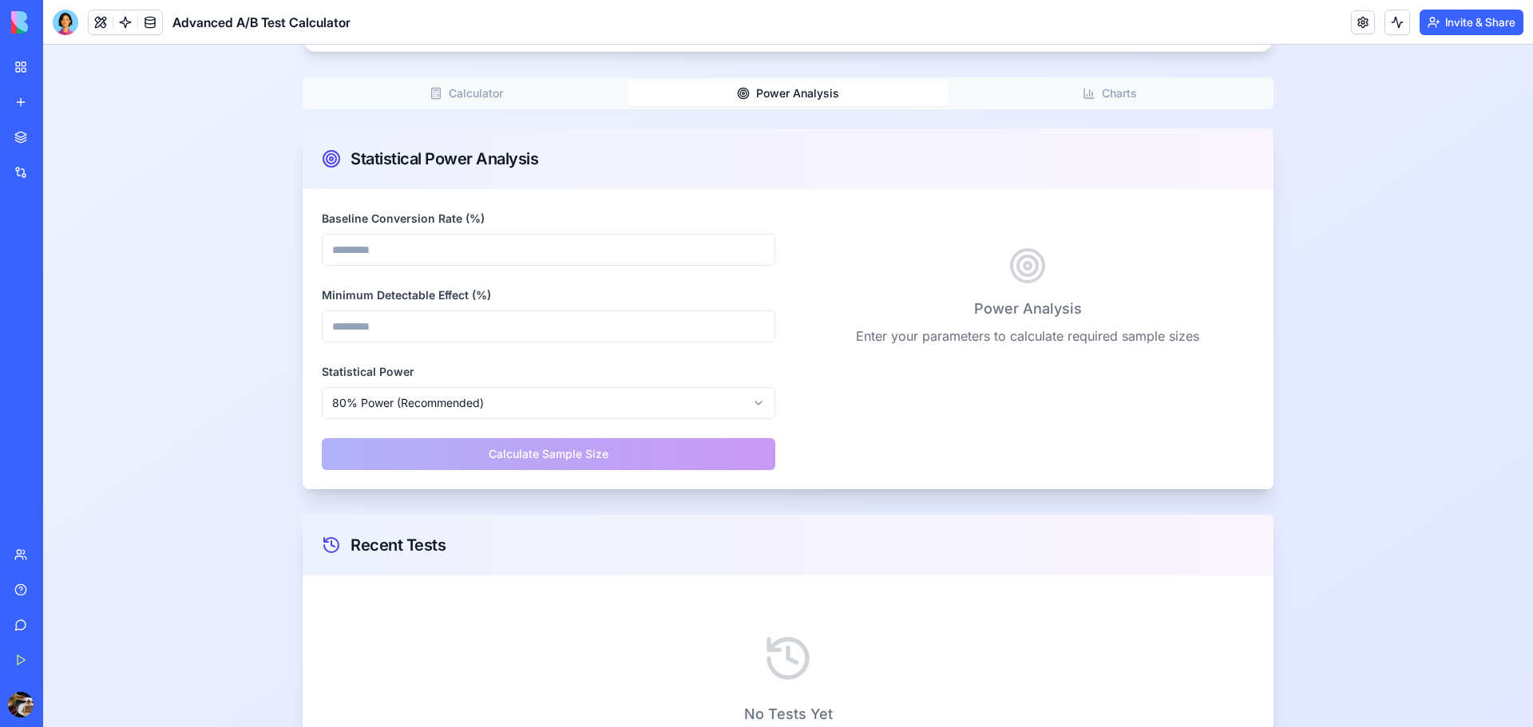
click at [777, 92] on button "Power Analysis" at bounding box center [789, 94] width 322 height 26
click at [705, 261] on input "Baseline Conversion Rate (%)" at bounding box center [549, 250] width 454 height 32
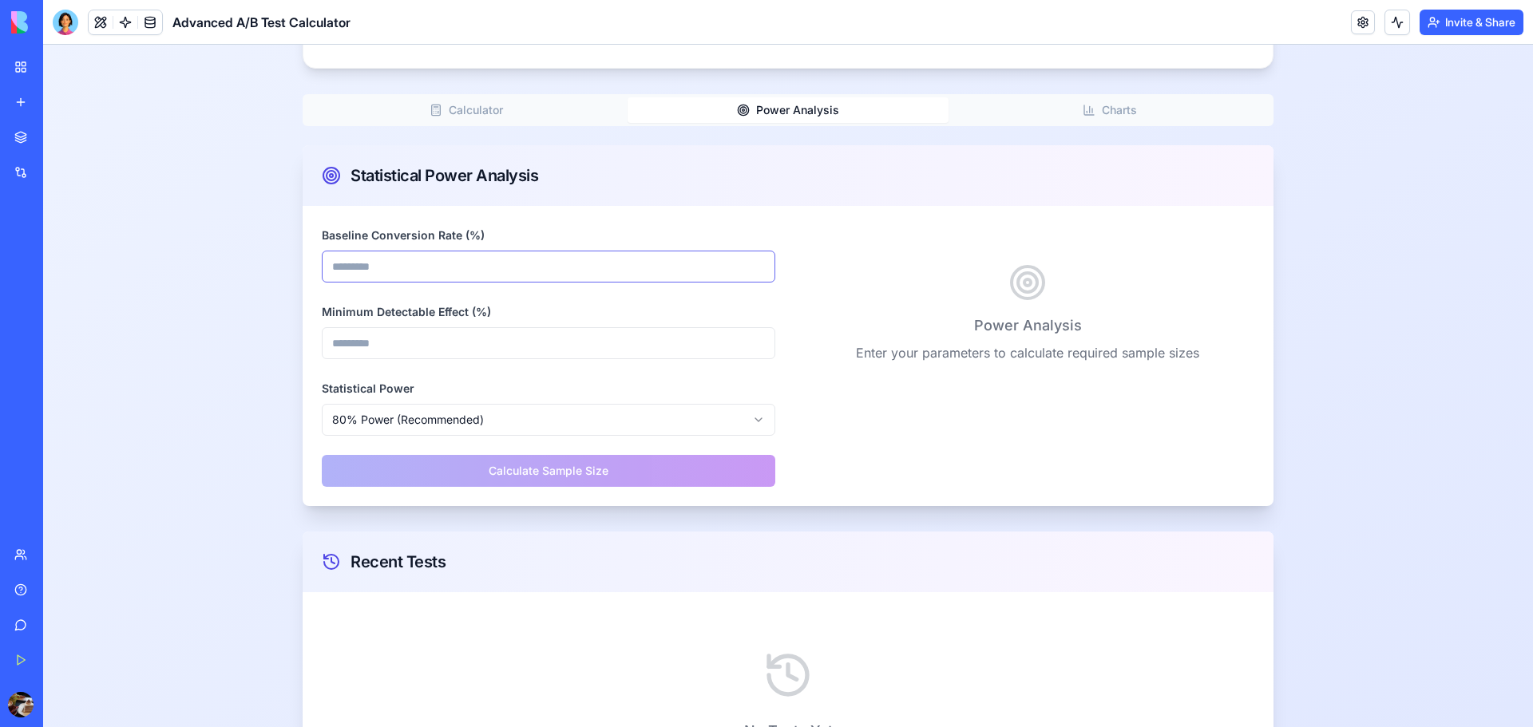
scroll to position [112, 0]
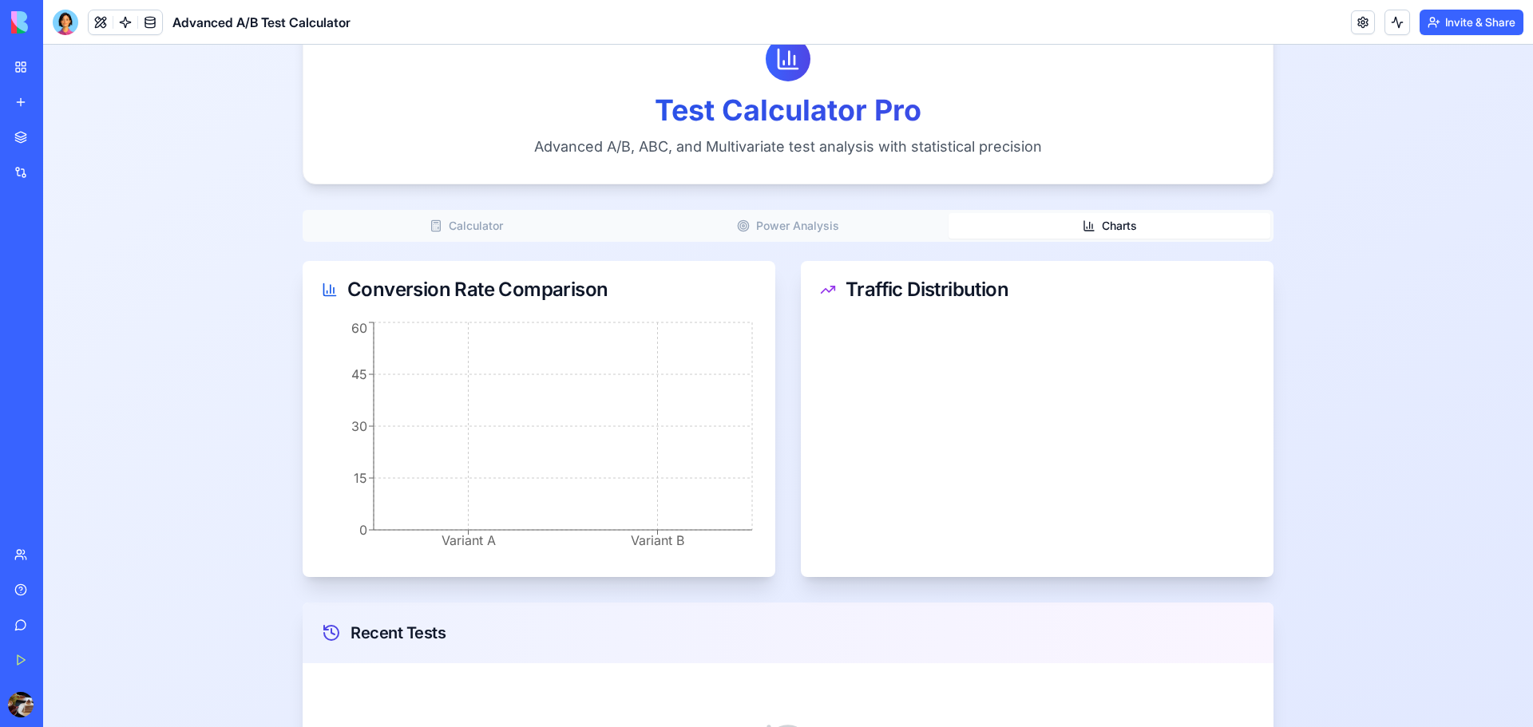
click at [1120, 223] on button "Charts" at bounding box center [1110, 226] width 322 height 26
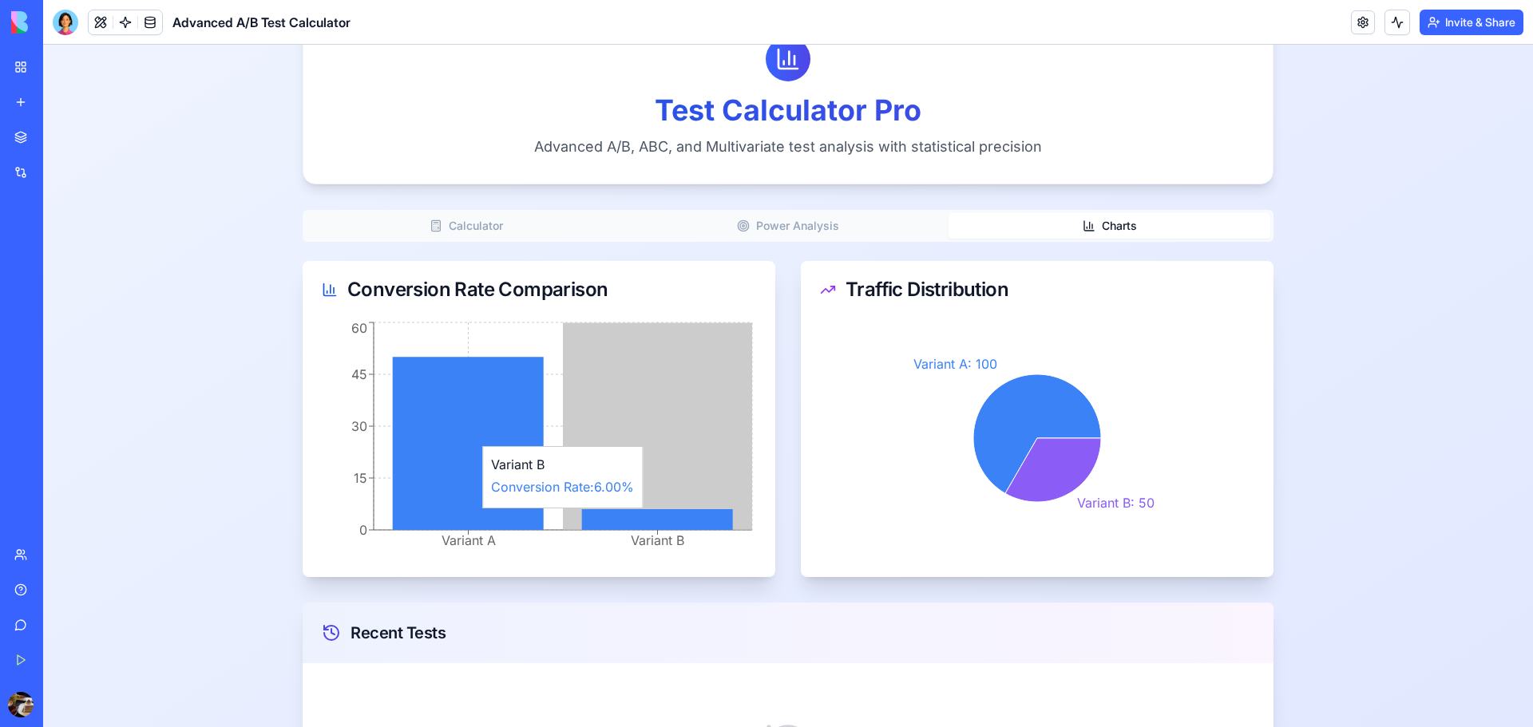
click at [678, 517] on icon at bounding box center [657, 519] width 151 height 21
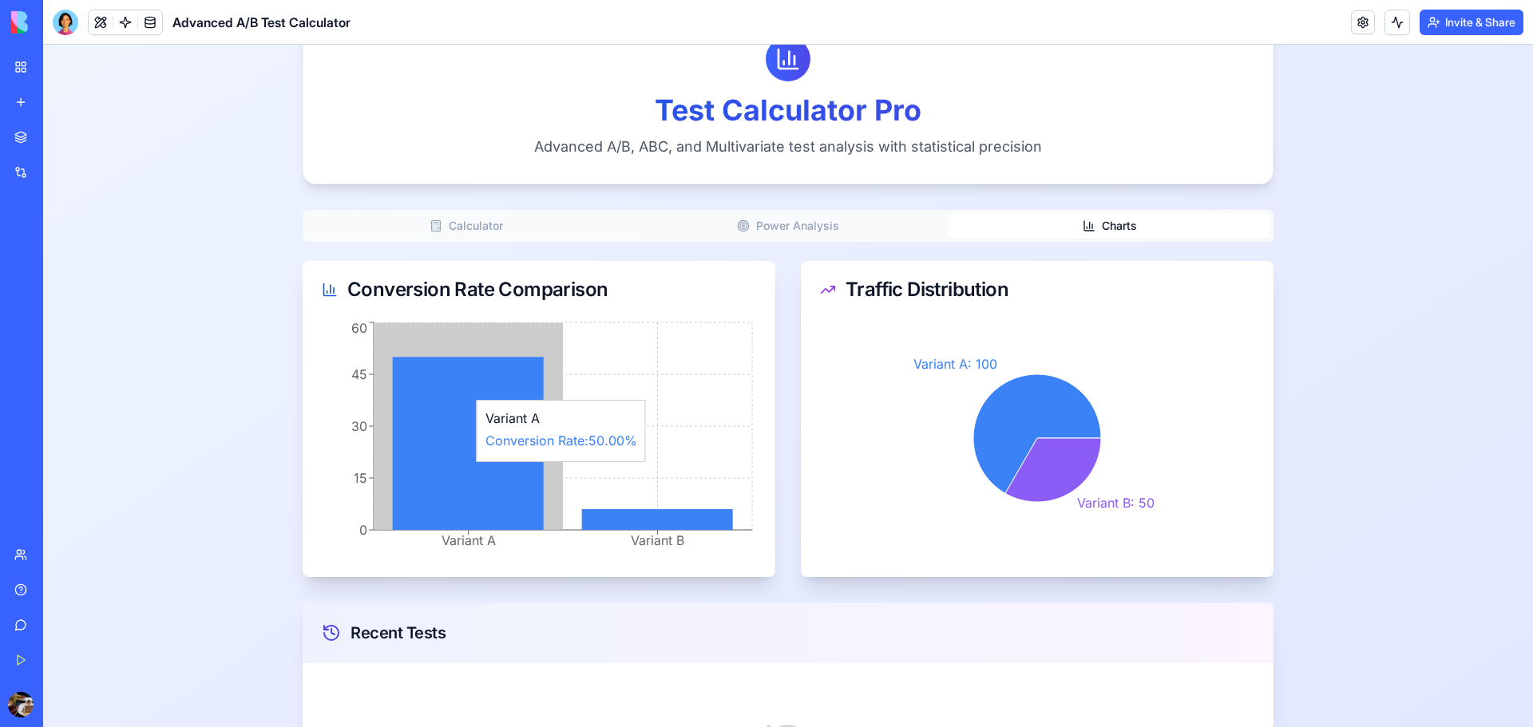
drag, startPoint x: 463, startPoint y: 389, endPoint x: 482, endPoint y: 392, distance: 19.4
click at [482, 392] on icon at bounding box center [468, 443] width 151 height 173
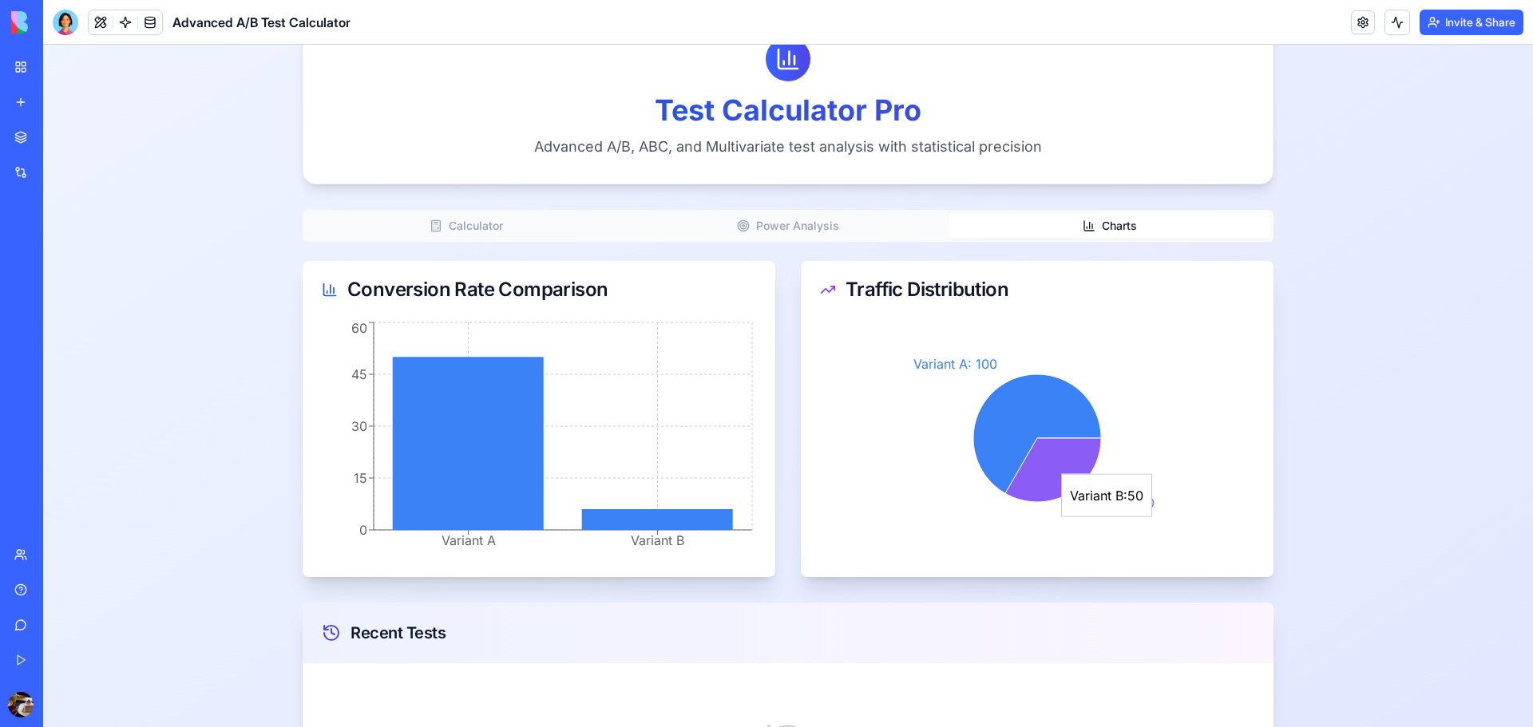
click at [1050, 476] on icon at bounding box center [1053, 470] width 96 height 64
click at [976, 405] on icon at bounding box center [1037, 433] width 128 height 119
click at [1056, 452] on icon at bounding box center [1053, 470] width 96 height 64
click at [1043, 414] on icon at bounding box center [1037, 433] width 128 height 119
click at [1066, 480] on icon at bounding box center [1053, 470] width 96 height 64
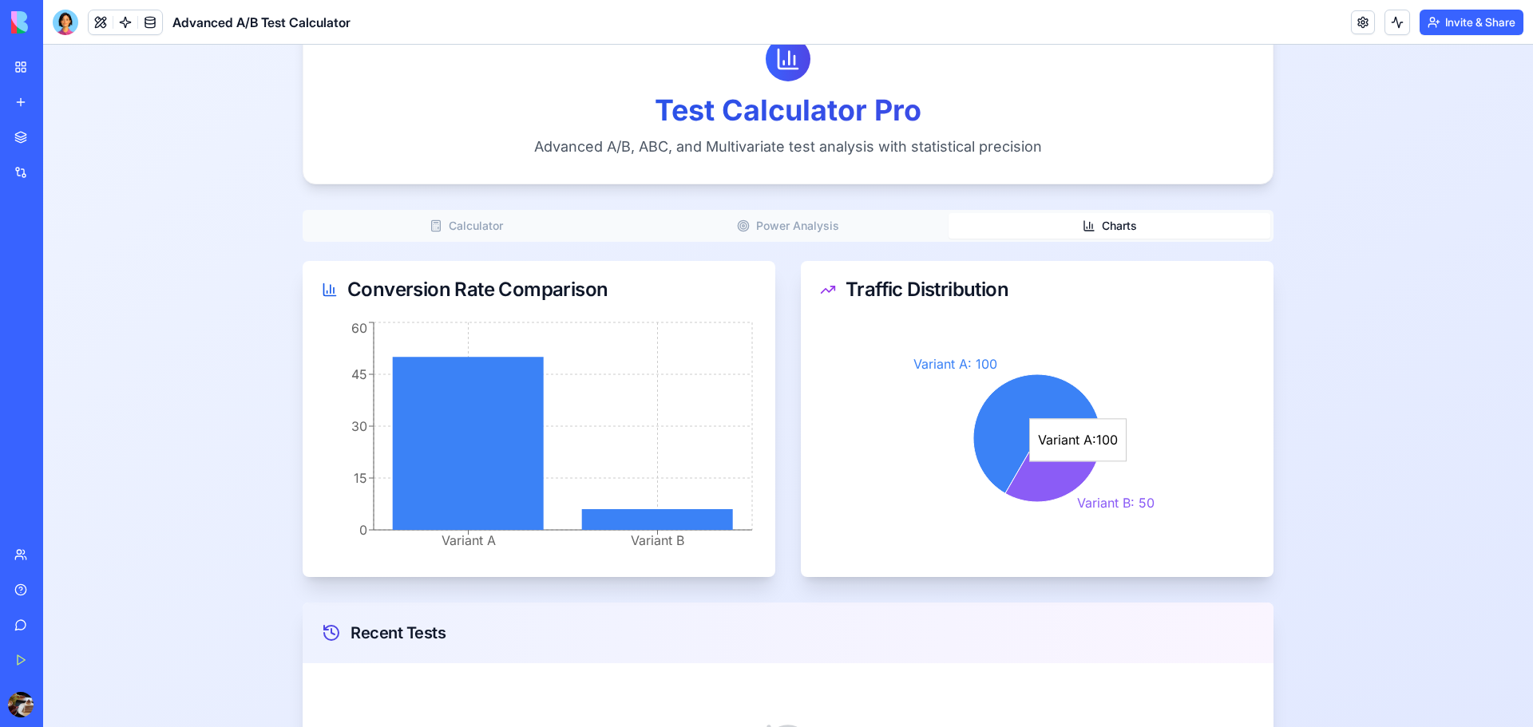
click at [1058, 389] on icon at bounding box center [1037, 433] width 128 height 119
click at [1058, 473] on icon at bounding box center [1053, 470] width 96 height 64
click at [1074, 418] on icon at bounding box center [1037, 433] width 128 height 119
click at [1043, 472] on icon at bounding box center [1053, 470] width 96 height 64
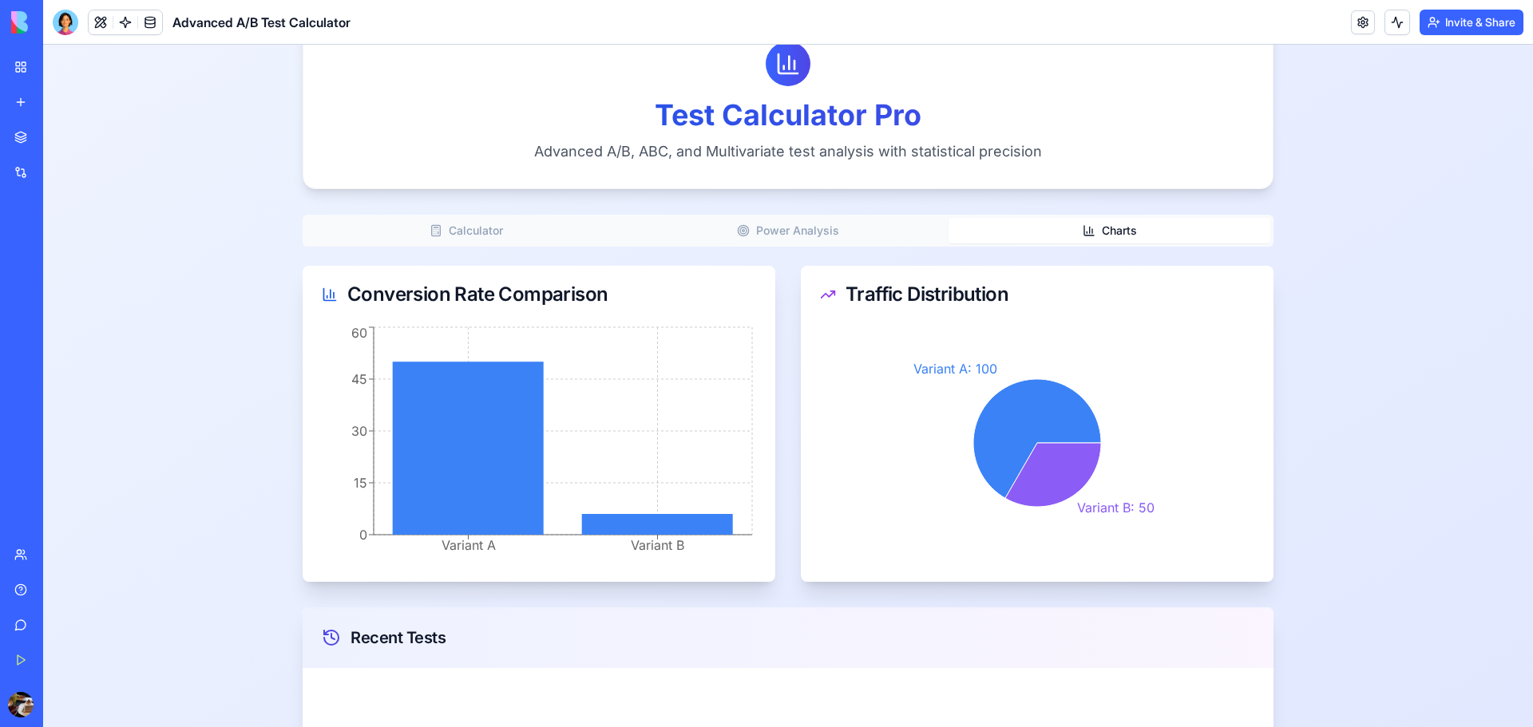
scroll to position [0, 0]
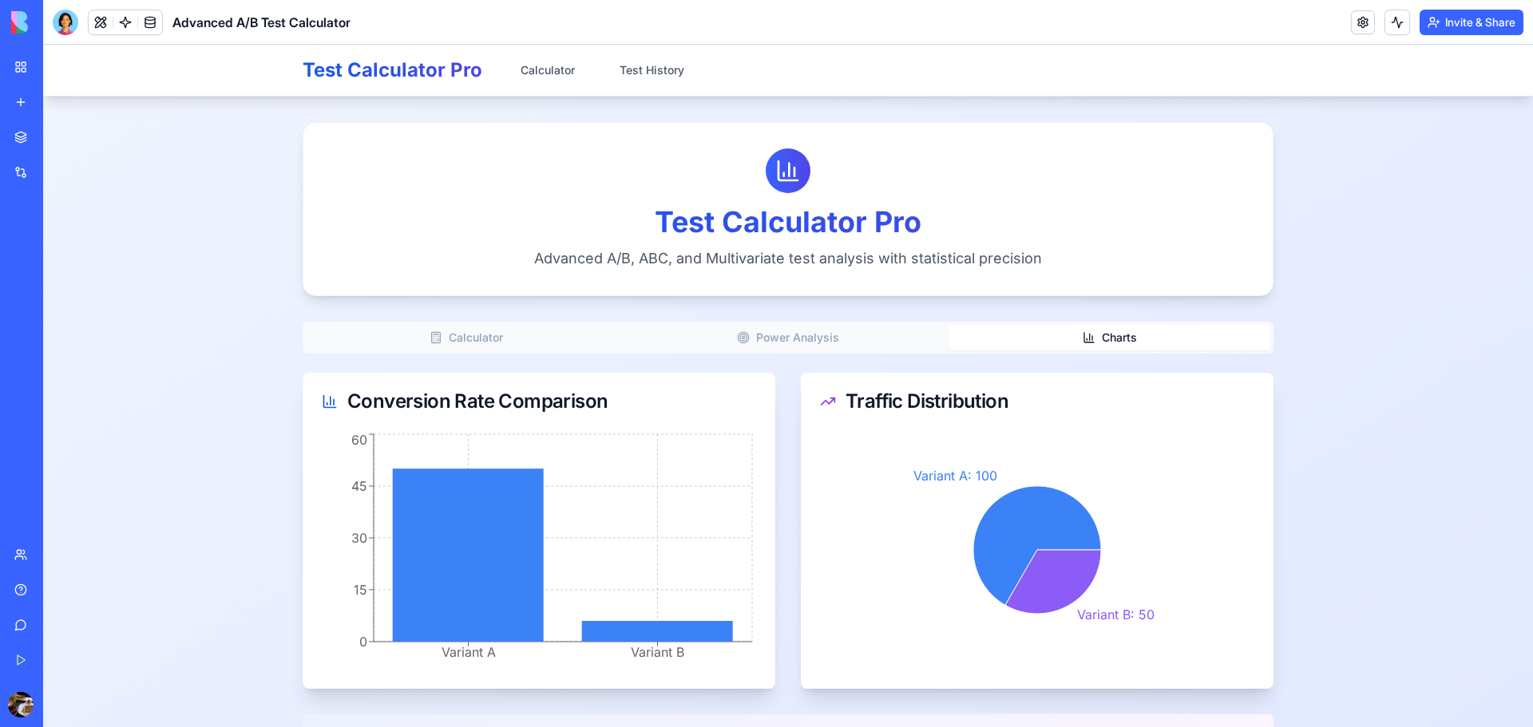
click at [514, 327] on button "Calculator" at bounding box center [467, 338] width 322 height 26
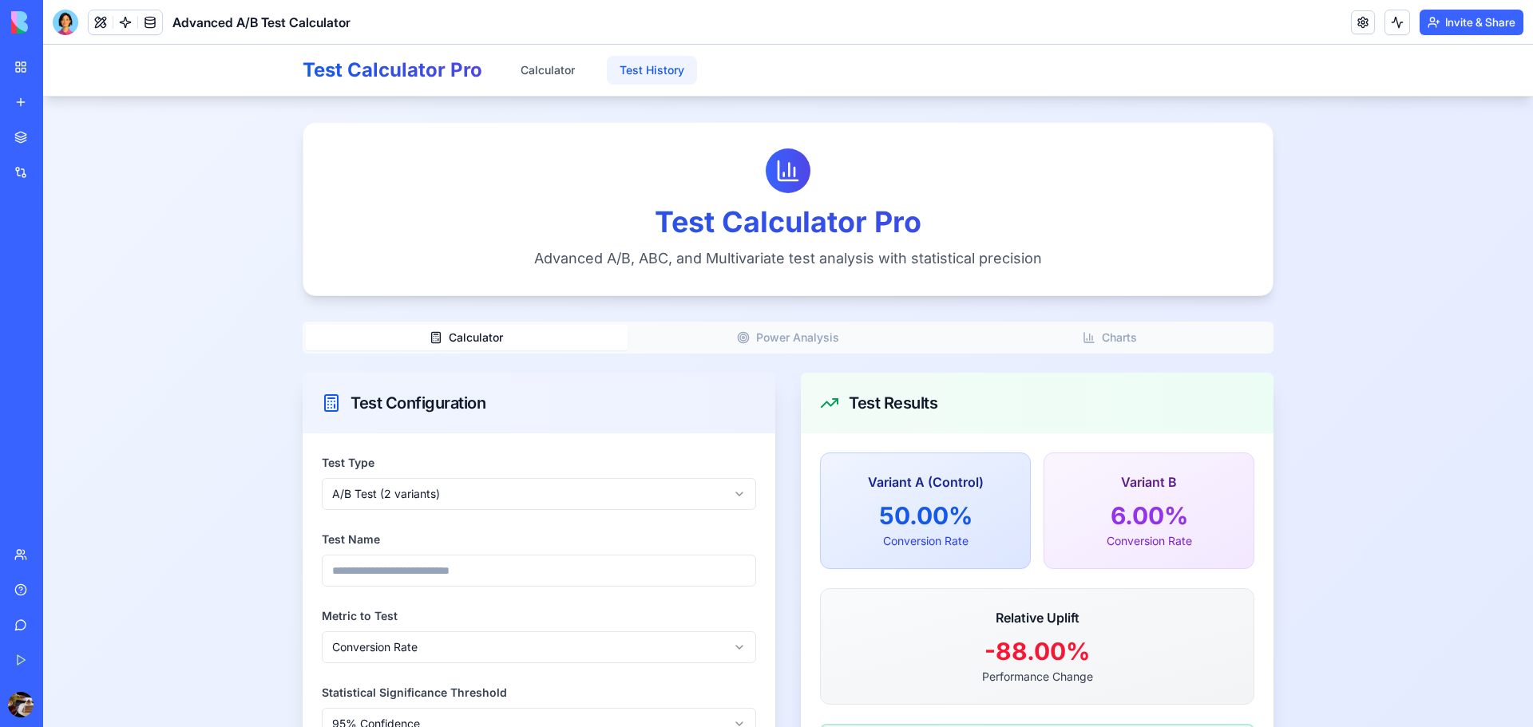
click at [655, 77] on link "Test History" at bounding box center [652, 70] width 90 height 29
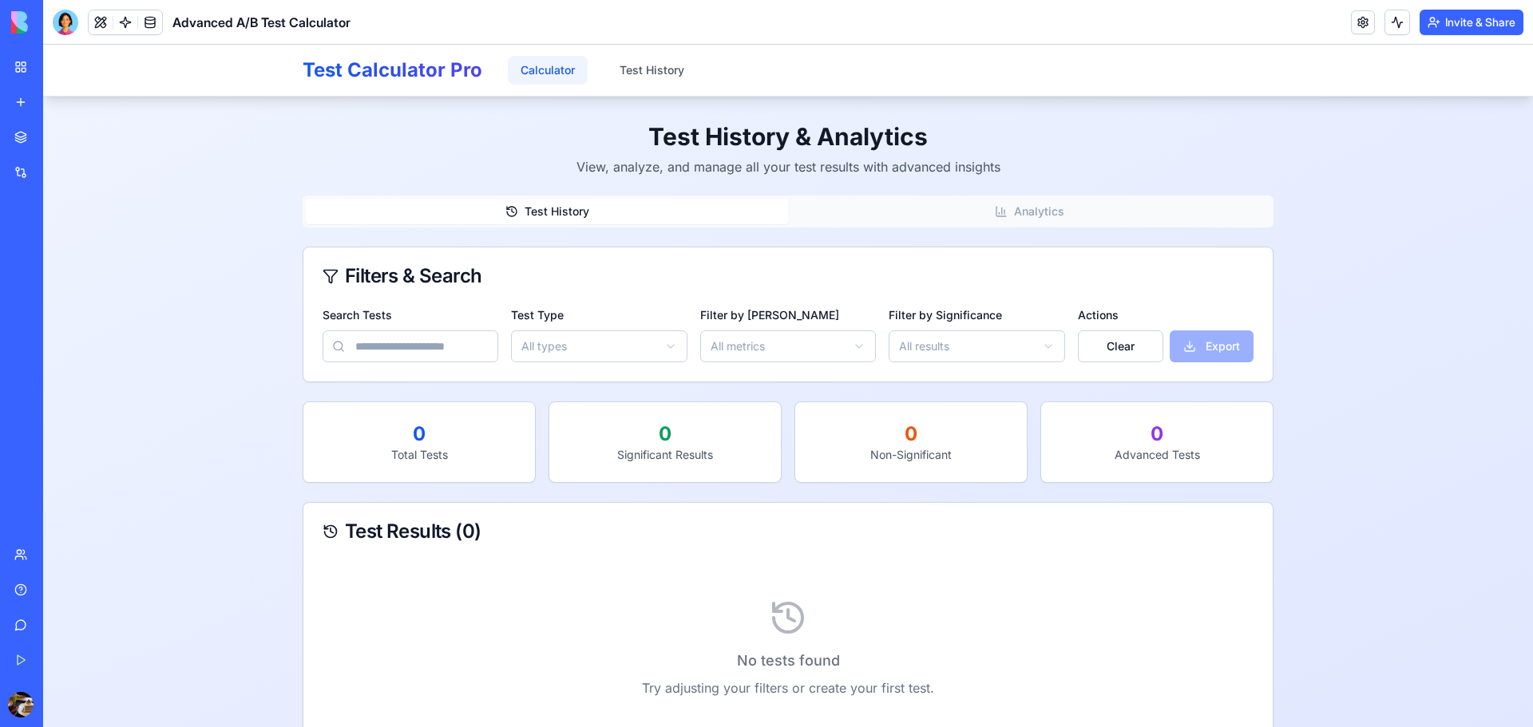
click at [531, 80] on link "Calculator" at bounding box center [548, 70] width 80 height 29
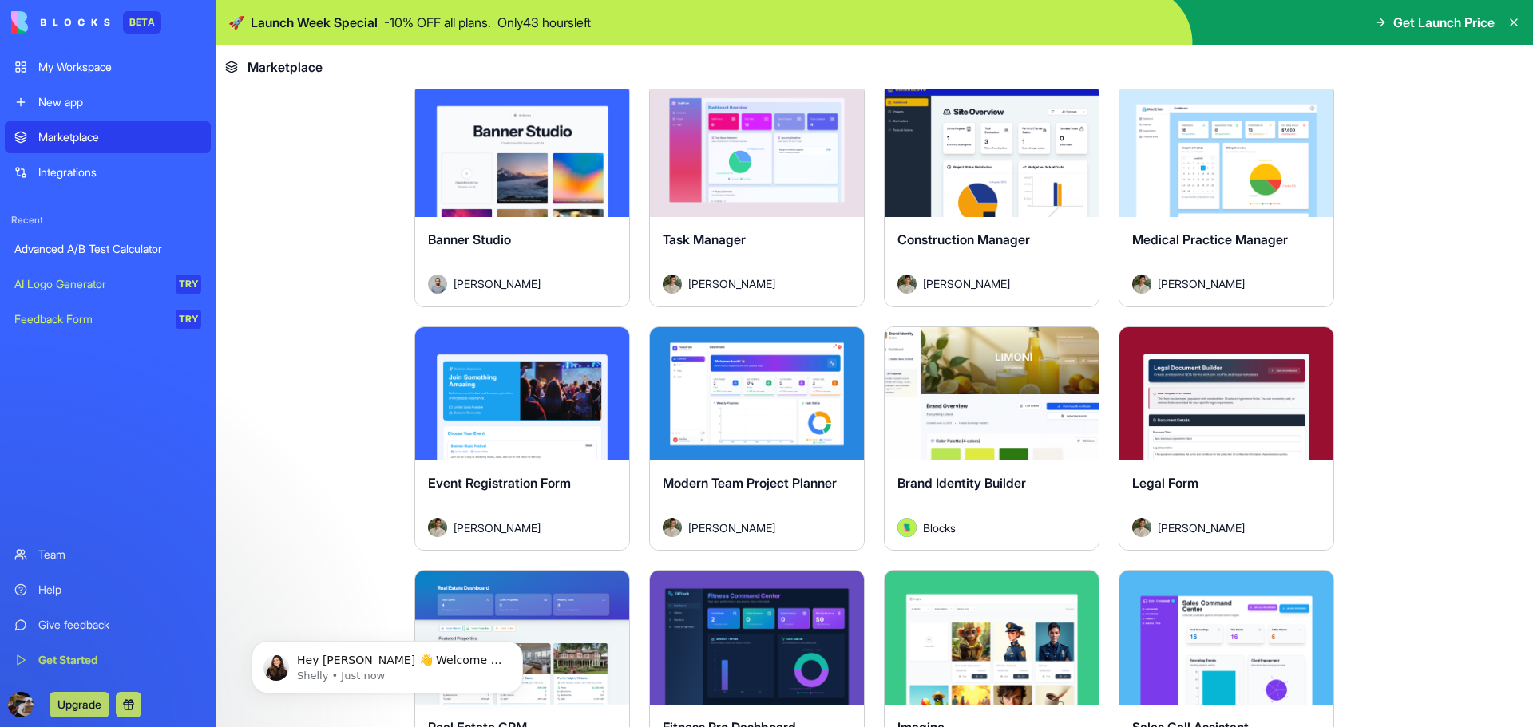
scroll to position [2795, 0]
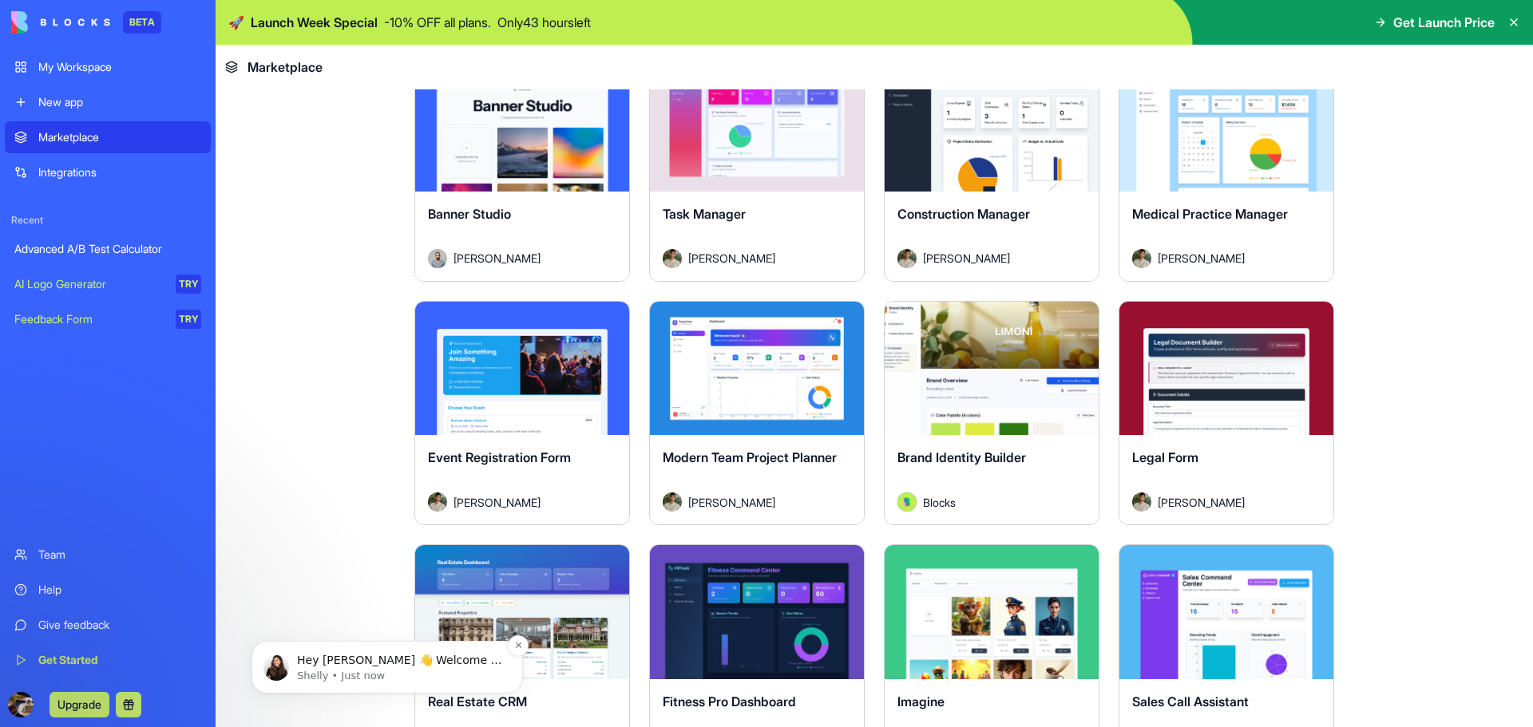
click at [338, 669] on p "Shelly • Just now" at bounding box center [400, 676] width 206 height 14
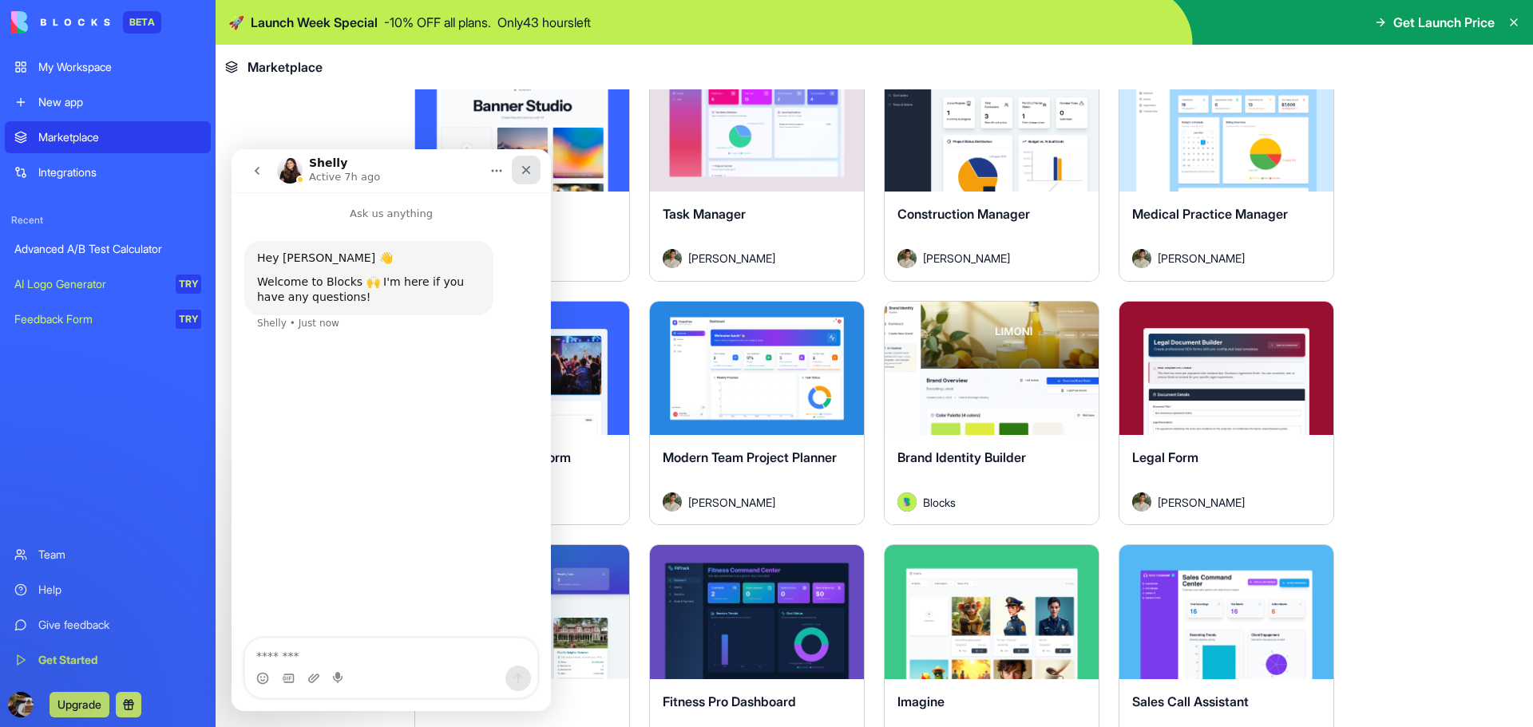
click at [525, 160] on div "Close" at bounding box center [526, 170] width 29 height 29
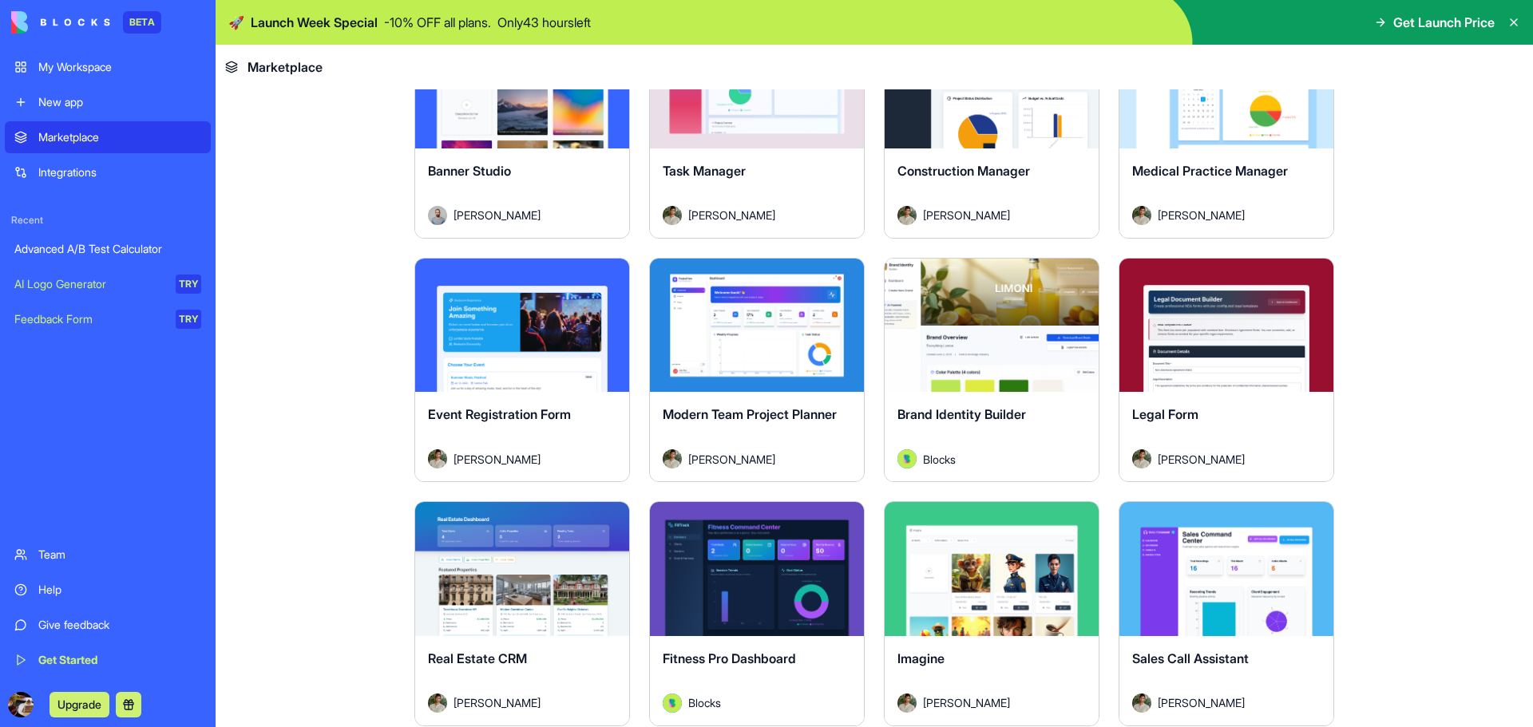
drag, startPoint x: 867, startPoint y: 277, endPoint x: 866, endPoint y: 307, distance: 30.4
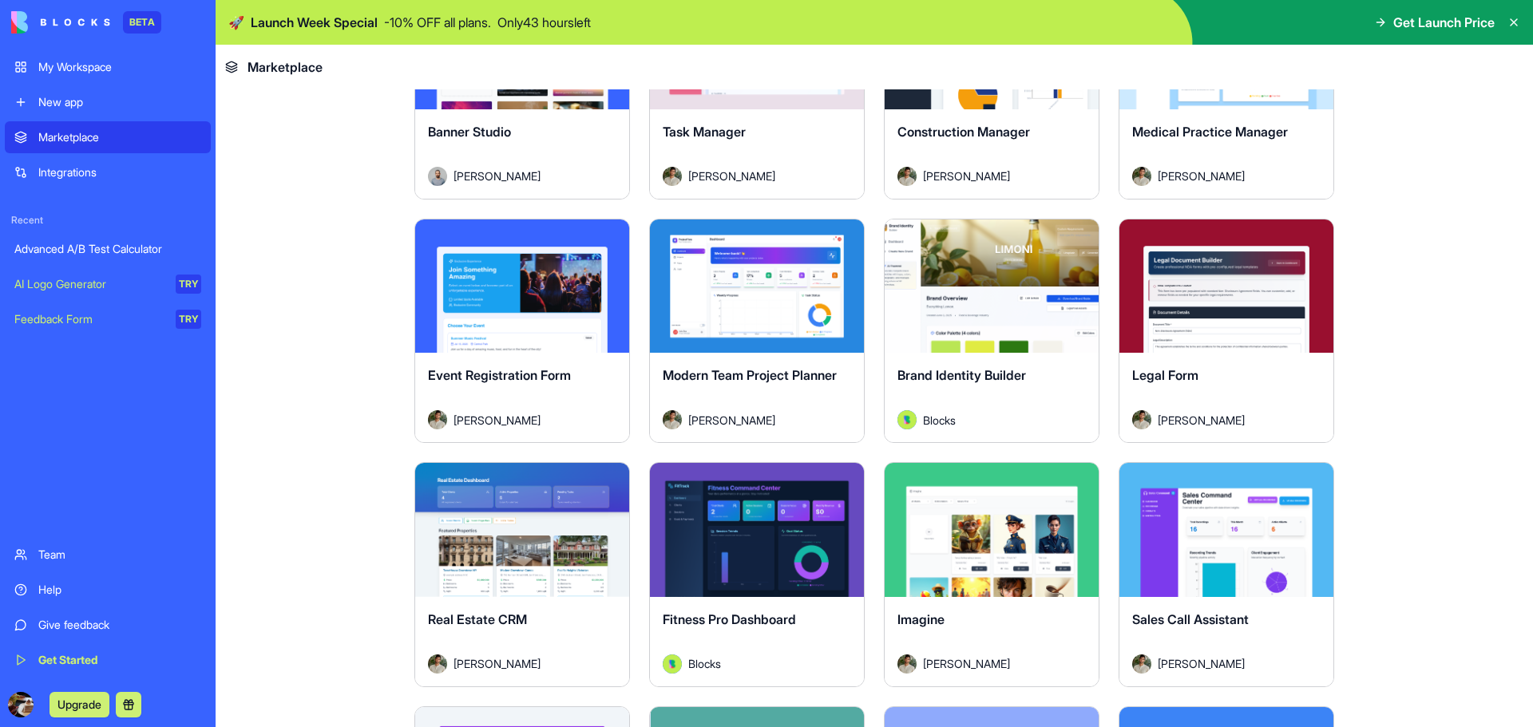
drag, startPoint x: 638, startPoint y: 189, endPoint x: 632, endPoint y: 213, distance: 24.6
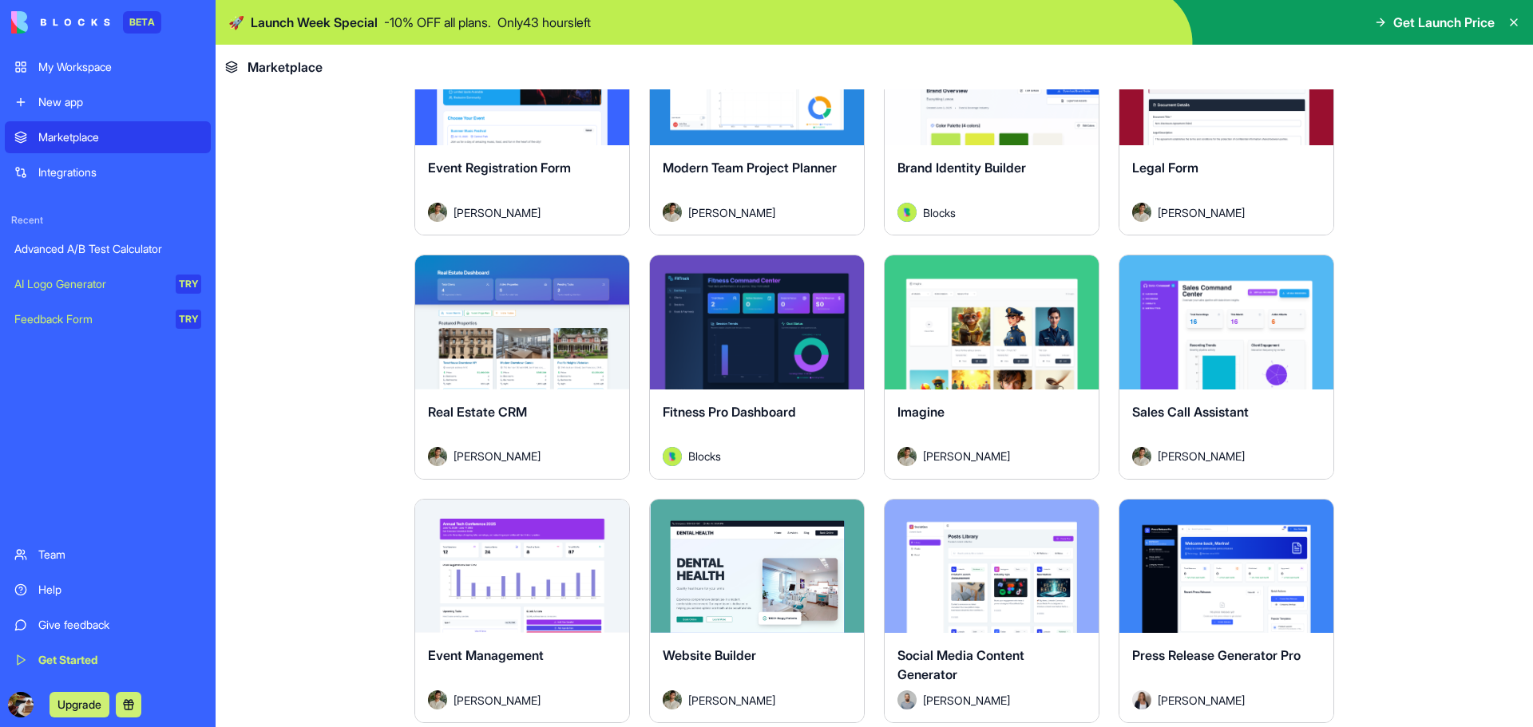
drag, startPoint x: 632, startPoint y: 213, endPoint x: 640, endPoint y: 240, distance: 27.3
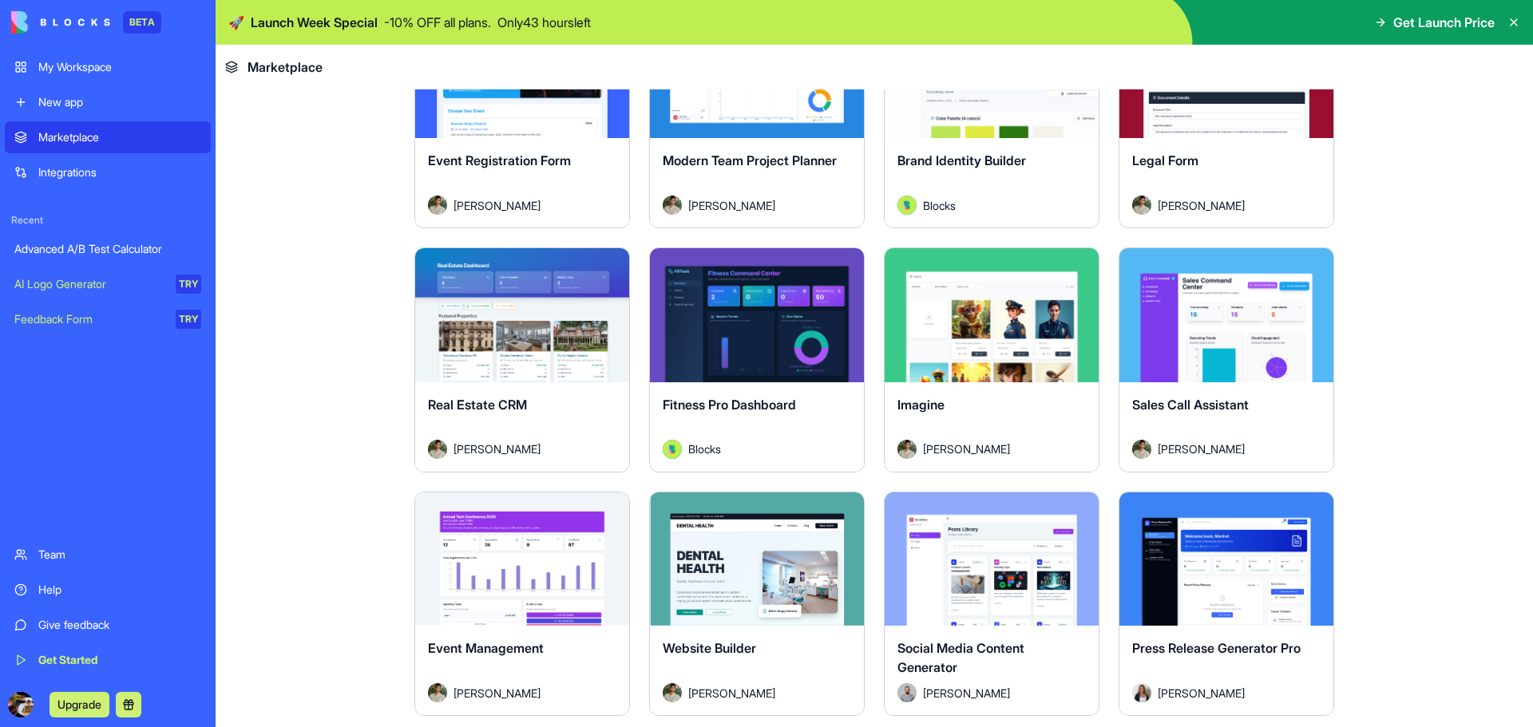
drag, startPoint x: 626, startPoint y: 239, endPoint x: 629, endPoint y: 254, distance: 15.5
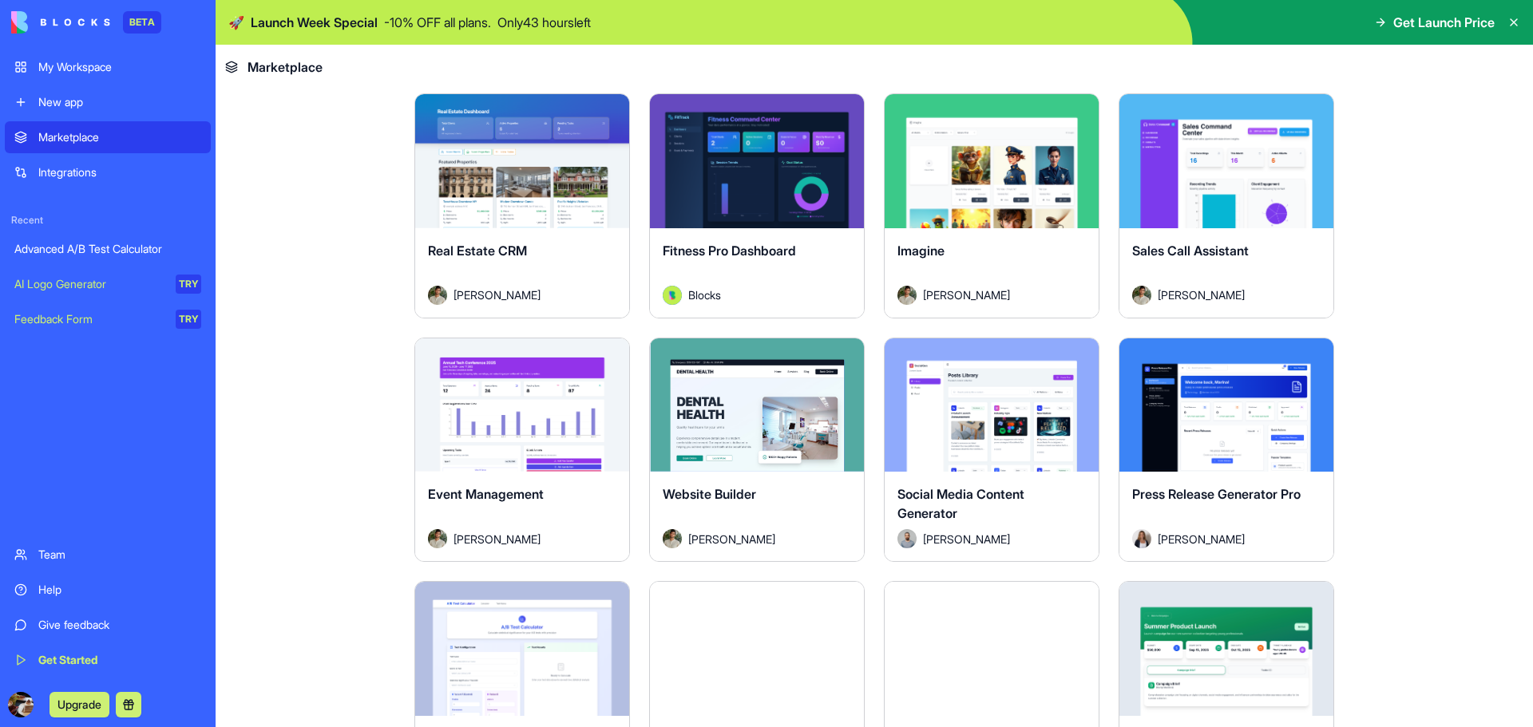
scroll to position [3258, 0]
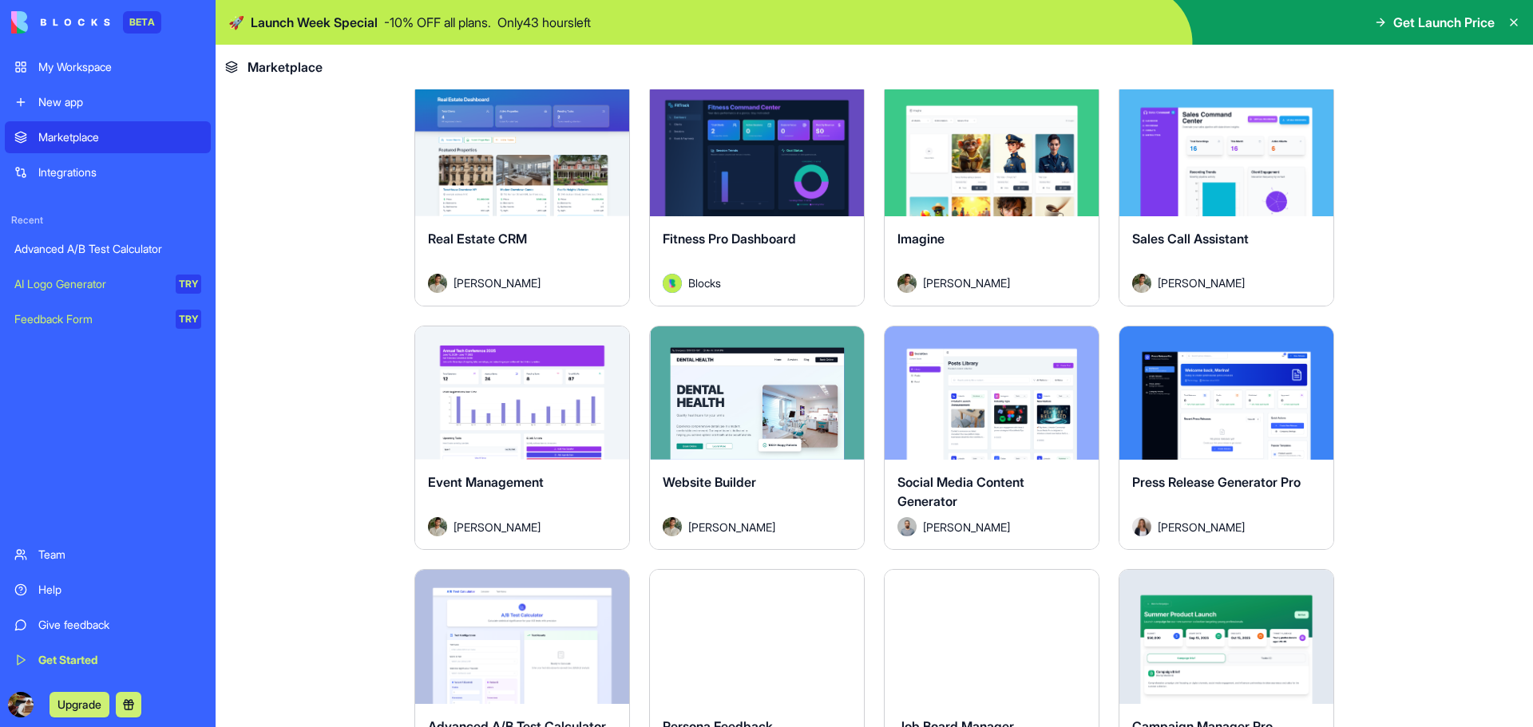
drag, startPoint x: 629, startPoint y: 254, endPoint x: 629, endPoint y: 285, distance: 31.1
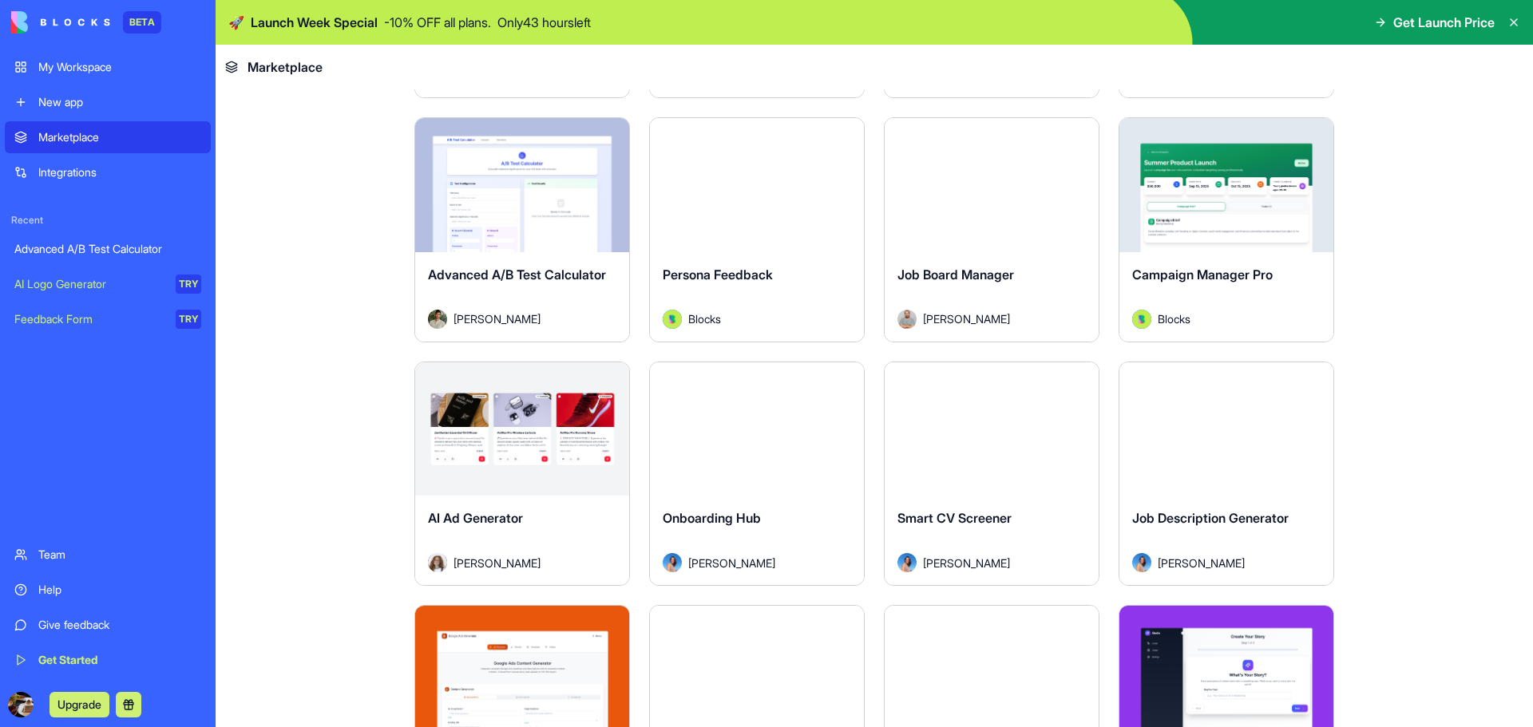
scroll to position [3737, 0]
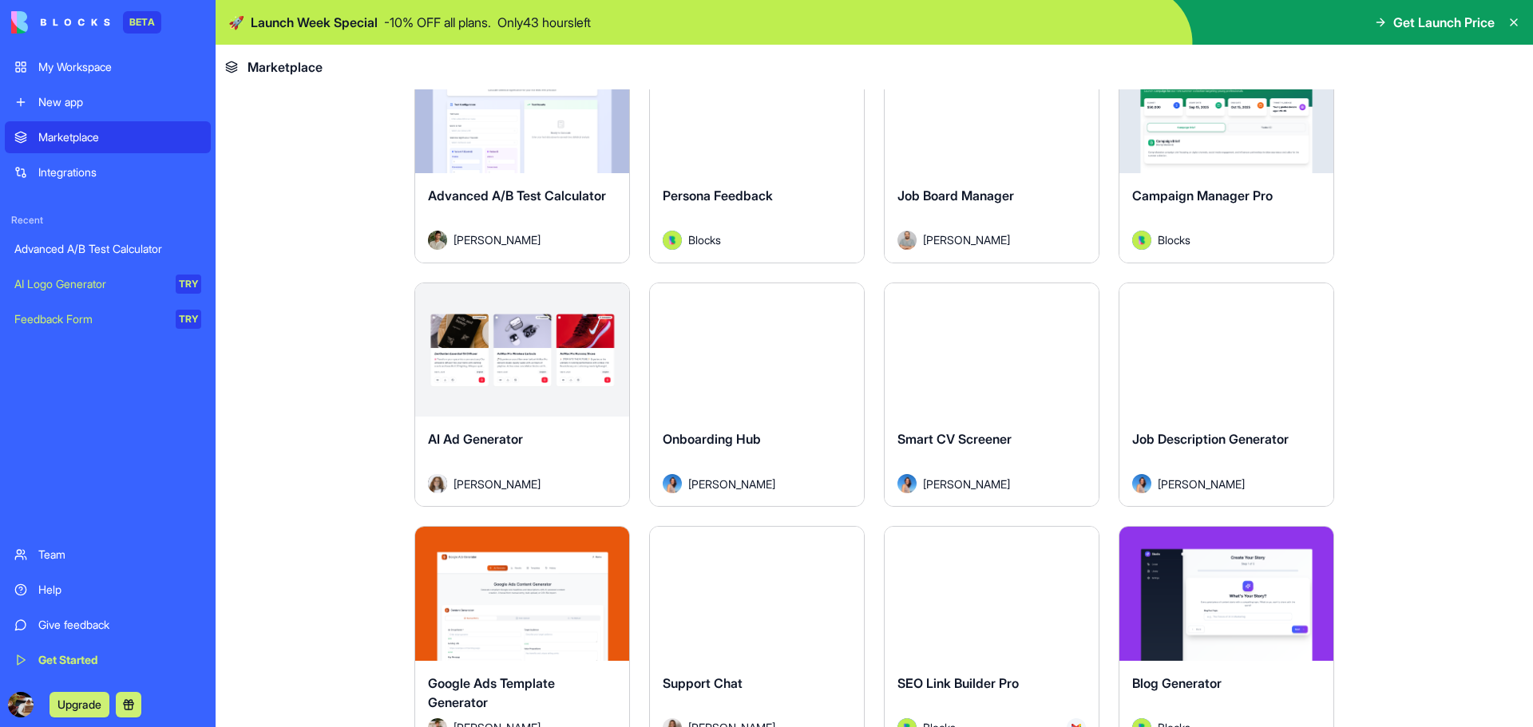
drag, startPoint x: 868, startPoint y: 93, endPoint x: 866, endPoint y: 113, distance: 19.2
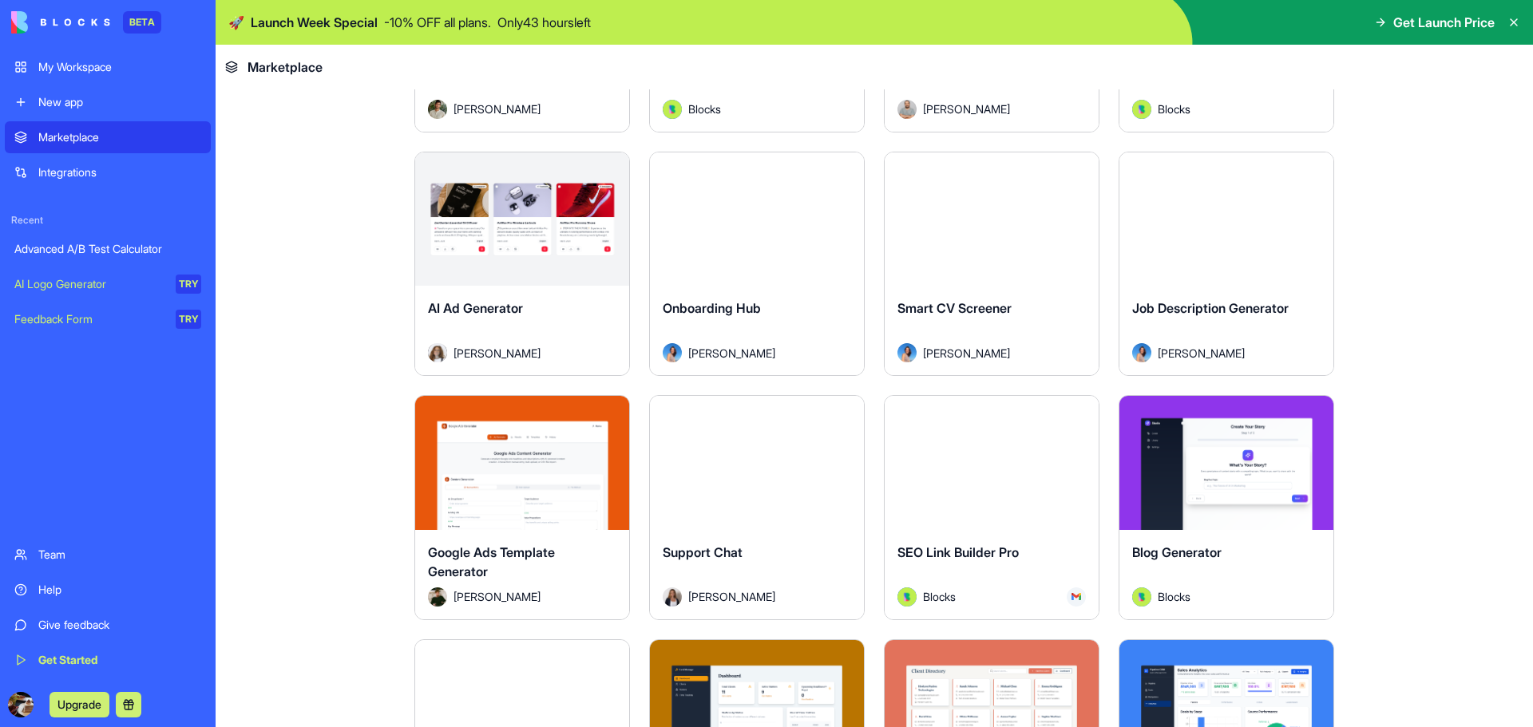
drag, startPoint x: 866, startPoint y: 174, endPoint x: 862, endPoint y: 231, distance: 56.8
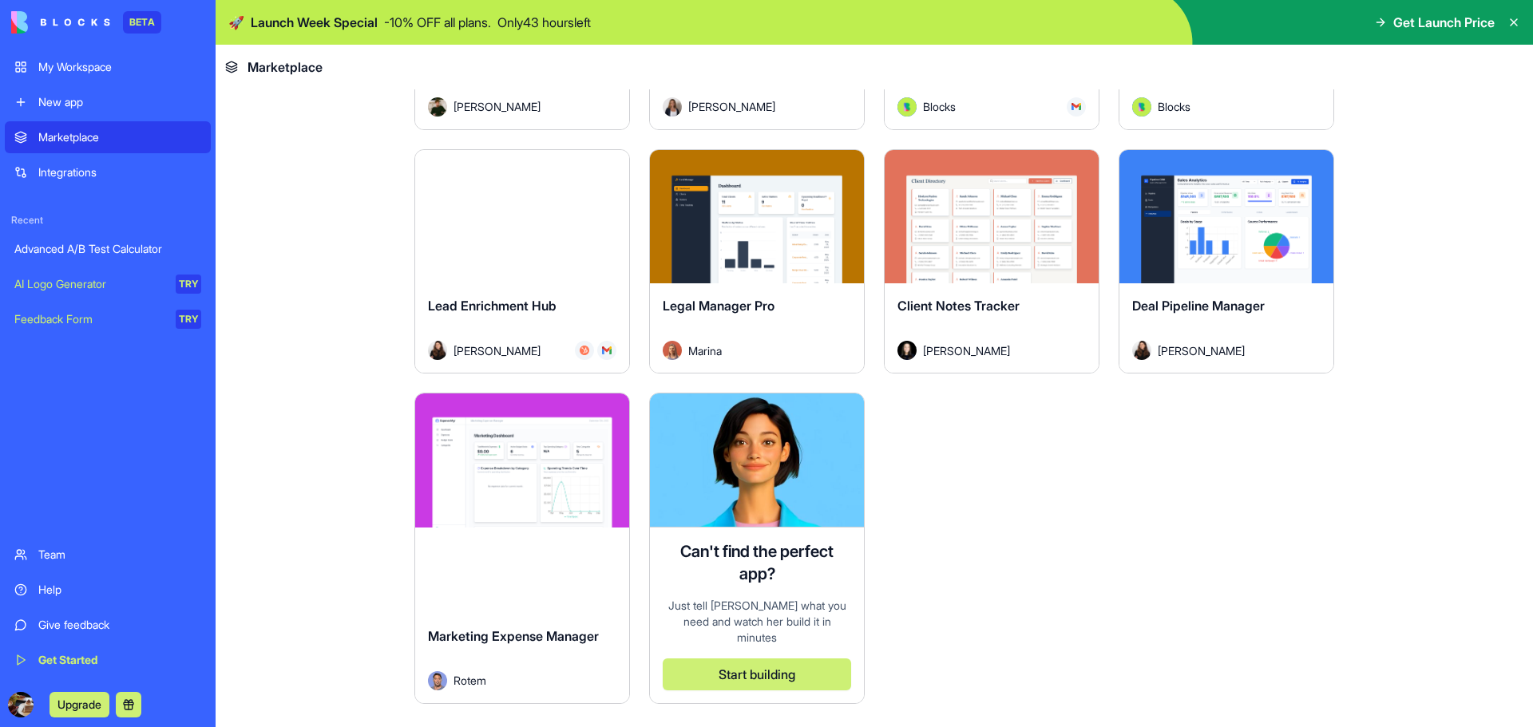
scroll to position [4170, 0]
